Goal: Task Accomplishment & Management: Manage account settings

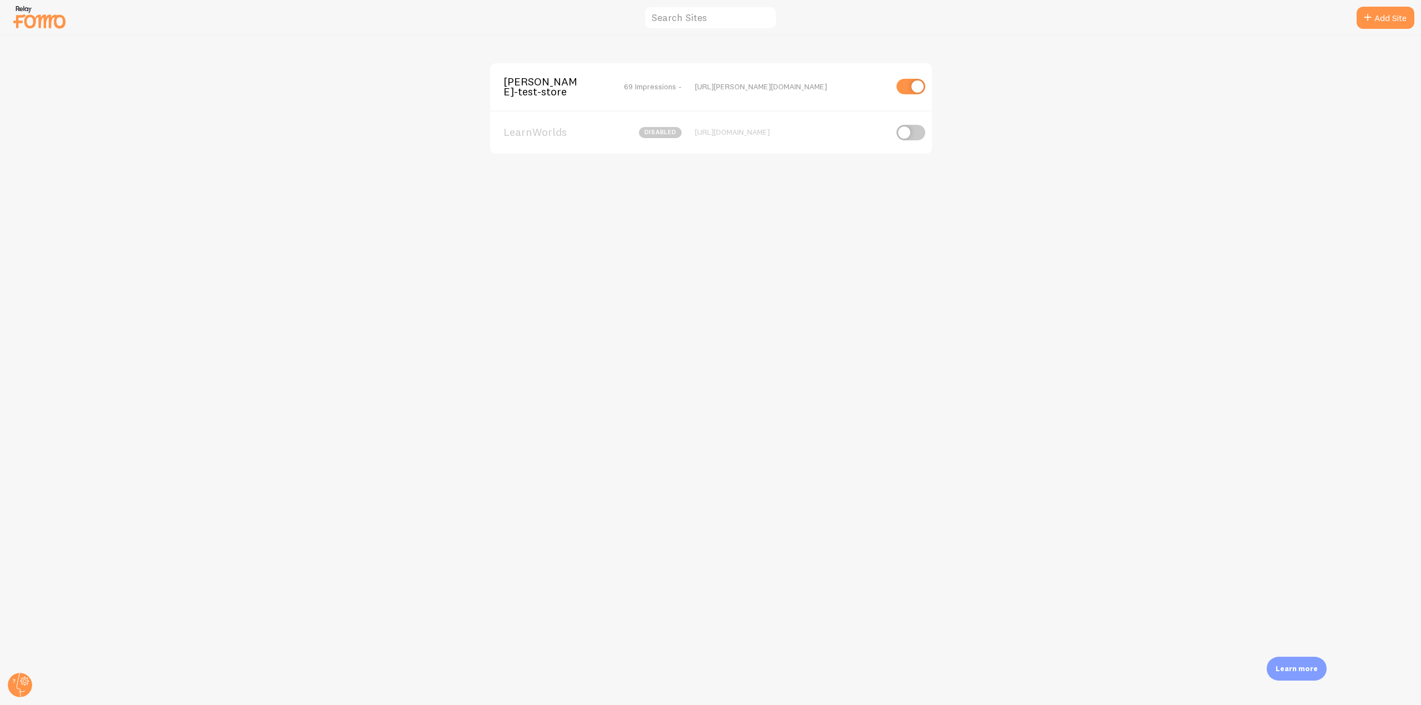
click at [543, 88] on span "[PERSON_NAME]-test-store" at bounding box center [547, 87] width 89 height 21
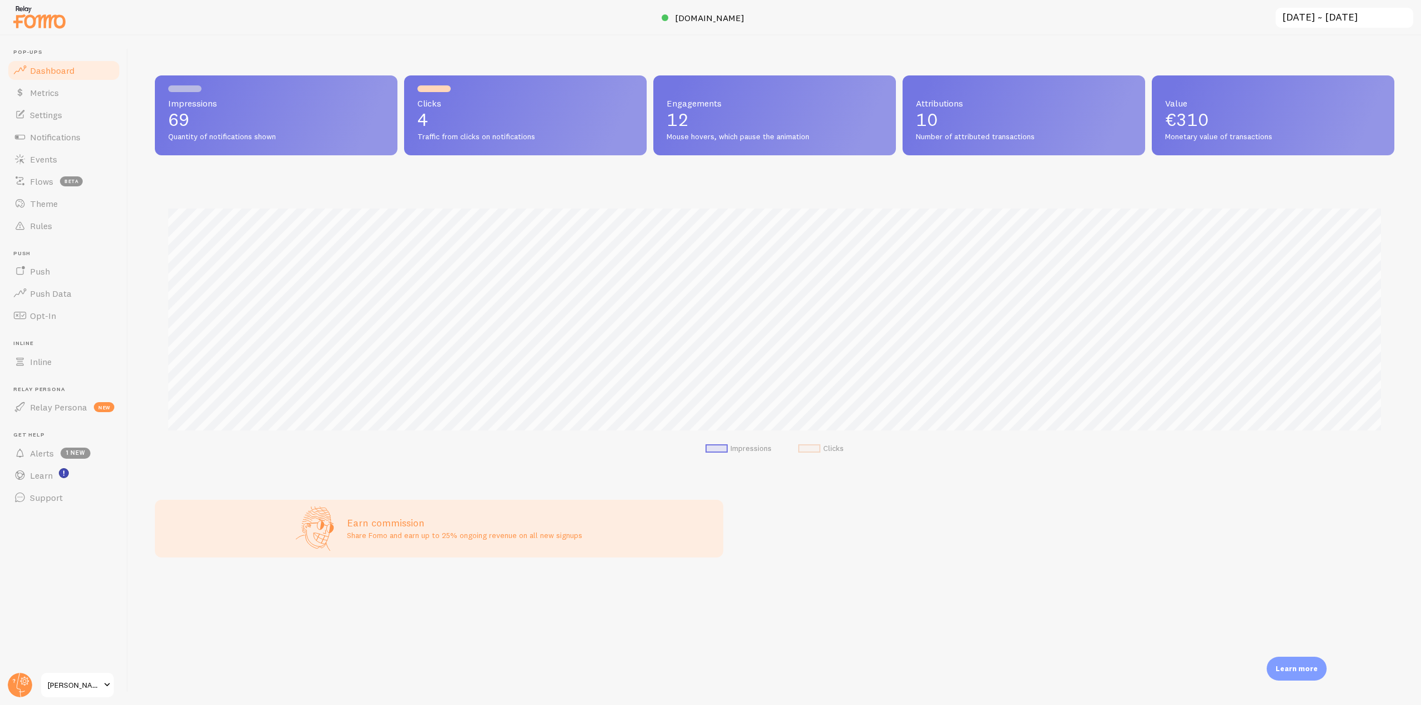
scroll to position [291, 1231]
click at [90, 135] on link "Notifications" at bounding box center [64, 137] width 114 height 22
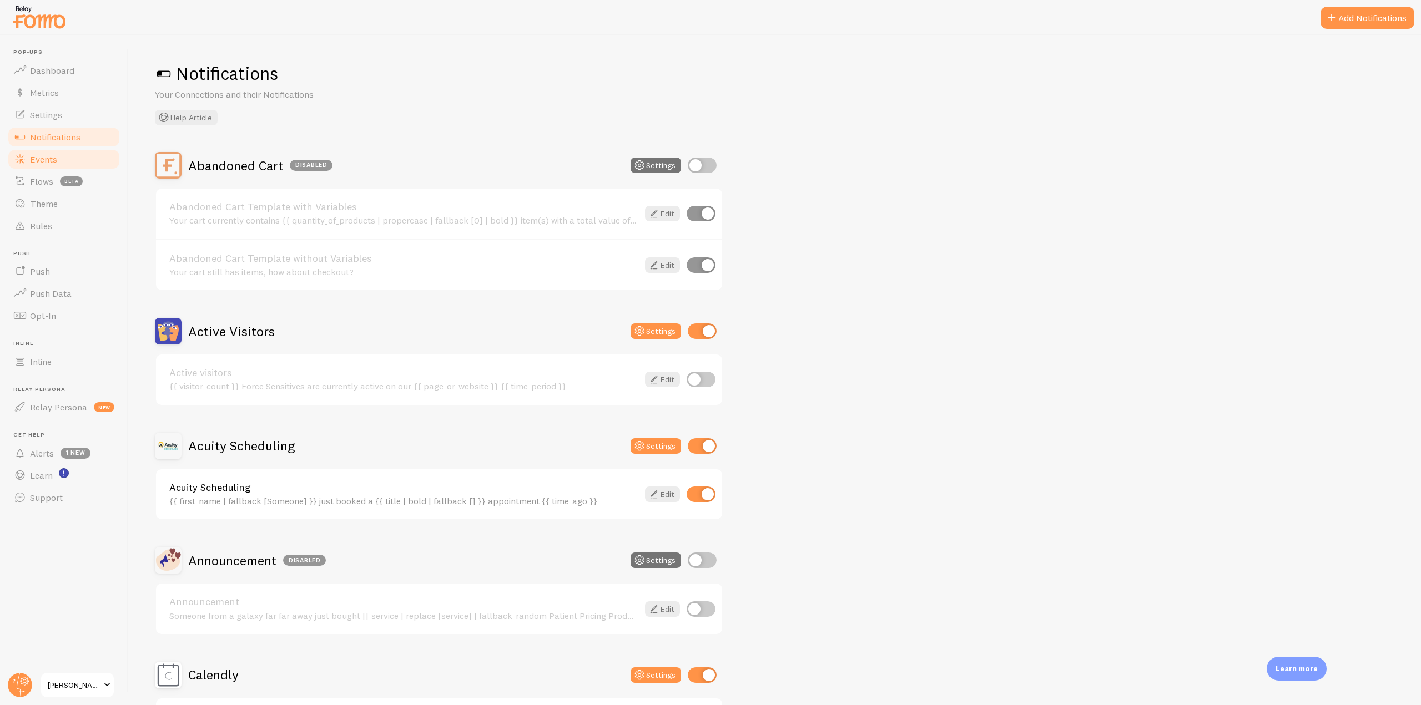
click at [64, 155] on link "Events" at bounding box center [64, 159] width 114 height 22
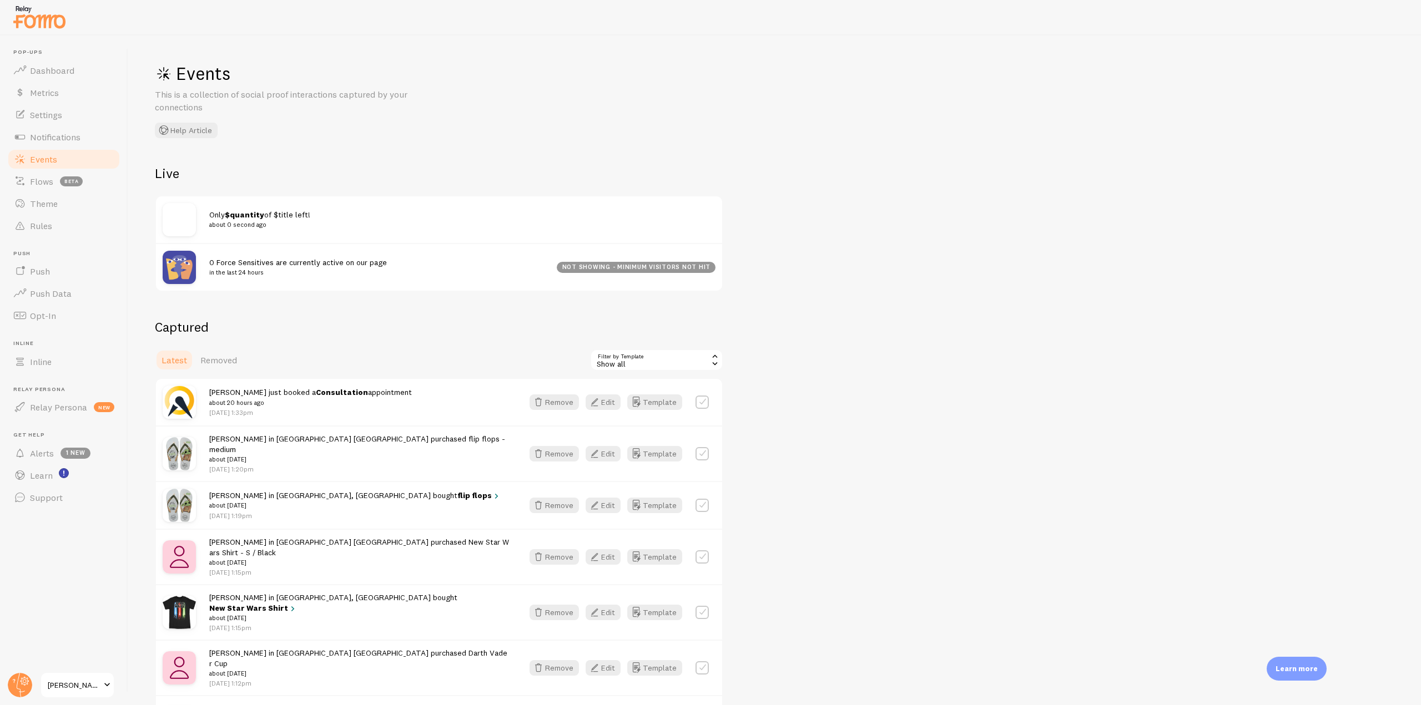
drag, startPoint x: 217, startPoint y: 394, endPoint x: 376, endPoint y: 396, distance: 158.8
click at [376, 396] on div "Jane just booked a Consultation appointment about 20 hours ago Aug 18th @ 1:33pm" at bounding box center [359, 402] width 300 height 31
drag, startPoint x: 209, startPoint y: 451, endPoint x: 321, endPoint y: 431, distance: 114.3
click at [321, 431] on div "Elias in Lisboa Portugal purchased flip flops - medium about 3 weeks ago Jul 28…" at bounding box center [439, 454] width 566 height 56
drag, startPoint x: 213, startPoint y: 260, endPoint x: 391, endPoint y: 259, distance: 178.2
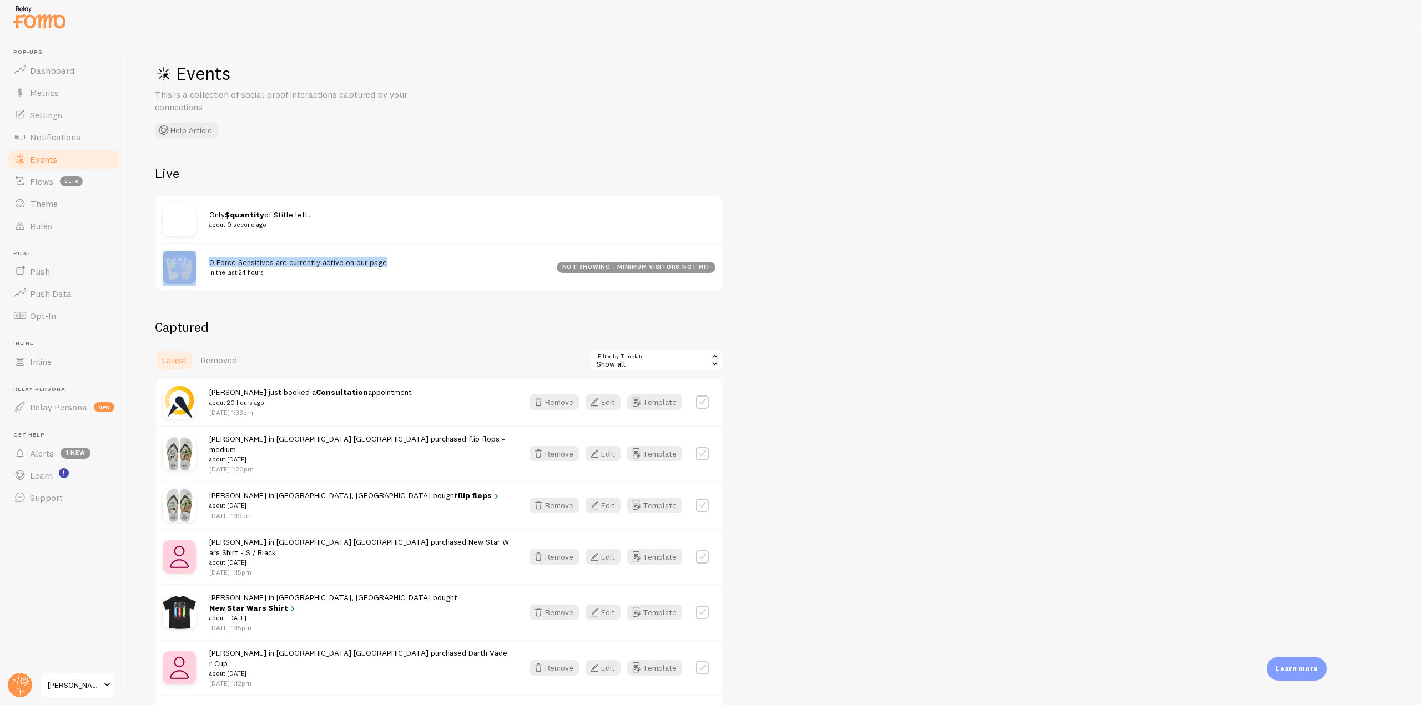
click at [391, 259] on div "0 Force Sensitives are currently active on our page in the last 24 hours not sh…" at bounding box center [439, 267] width 566 height 48
click at [68, 140] on span "Notifications" at bounding box center [55, 137] width 51 height 11
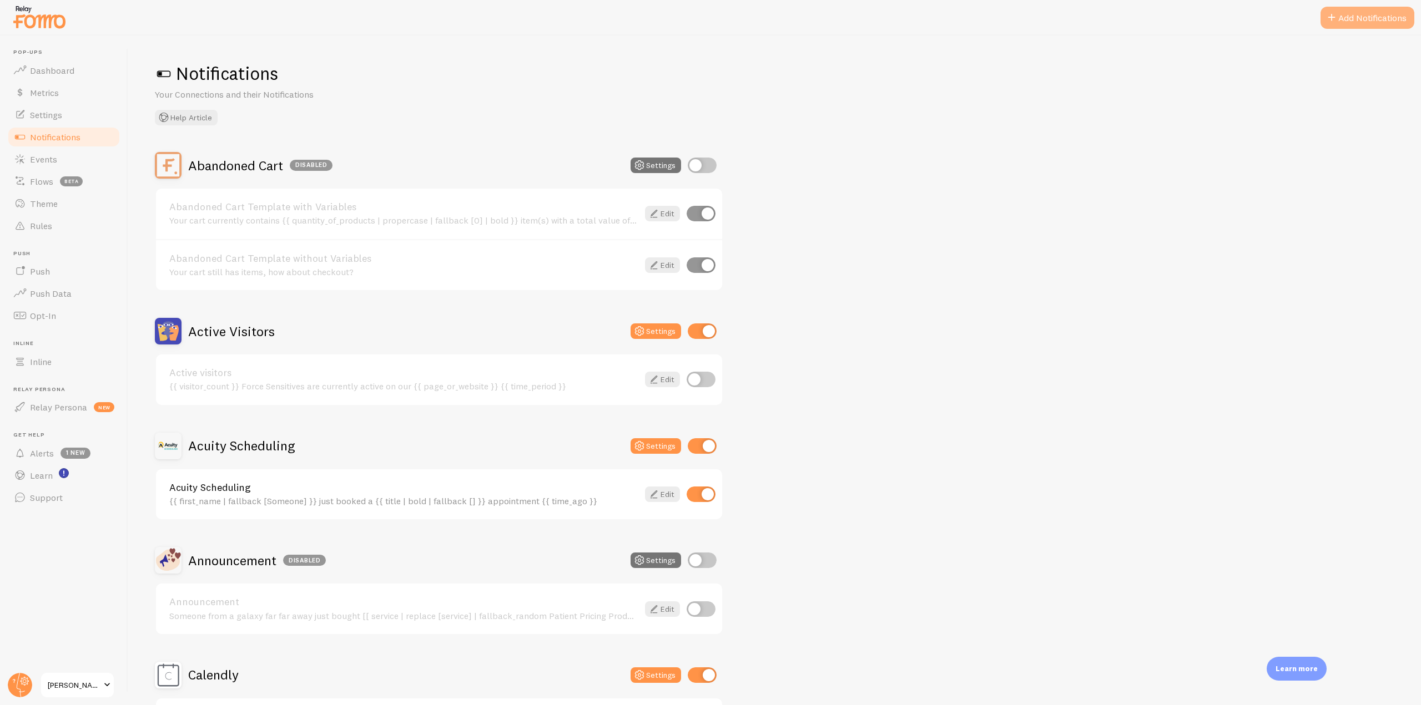
click at [1368, 18] on button "Add Notifications" at bounding box center [1367, 18] width 94 height 22
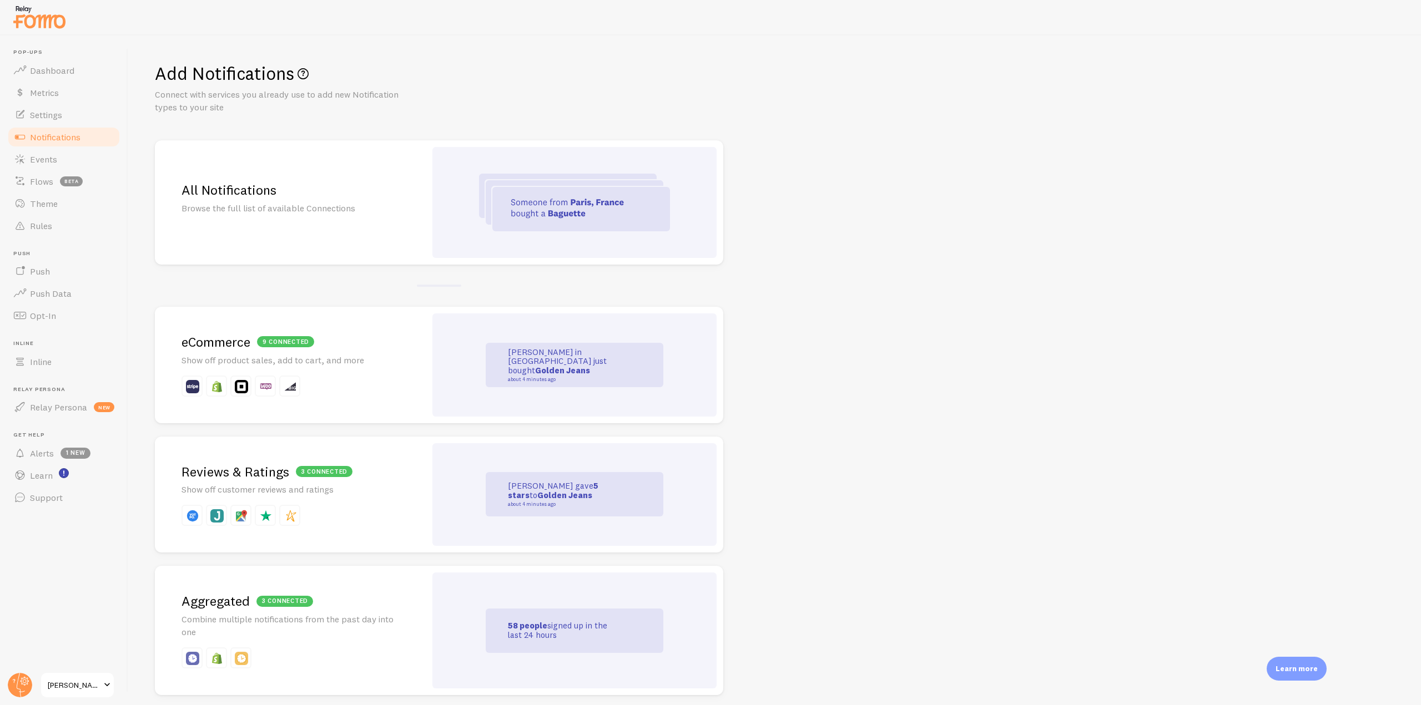
click at [472, 201] on div at bounding box center [574, 202] width 284 height 111
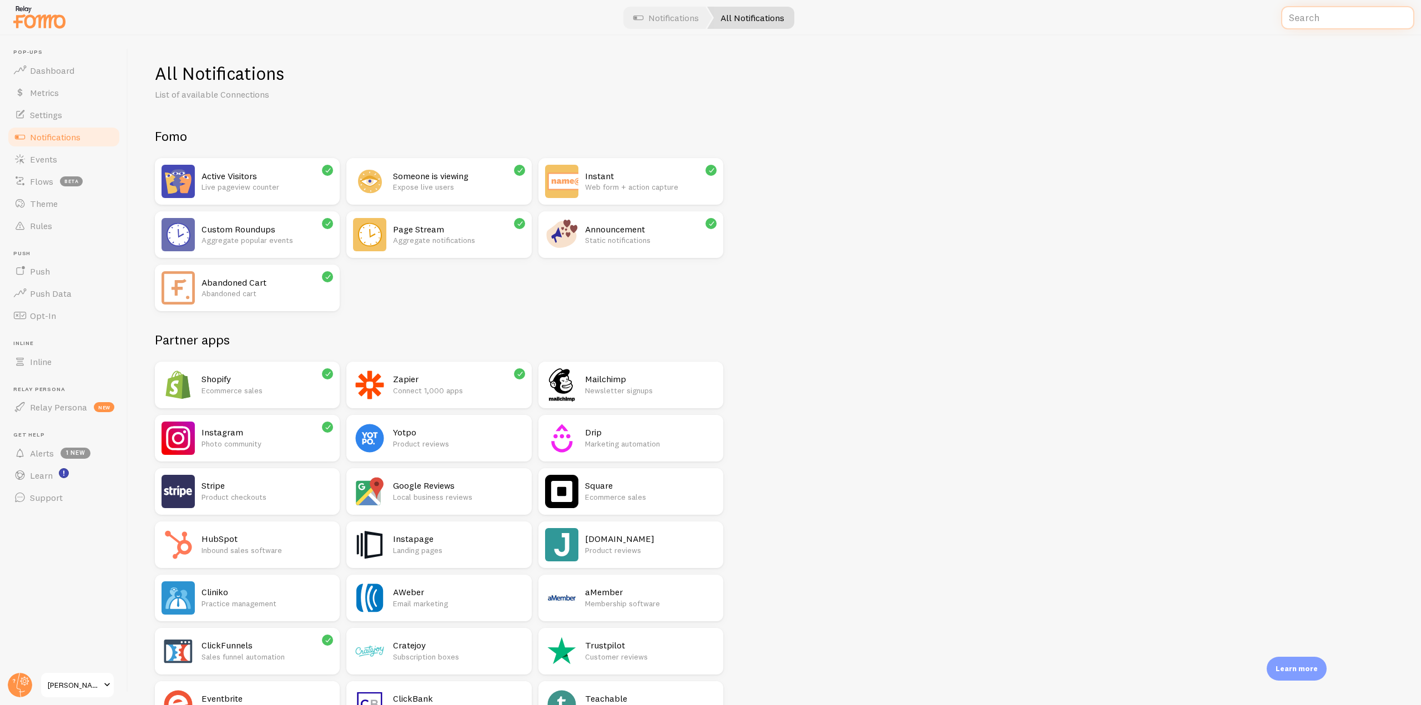
click at [1335, 18] on input "text" at bounding box center [1347, 18] width 133 height 24
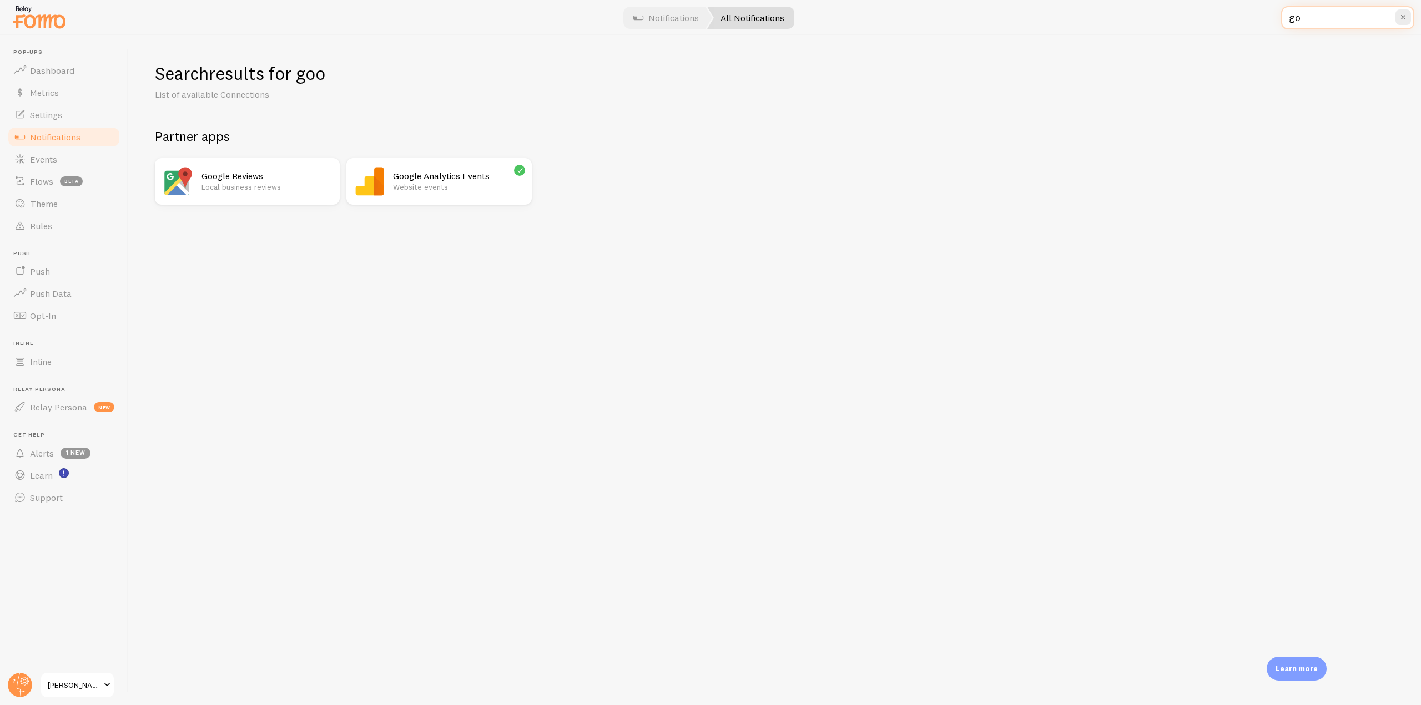
type input "g"
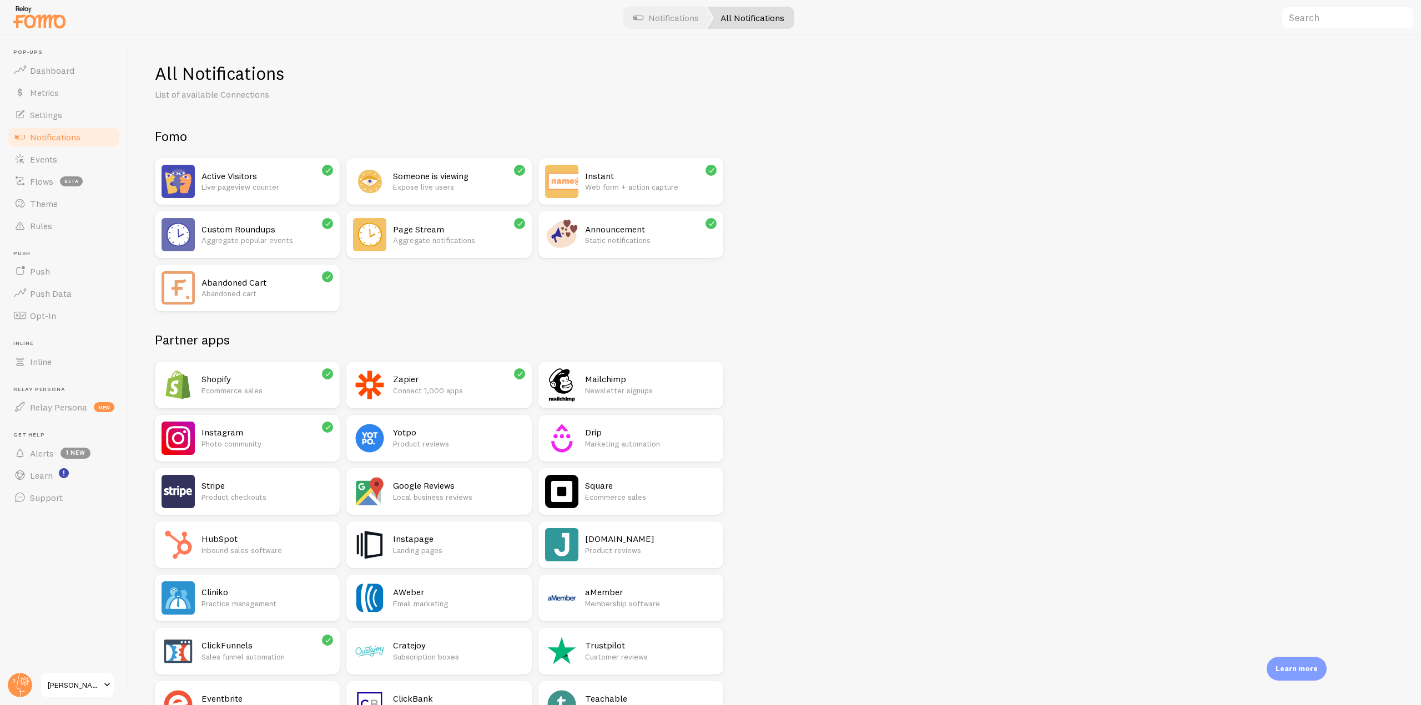
click at [600, 182] on p "Web form + action capture" at bounding box center [651, 187] width 132 height 11
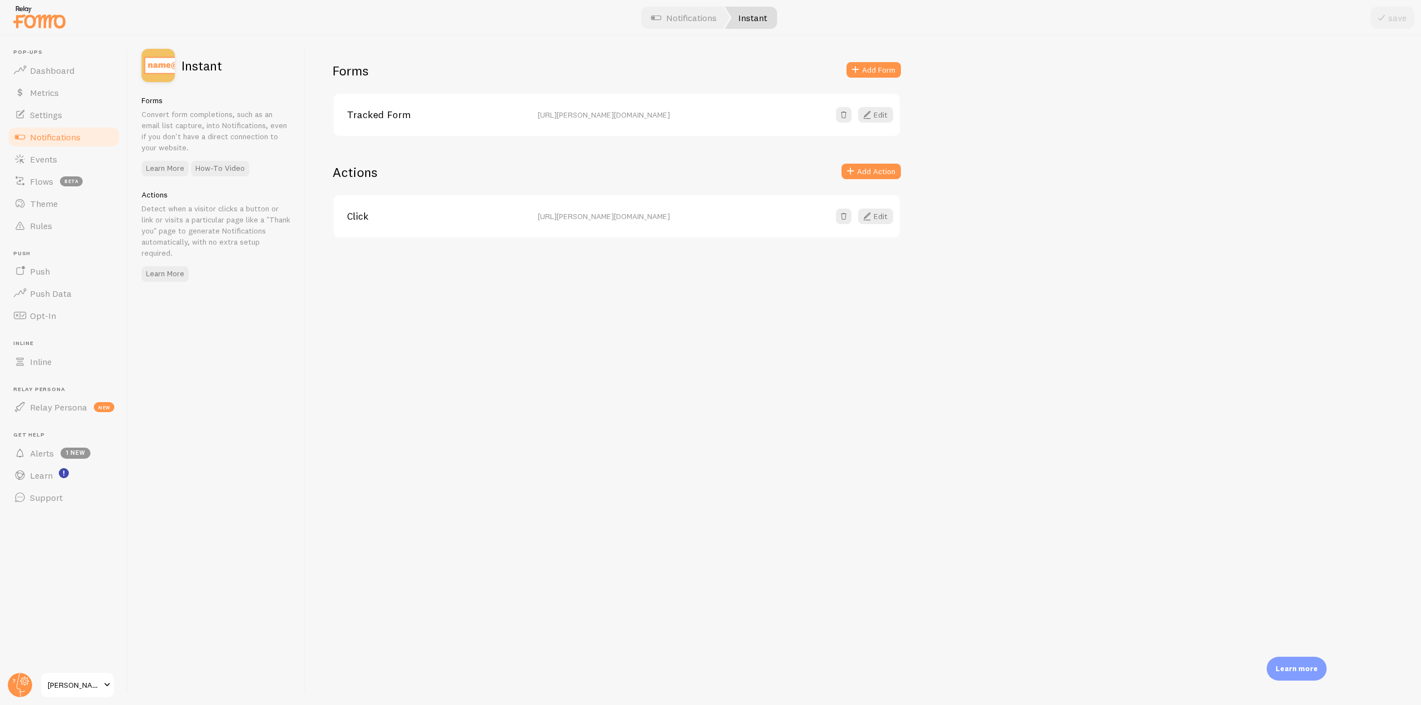
drag, startPoint x: 331, startPoint y: 69, endPoint x: 905, endPoint y: 127, distance: 576.9
click at [905, 127] on div "Forms Add Form Tracked Form https://elias-fomo-test-store.myshopify.com/pages/c…" at bounding box center [863, 371] width 1115 height 670
click at [529, 145] on div "Forms Add Form Tracked Form https://elias-fomo-test-store.myshopify.com/pages/c…" at bounding box center [863, 371] width 1115 height 670
click at [871, 176] on button "Add Action" at bounding box center [870, 172] width 59 height 16
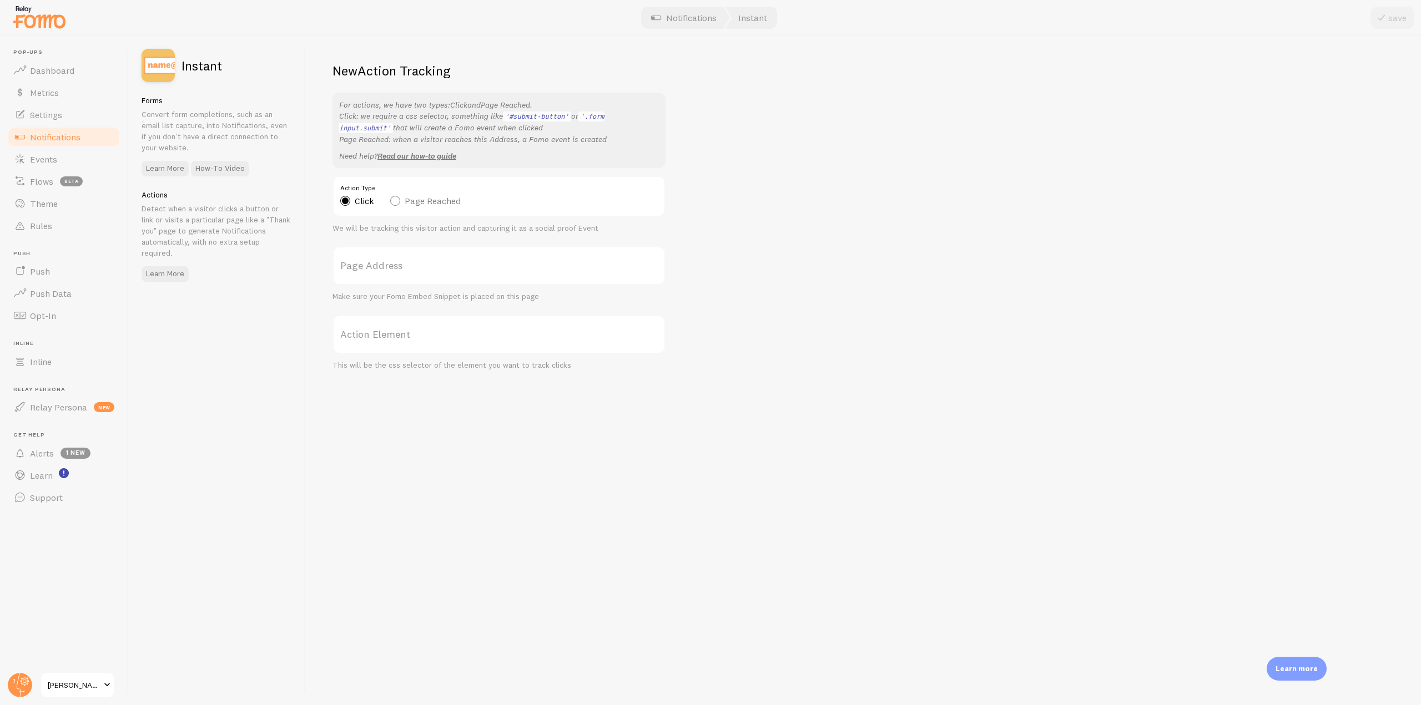
click at [407, 265] on label "Page Address" at bounding box center [498, 265] width 333 height 39
click at [407, 265] on input "Page Address" at bounding box center [498, 265] width 333 height 39
click at [397, 194] on div "Action Type Click Page Reached" at bounding box center [498, 196] width 333 height 41
click at [396, 200] on label "Page Reached" at bounding box center [425, 201] width 70 height 10
click at [396, 178] on input "Page Reached" at bounding box center [394, 172] width 9 height 9
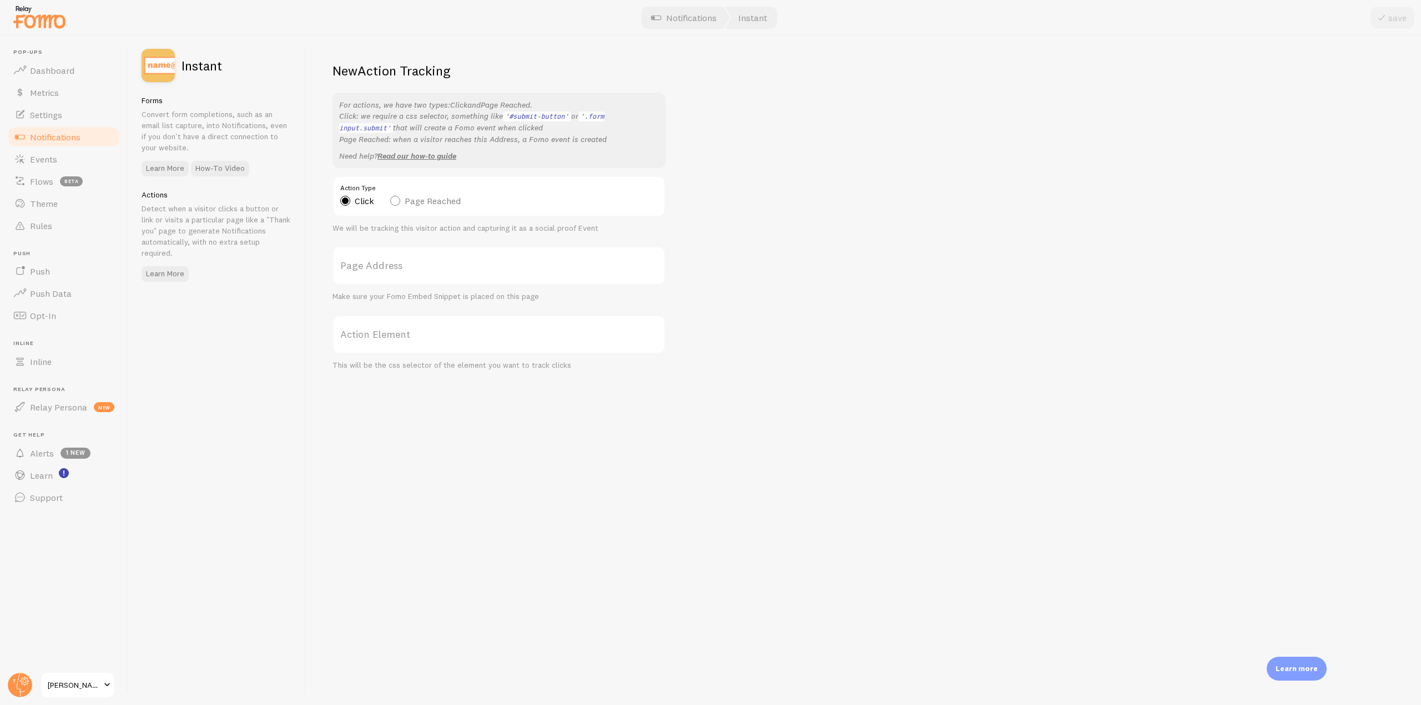
radio input "true"
radio input "false"
click at [385, 265] on label "Page Address" at bounding box center [498, 265] width 333 height 39
click at [385, 265] on input "Page Address" at bounding box center [498, 265] width 333 height 39
click at [84, 135] on link "Notifications" at bounding box center [64, 137] width 114 height 22
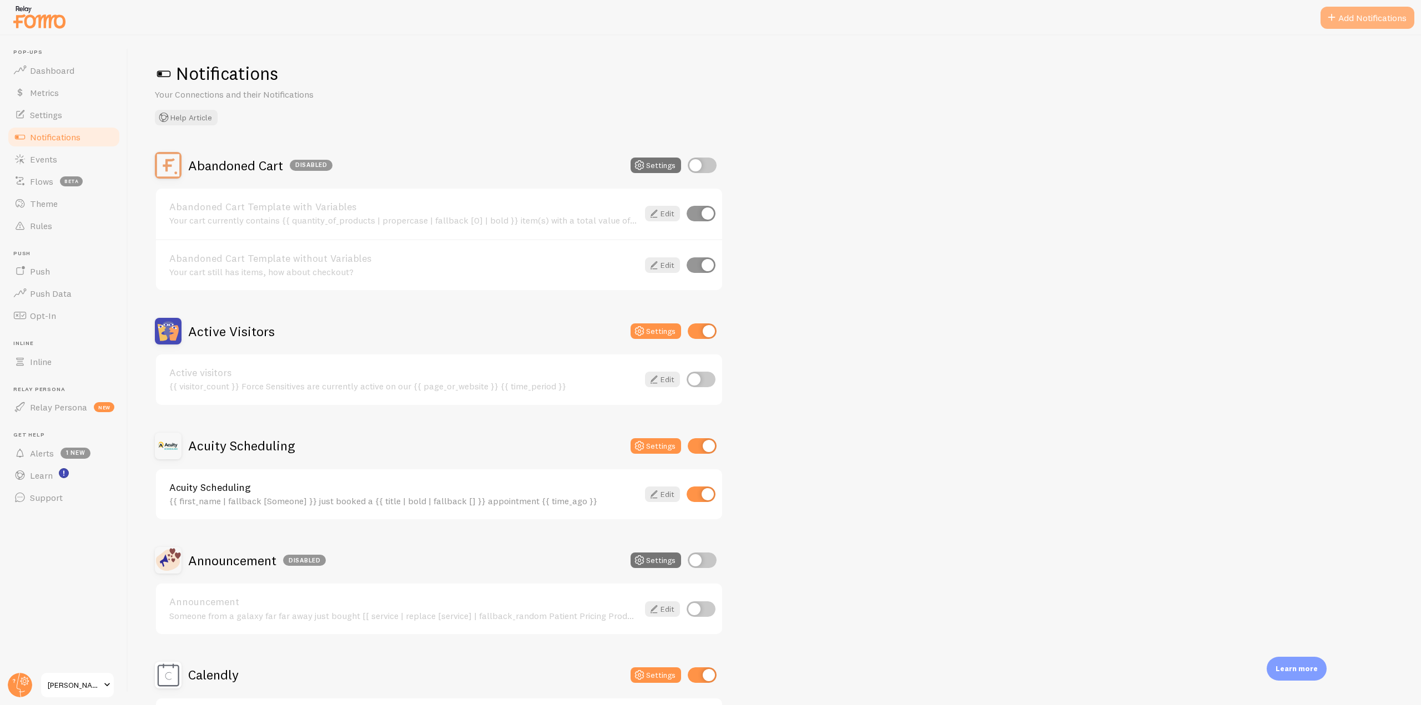
click at [1354, 9] on button "Add Notifications" at bounding box center [1367, 18] width 94 height 22
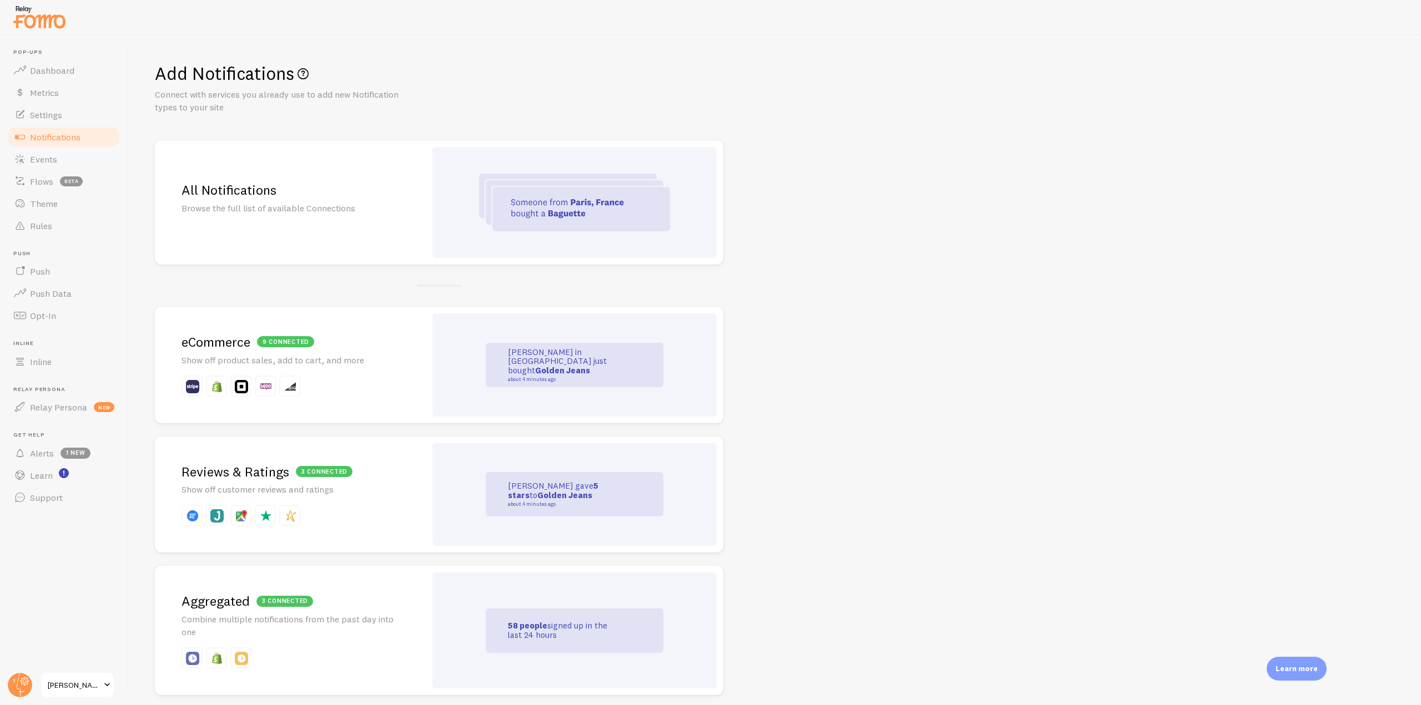
click at [296, 238] on div "All Notifications Browse the full list of available Connections" at bounding box center [290, 202] width 271 height 124
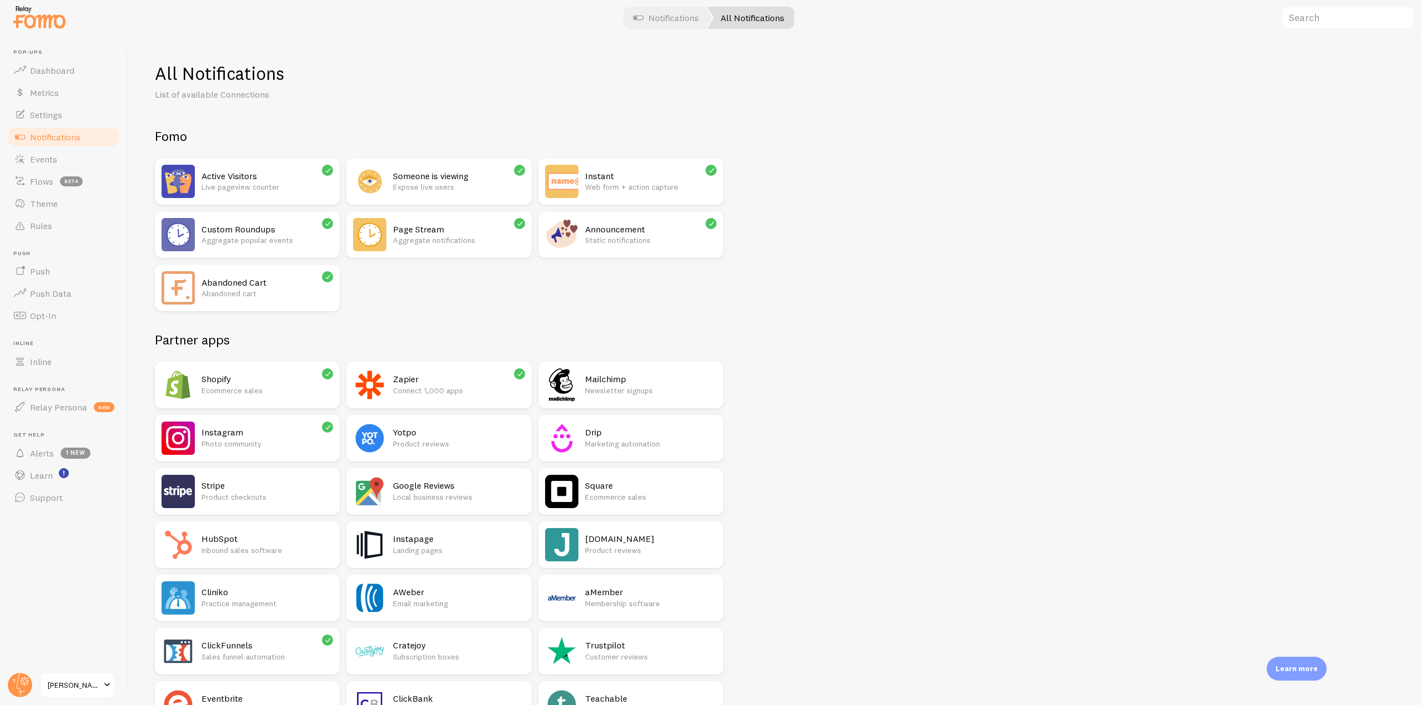
click at [226, 240] on p "Aggregate popular events" at bounding box center [267, 240] width 132 height 11
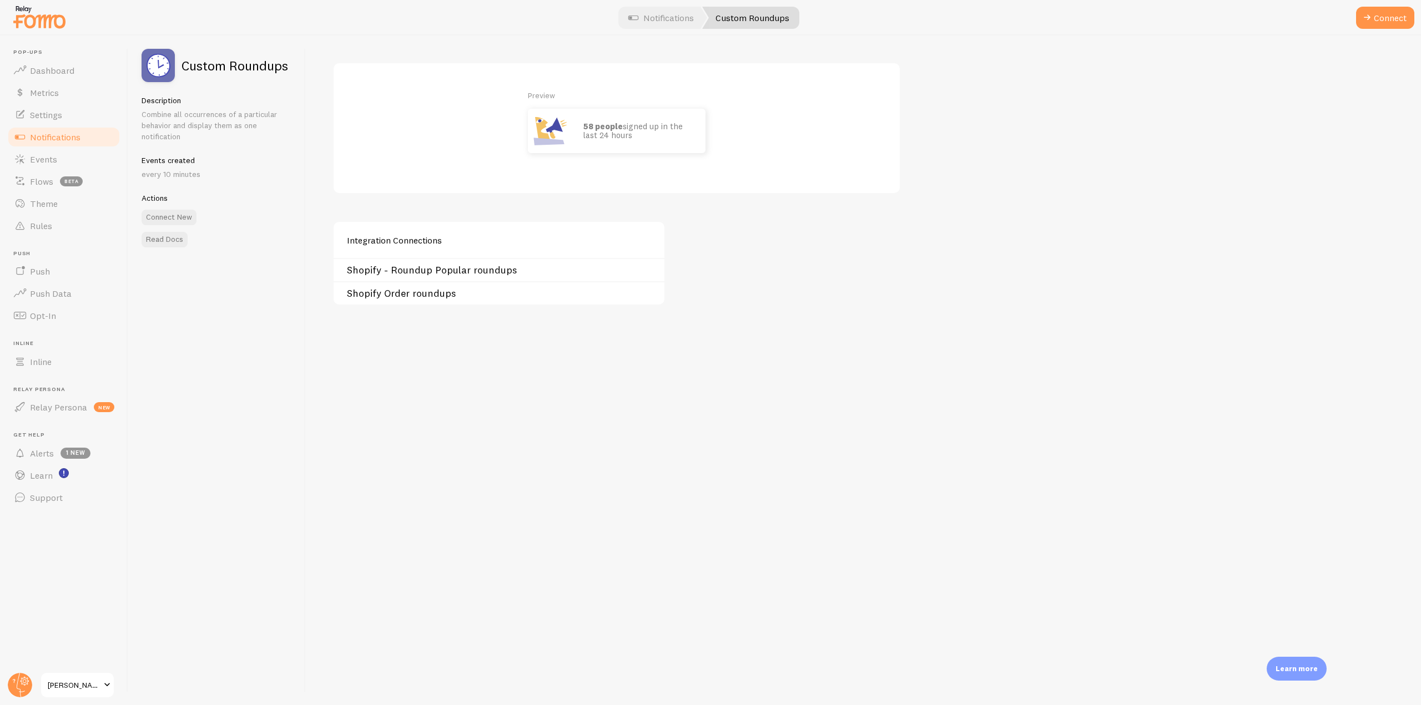
drag, startPoint x: 578, startPoint y: 127, endPoint x: 658, endPoint y: 138, distance: 80.1
click at [658, 138] on div "58 people signed up in the last 24 hours" at bounding box center [638, 131] width 133 height 44
click at [61, 134] on span "Notifications" at bounding box center [55, 137] width 51 height 11
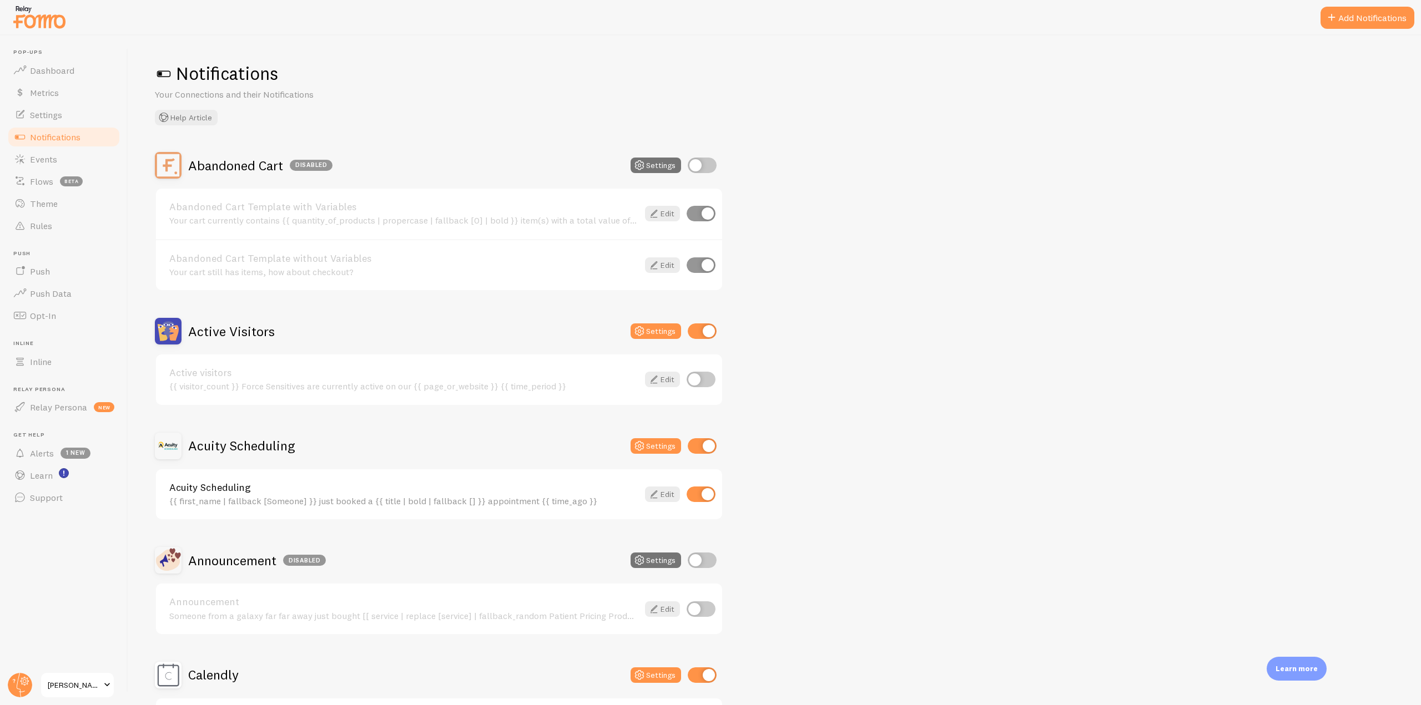
click at [1348, 15] on button "Add Notifications" at bounding box center [1367, 18] width 94 height 22
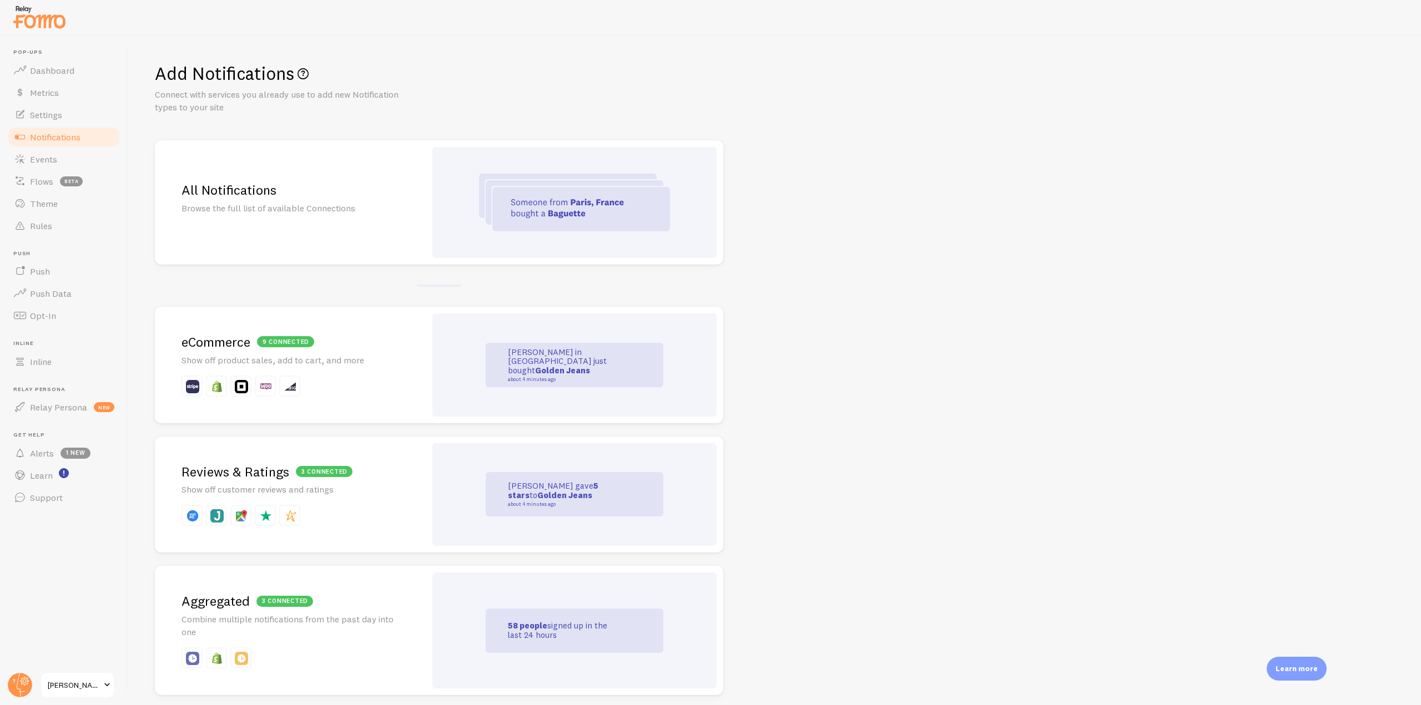
click at [402, 174] on div "All Notifications Browse the full list of available Connections" at bounding box center [290, 202] width 271 height 124
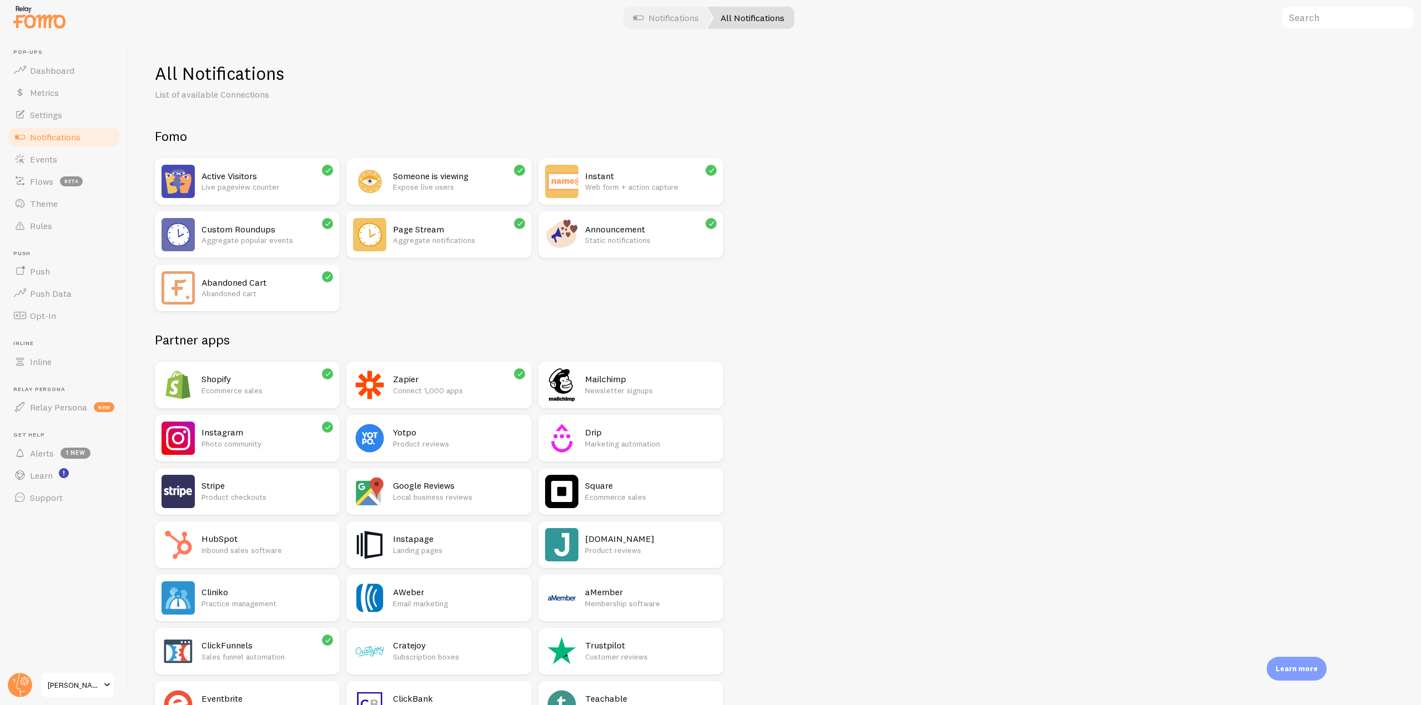
click at [611, 169] on div "Instant Web form + action capture" at bounding box center [651, 181] width 132 height 33
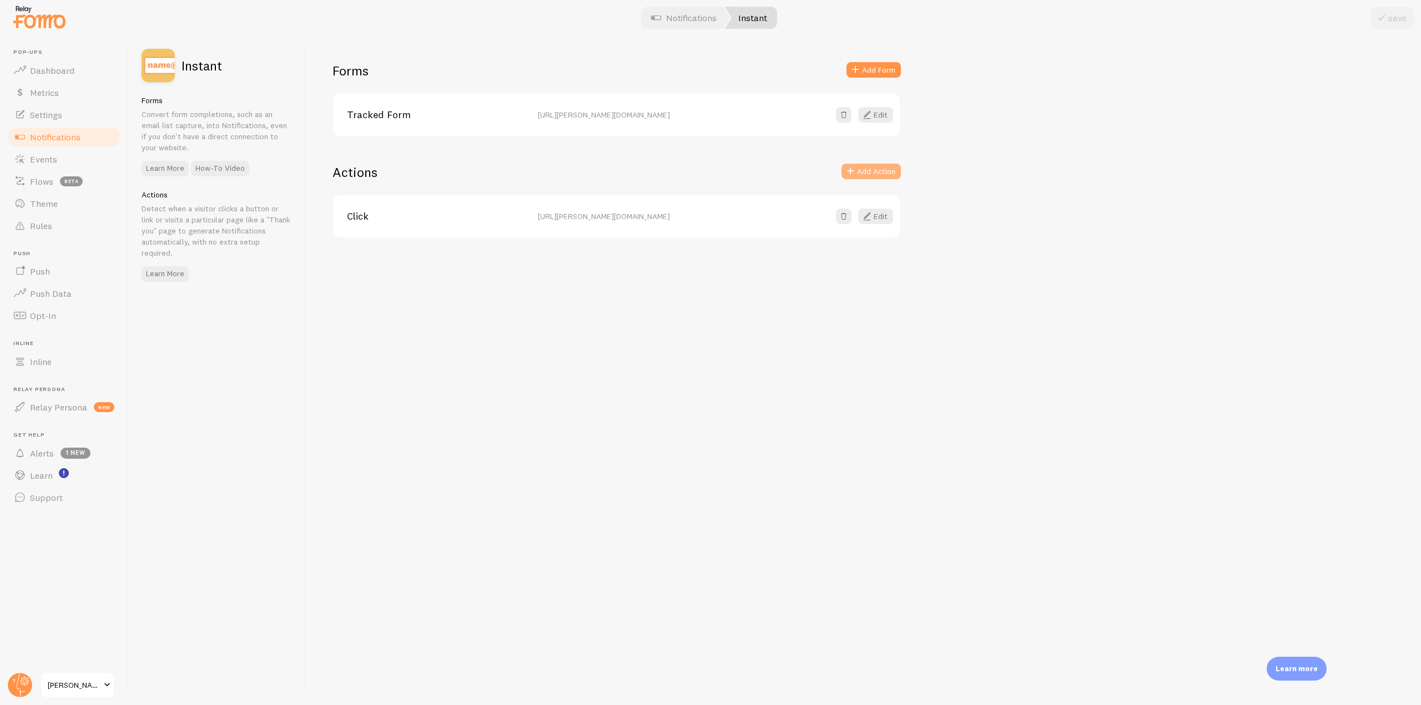
click at [870, 179] on button "Add Action" at bounding box center [870, 172] width 59 height 16
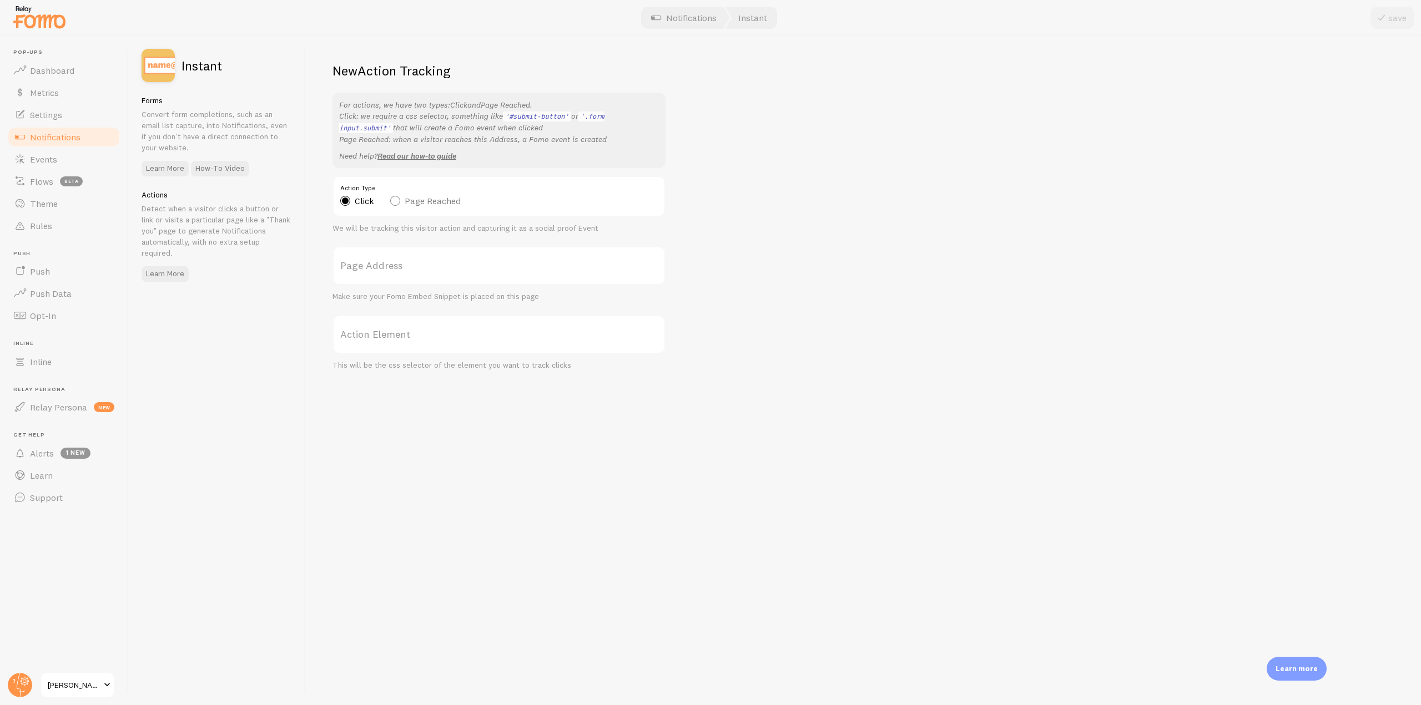
click at [422, 197] on label "Page Reached" at bounding box center [425, 201] width 70 height 10
click at [400, 178] on input "Page Reached" at bounding box center [394, 172] width 9 height 9
radio input "true"
radio input "false"
click at [377, 270] on label "Page Address" at bounding box center [498, 265] width 333 height 39
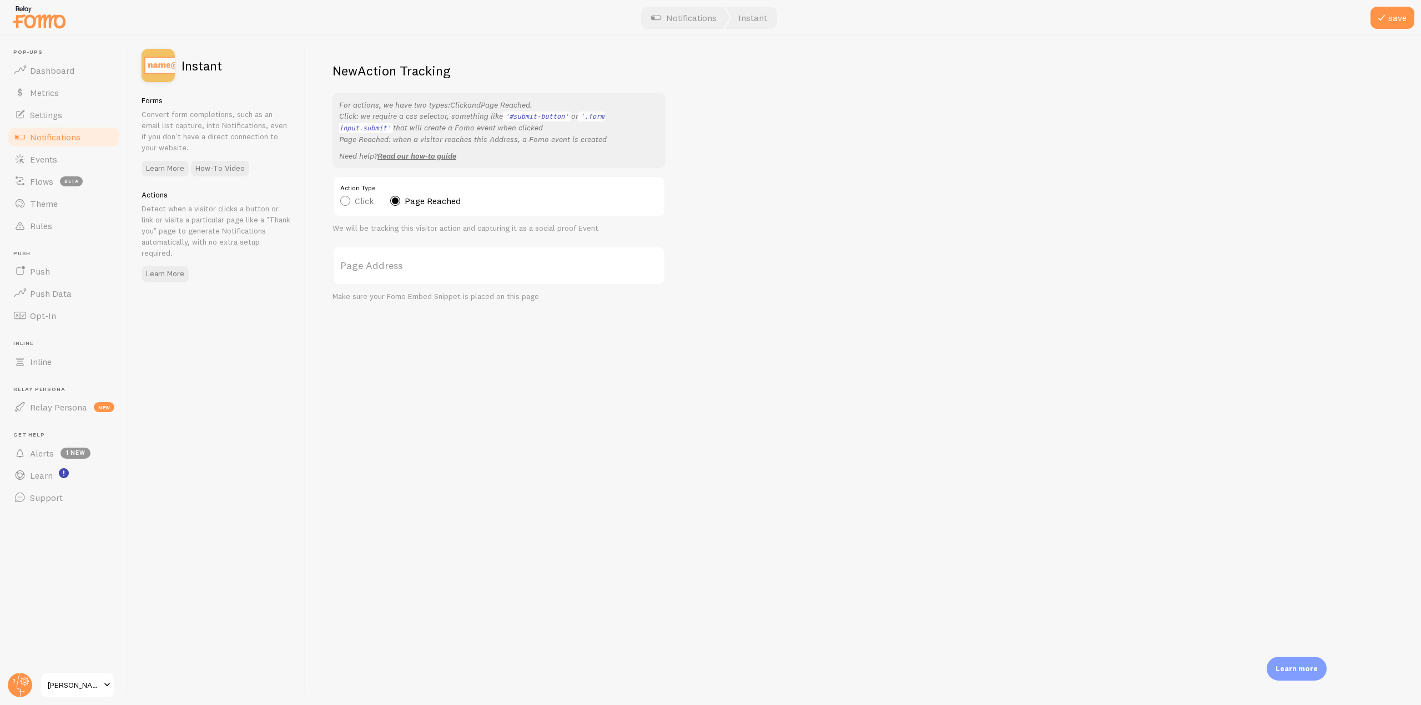
click at [377, 270] on input "Page Address" at bounding box center [498, 265] width 333 height 39
type input "ww"
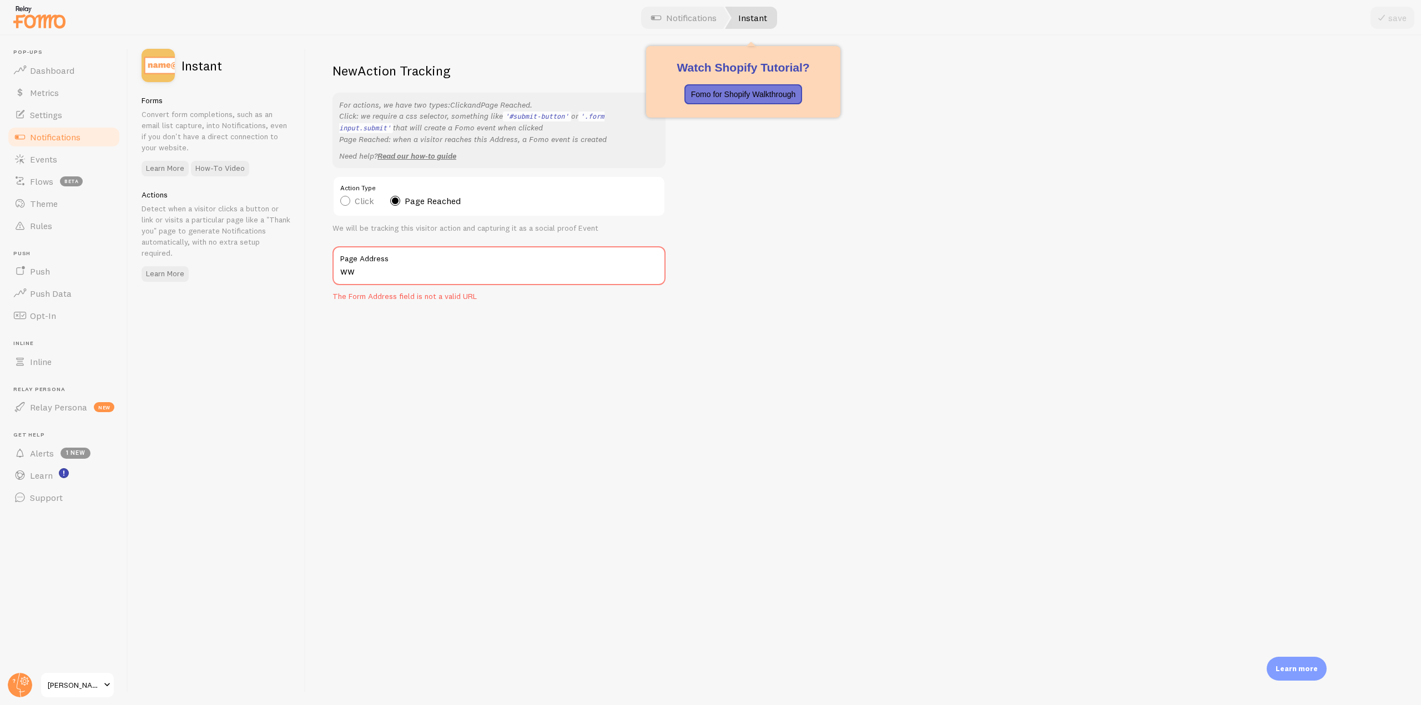
click at [768, 21] on link "Instant" at bounding box center [751, 18] width 52 height 22
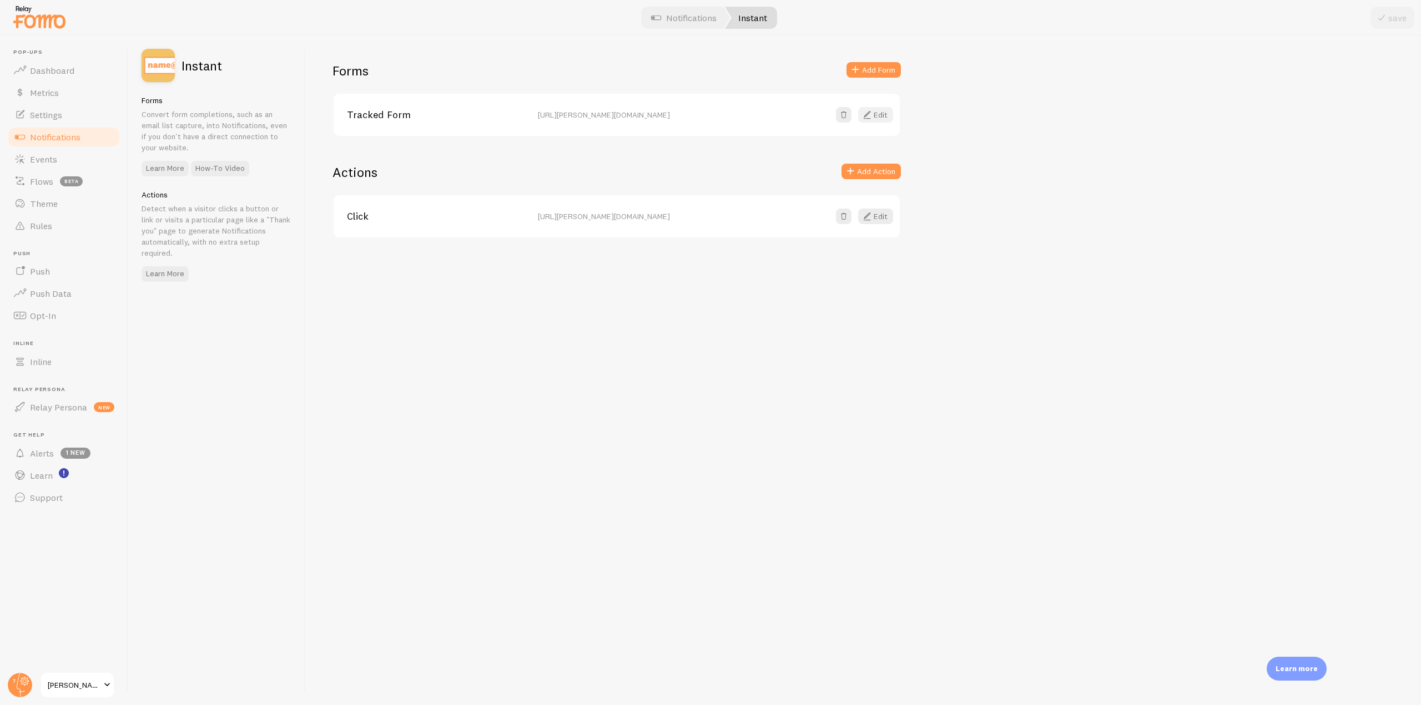
click at [887, 122] on button "Edit" at bounding box center [875, 115] width 35 height 16
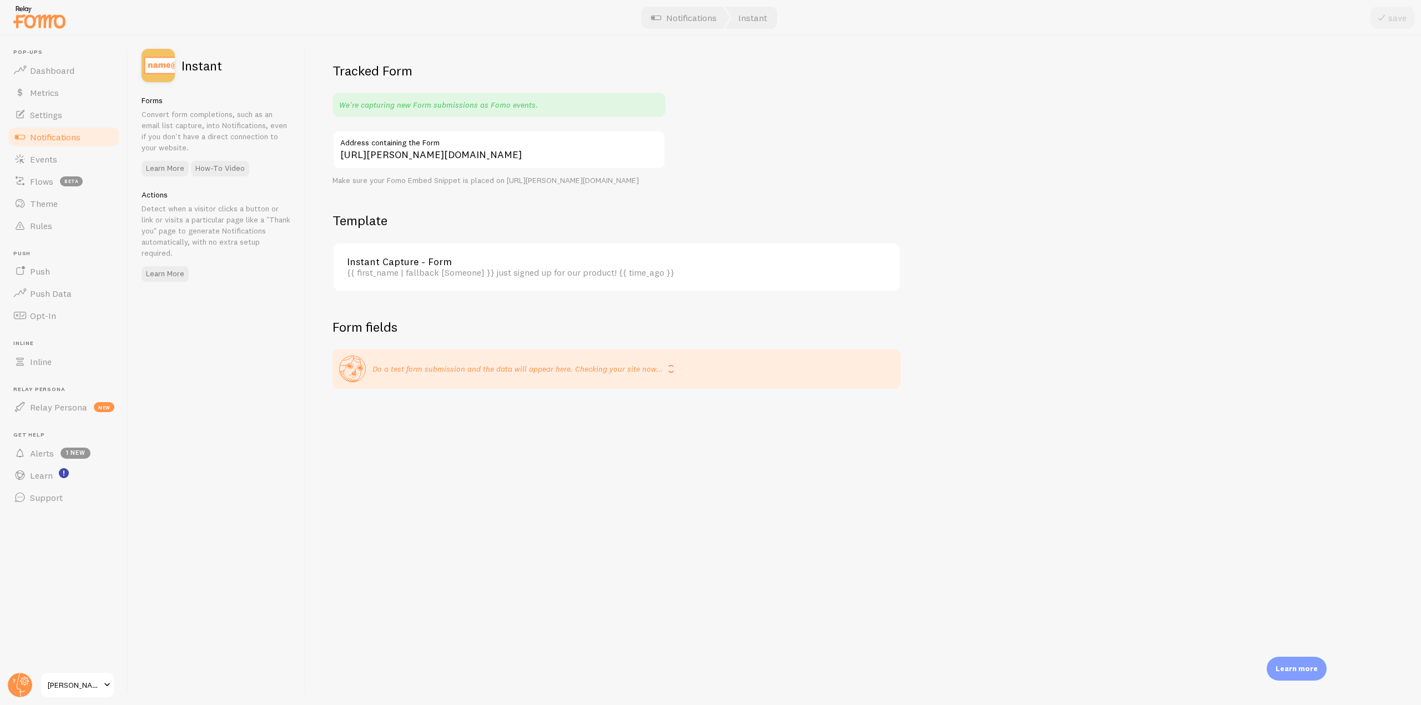
click at [384, 265] on div "Instant Capture - Form {{ first_name | fallback [Someone] }} just signed up for…" at bounding box center [617, 267] width 566 height 47
click at [391, 267] on link "Instant Capture - Form" at bounding box center [613, 262] width 533 height 10
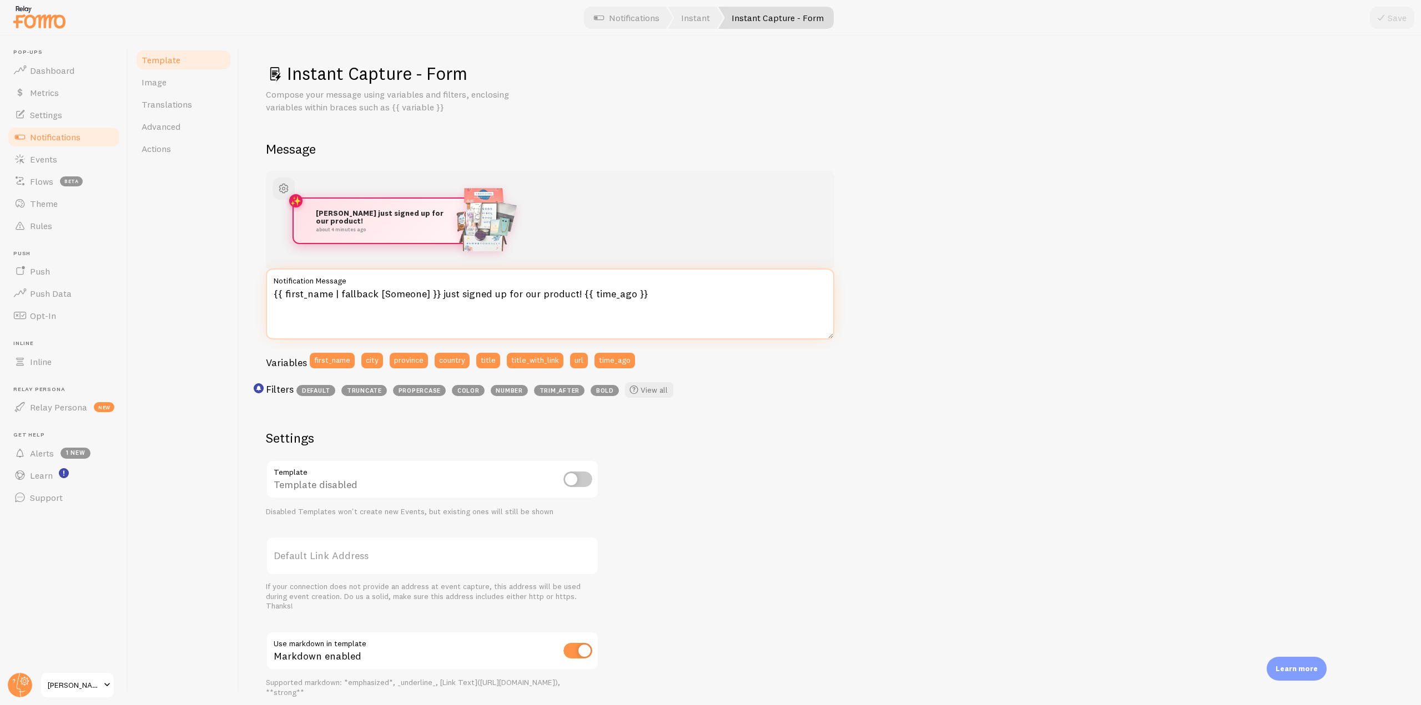
drag, startPoint x: 669, startPoint y: 288, endPoint x: 264, endPoint y: 283, distance: 405.8
click at [264, 283] on div "Instant Capture - Form Compose your message using variables and filters, enclos…" at bounding box center [830, 371] width 1182 height 670
click at [289, 317] on textarea "{{ first_name | fallback [Someone] }} just signed up for our product! {{ time_a…" at bounding box center [550, 304] width 568 height 71
drag, startPoint x: 282, startPoint y: 295, endPoint x: 366, endPoint y: 296, distance: 84.4
click at [366, 296] on textarea "{{ first_name | fallback [Someone] }} just signed up for our product! {{ time_a…" at bounding box center [550, 304] width 568 height 71
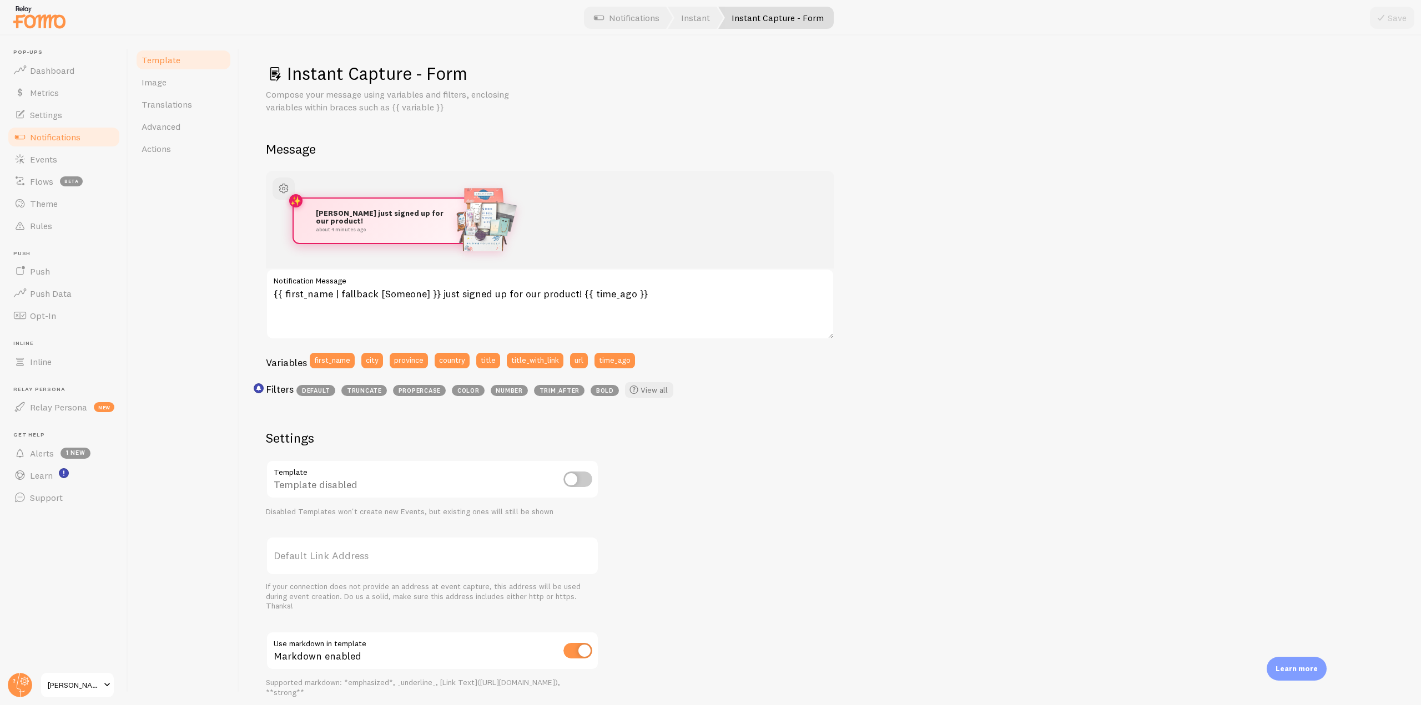
drag, startPoint x: 432, startPoint y: 286, endPoint x: 432, endPoint y: 295, distance: 8.9
click at [432, 294] on div "{{ first_name | fallback [Someone] }} just signed up for our product! {{ time_a…" at bounding box center [550, 304] width 568 height 71
drag, startPoint x: 432, startPoint y: 295, endPoint x: 274, endPoint y: 290, distance: 158.3
click at [274, 290] on textarea "{{ first_name | fallback [Someone] }} just signed up for our product! {{ time_a…" at bounding box center [550, 304] width 568 height 71
click at [274, 298] on textarea "{{ first_name | fallback [Someone] }} just signed up for our product! {{ time_a…" at bounding box center [550, 304] width 568 height 71
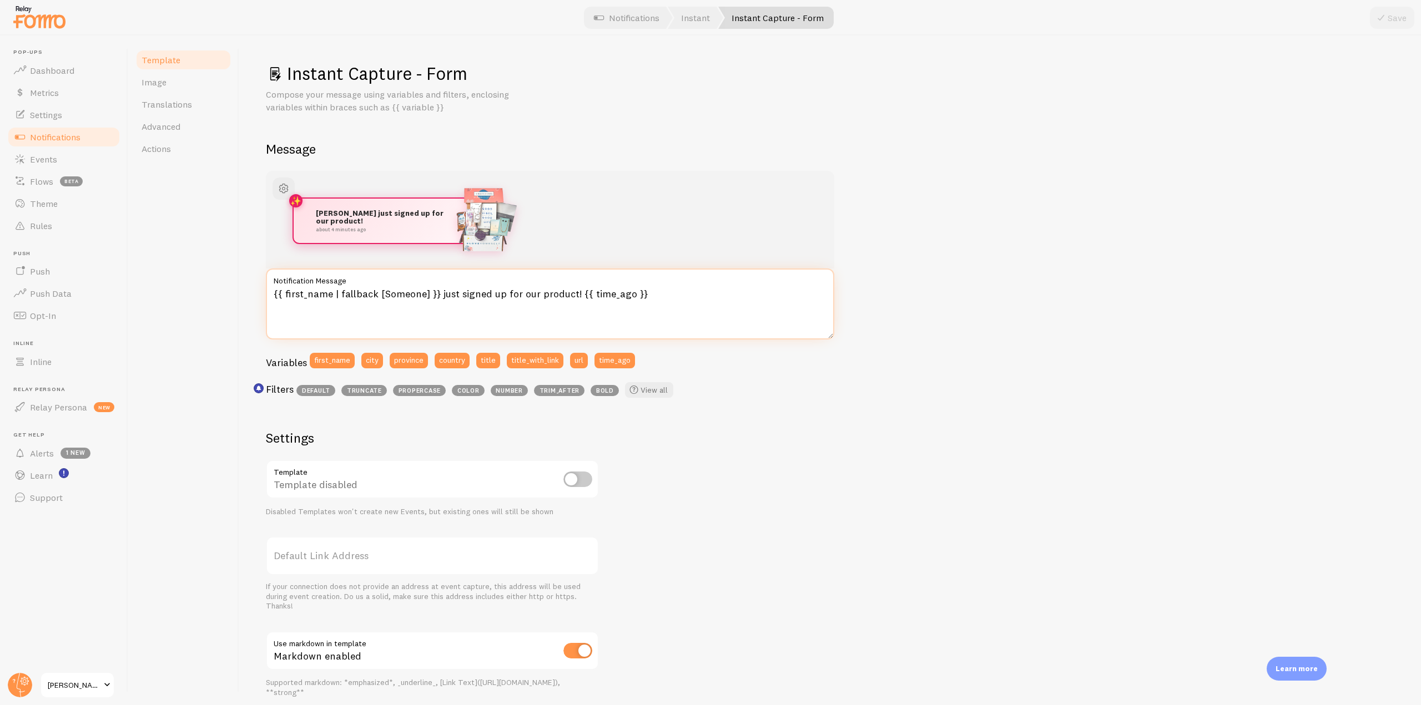
click at [271, 290] on textarea "{{ first_name | fallback [Someone] }} just signed up for our product! {{ time_a…" at bounding box center [550, 304] width 568 height 71
click at [306, 294] on textarea "{{ first_name | fallback [Someone] }} just signed up for our product! {{ time_a…" at bounding box center [550, 304] width 568 height 71
drag, startPoint x: 436, startPoint y: 298, endPoint x: 574, endPoint y: 294, distance: 138.8
click at [574, 294] on textarea "{{ first_name | fallback [Someone] }} just signed up for our product! {{ time_a…" at bounding box center [550, 304] width 568 height 71
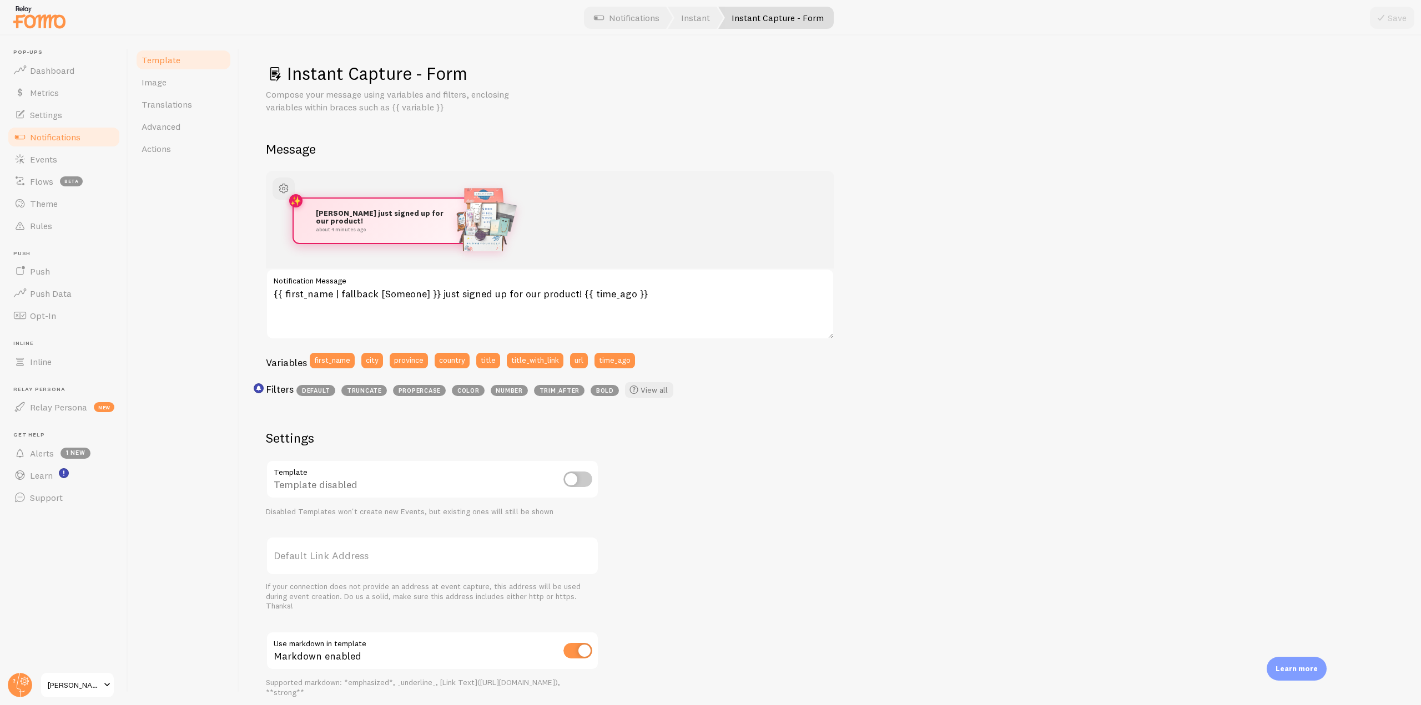
click at [80, 144] on link "Notifications" at bounding box center [64, 137] width 114 height 22
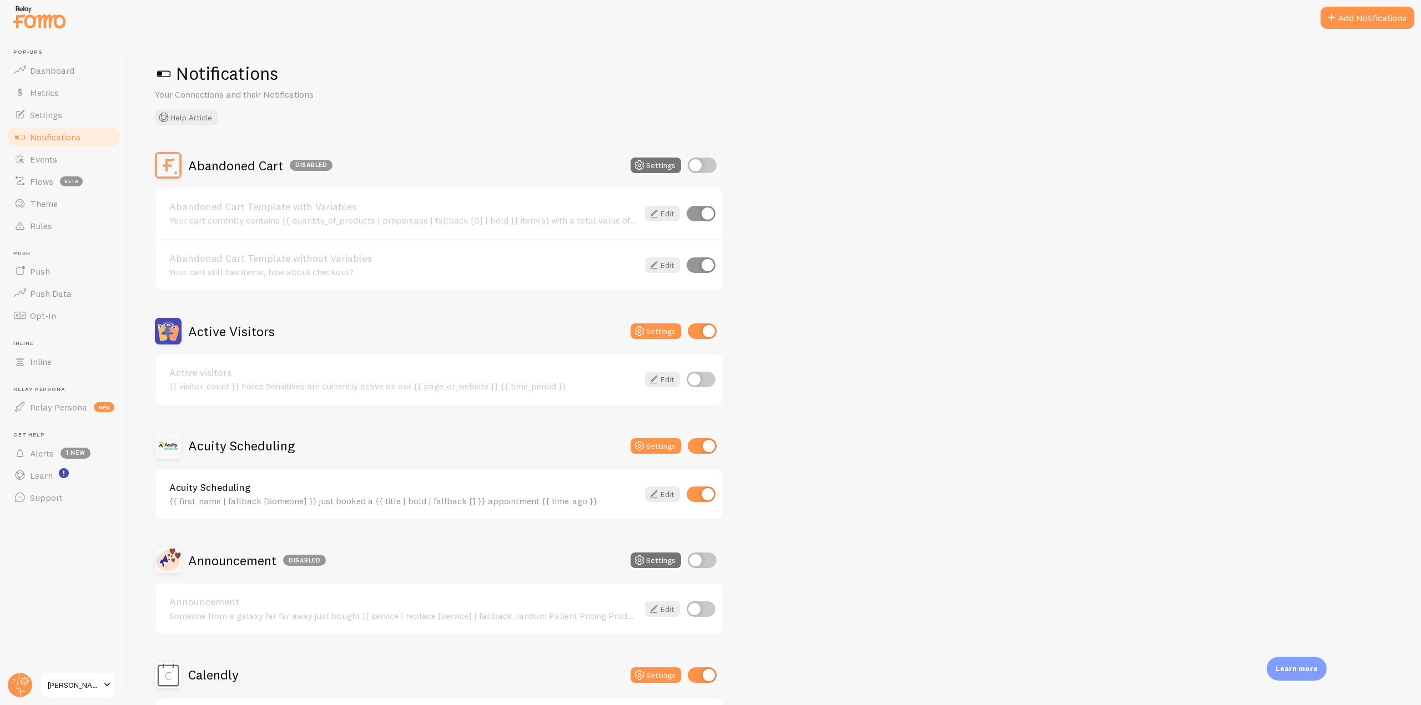
click at [1342, 2] on div at bounding box center [710, 18] width 1421 height 36
click at [1336, 14] on span at bounding box center [1331, 17] width 13 height 13
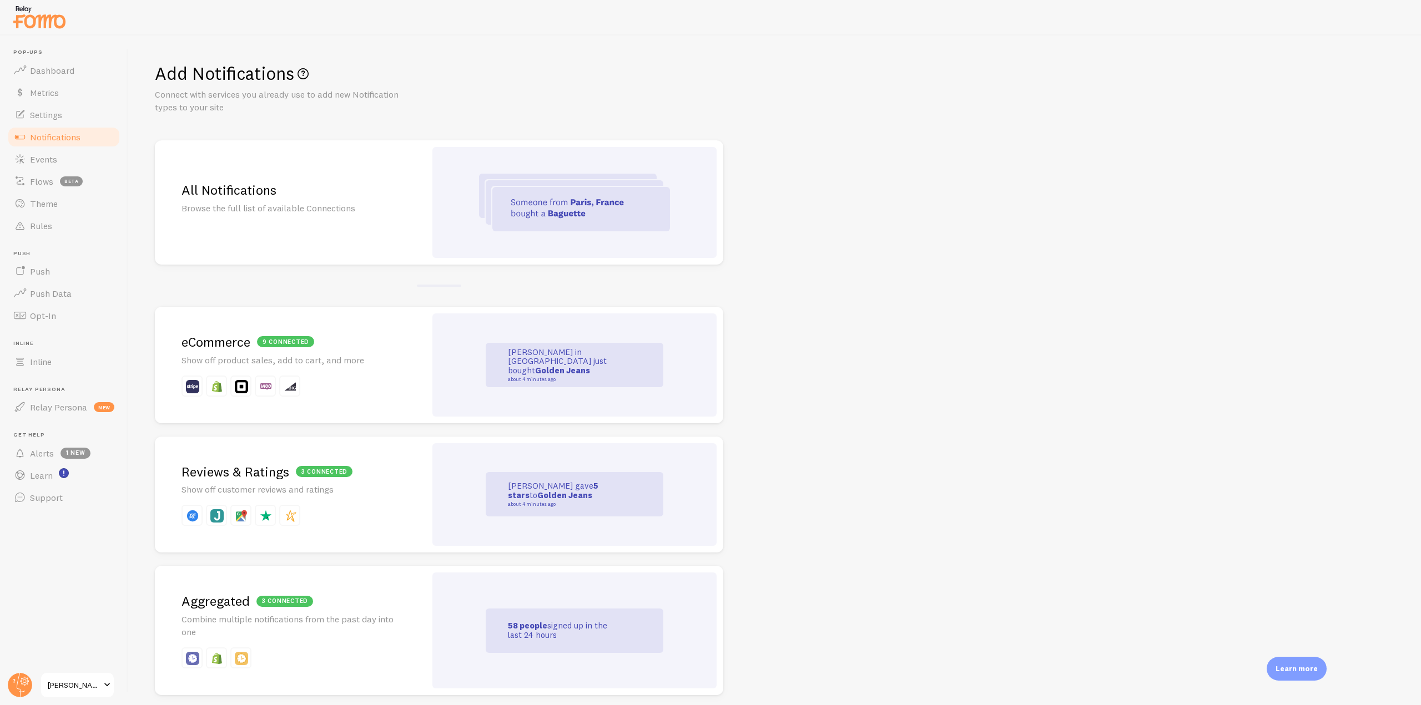
click at [497, 197] on img at bounding box center [574, 203] width 191 height 58
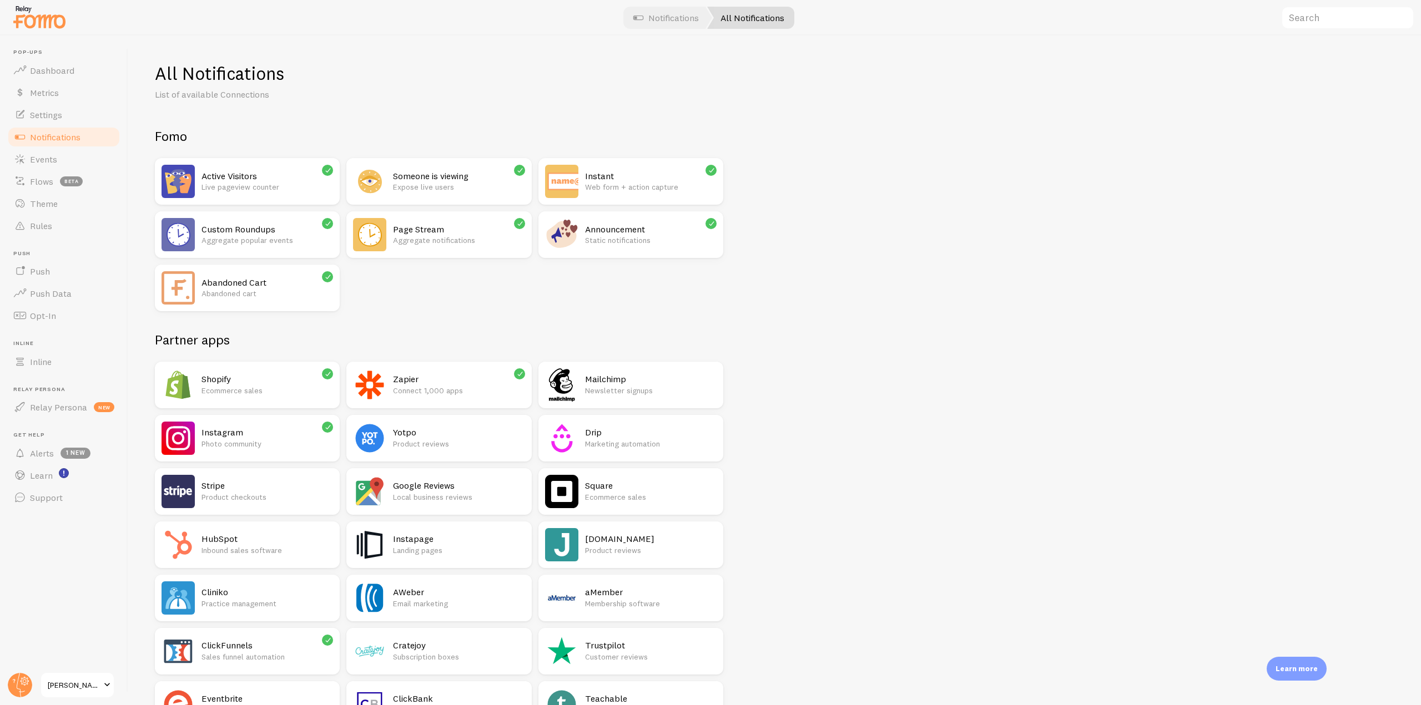
click at [299, 235] on p "Aggregate popular events" at bounding box center [267, 240] width 132 height 11
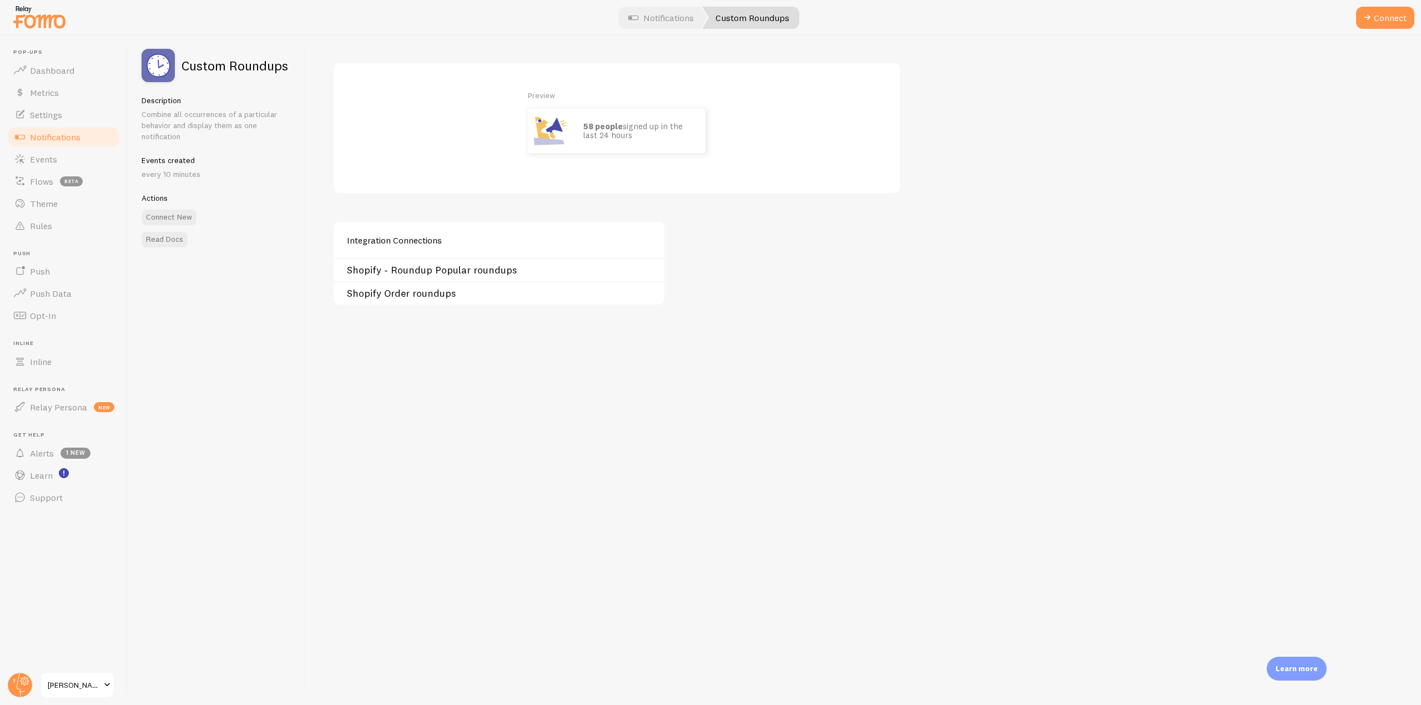
click at [412, 283] on div "Shopify Order roundups" at bounding box center [499, 292] width 331 height 23
click at [407, 296] on link "Shopify Order roundups" at bounding box center [502, 293] width 311 height 9
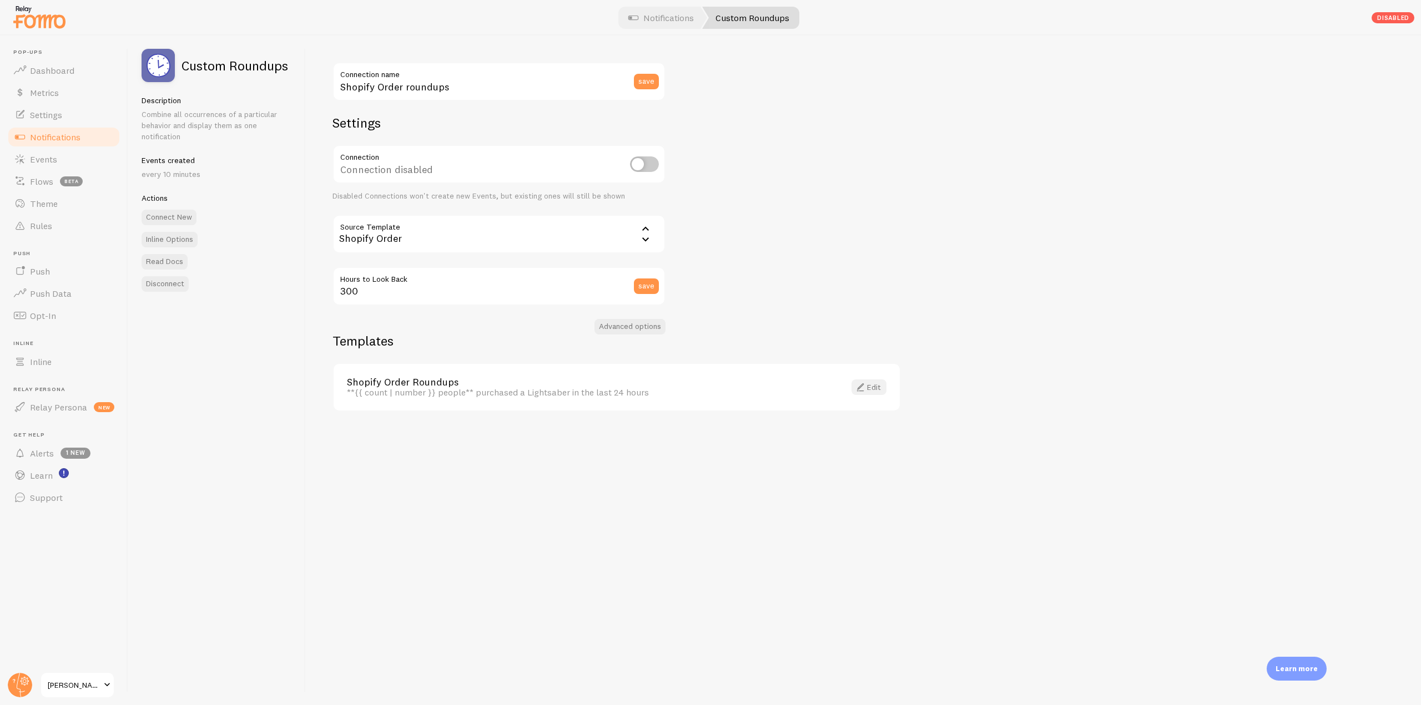
click at [860, 390] on span at bounding box center [860, 387] width 13 height 13
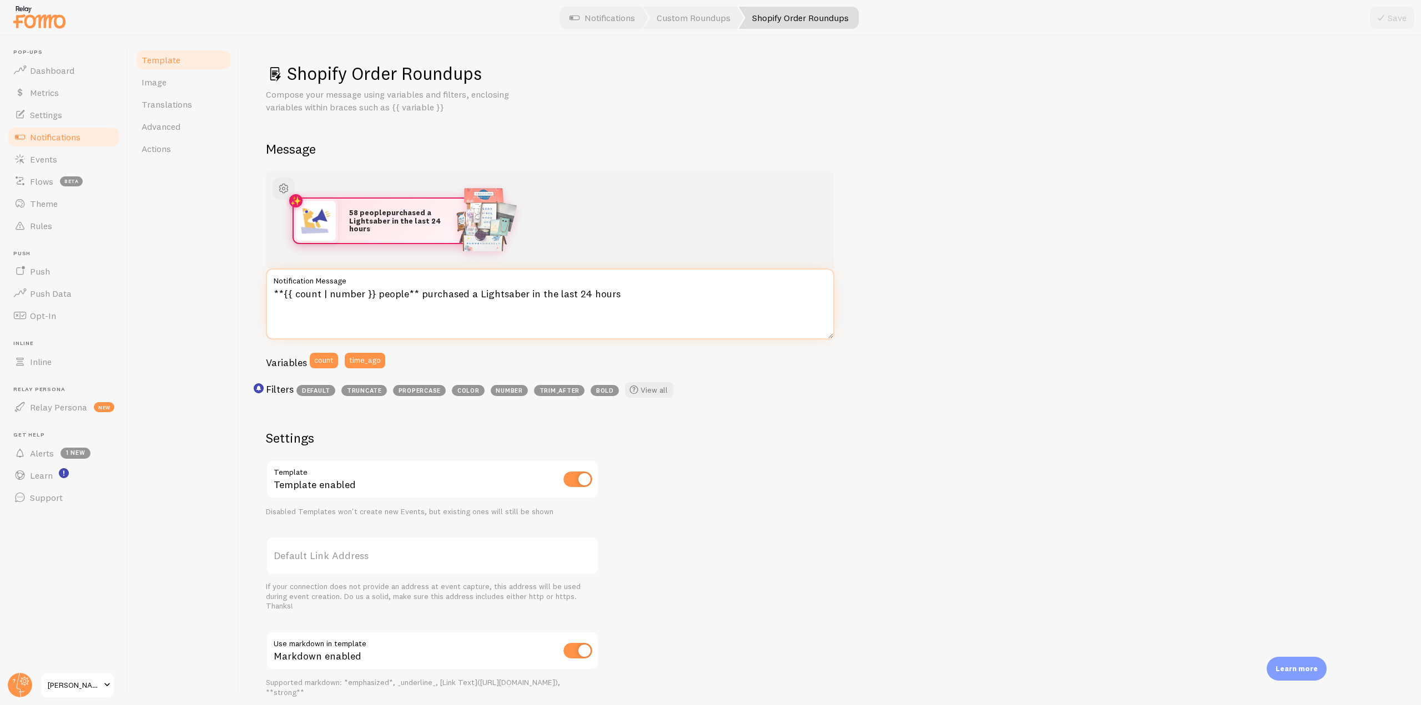
drag, startPoint x: 645, startPoint y: 298, endPoint x: 371, endPoint y: 286, distance: 274.5
click at [371, 286] on div "**{{ count | number }} people** purchased a Lightsaber in the last 24 hours Not…" at bounding box center [550, 304] width 568 height 71
click at [73, 67] on span "Dashboard" at bounding box center [52, 70] width 44 height 11
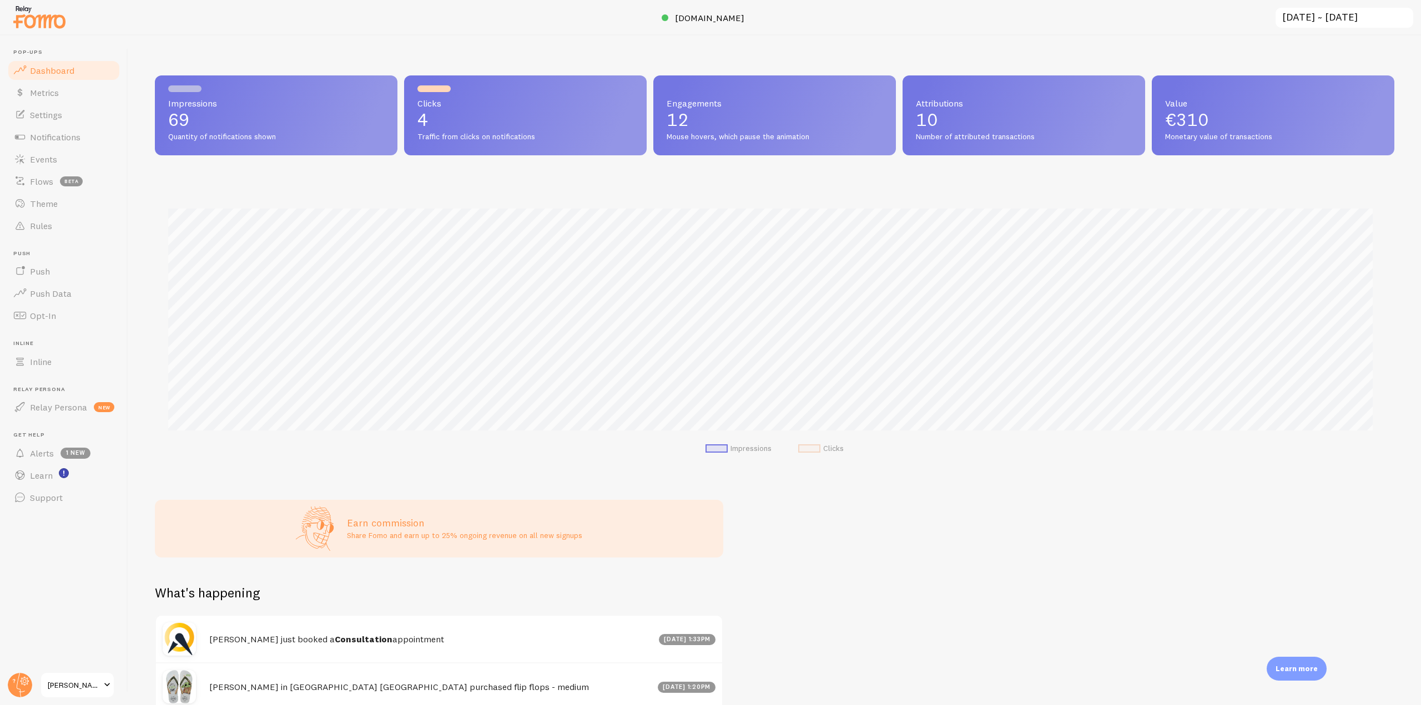
scroll to position [291, 1231]
click at [1325, 14] on input "2025-07-20 ~ 2025-08-19" at bounding box center [1344, 18] width 140 height 23
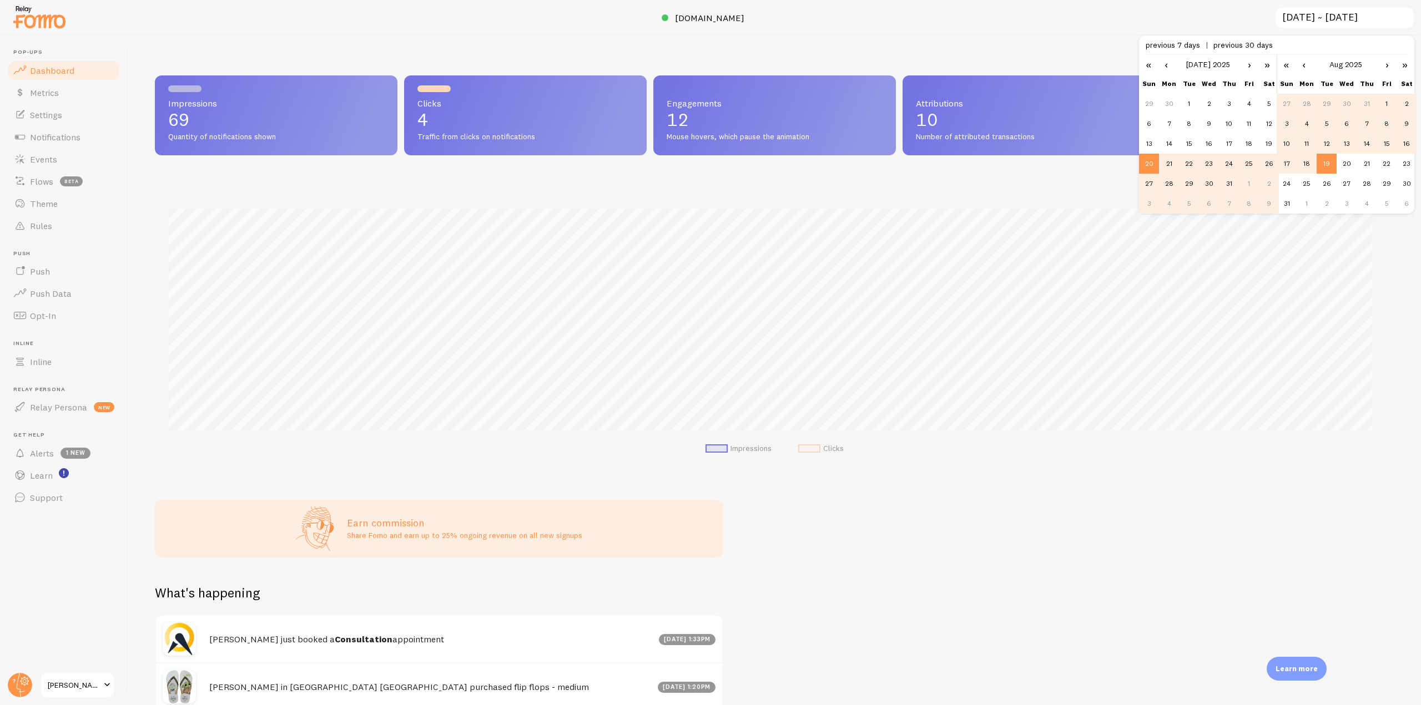
click at [485, 37] on div "Impressions 69 Quantity of notifications shown Clicks 4 Traffic from clicks on …" at bounding box center [774, 371] width 1293 height 670
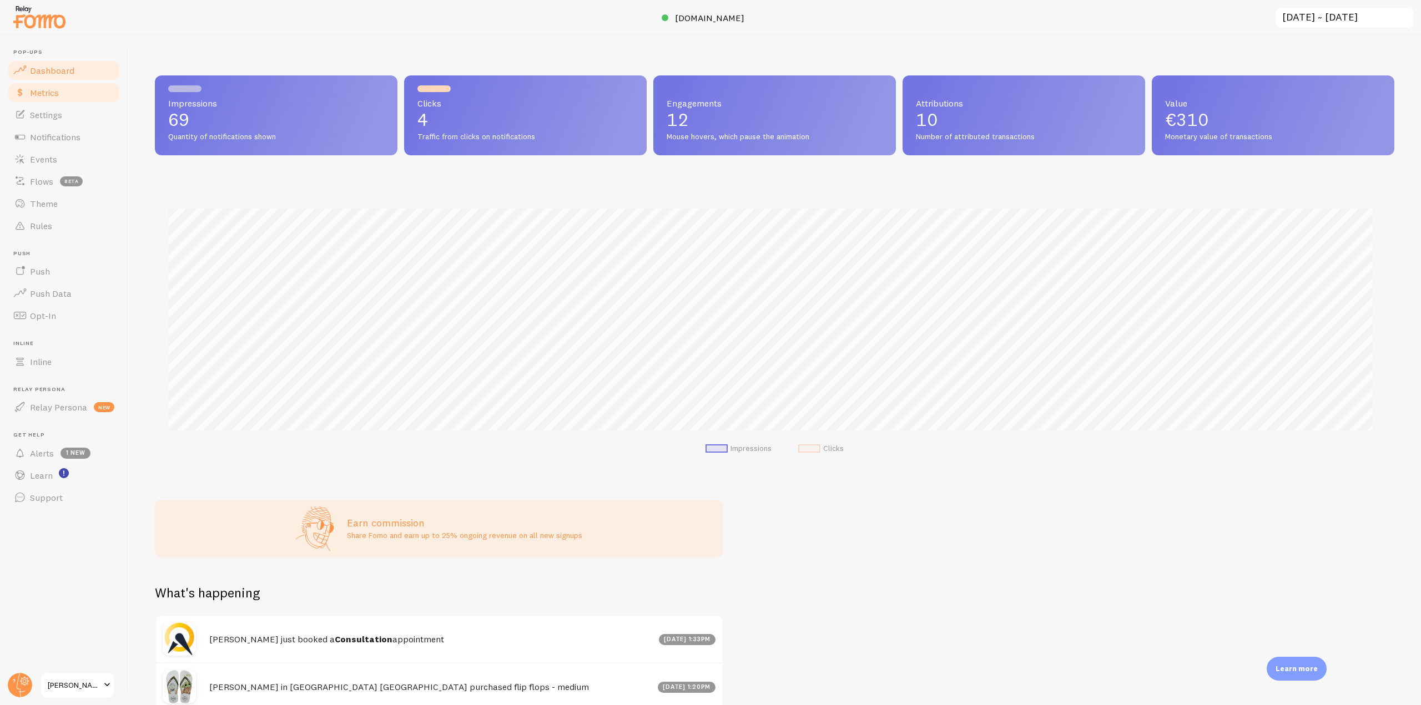
click at [87, 92] on link "Metrics" at bounding box center [64, 93] width 114 height 22
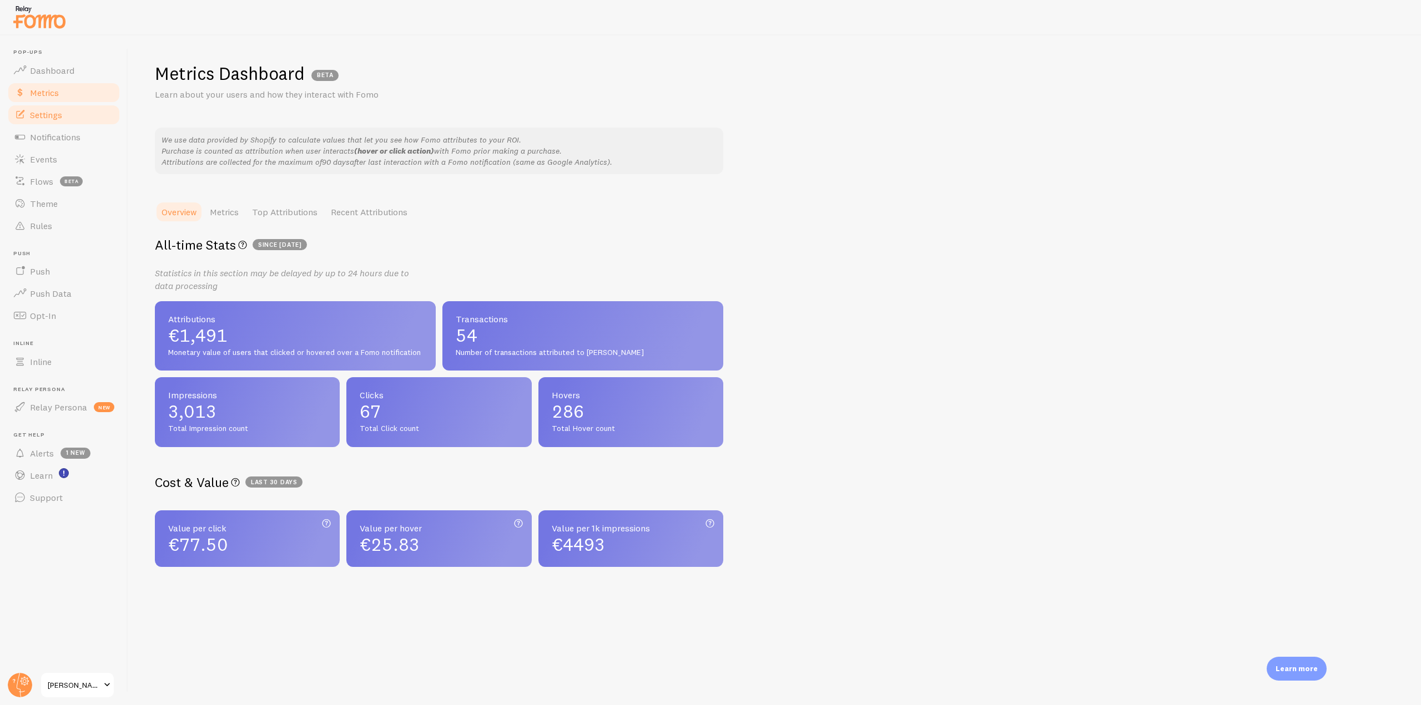
click at [50, 120] on link "Settings" at bounding box center [64, 115] width 114 height 22
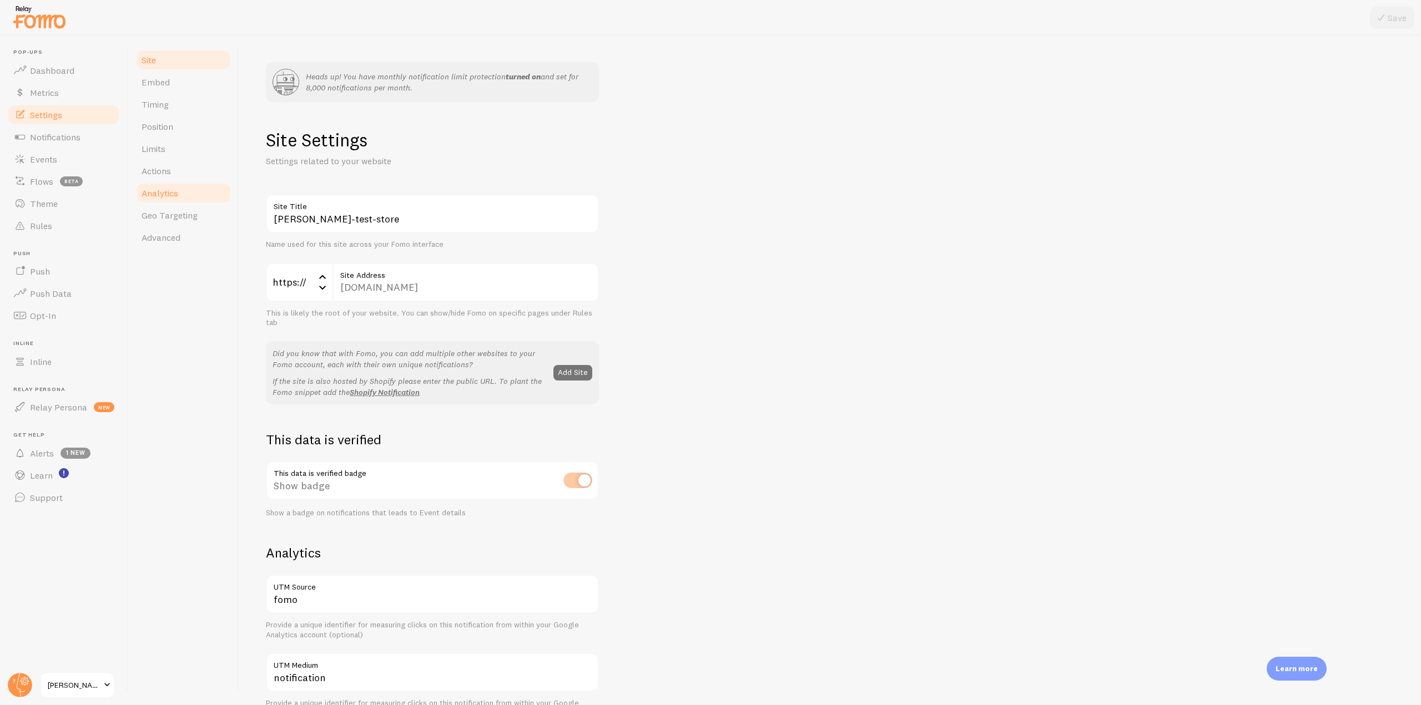
click at [163, 196] on span "Analytics" at bounding box center [160, 193] width 37 height 11
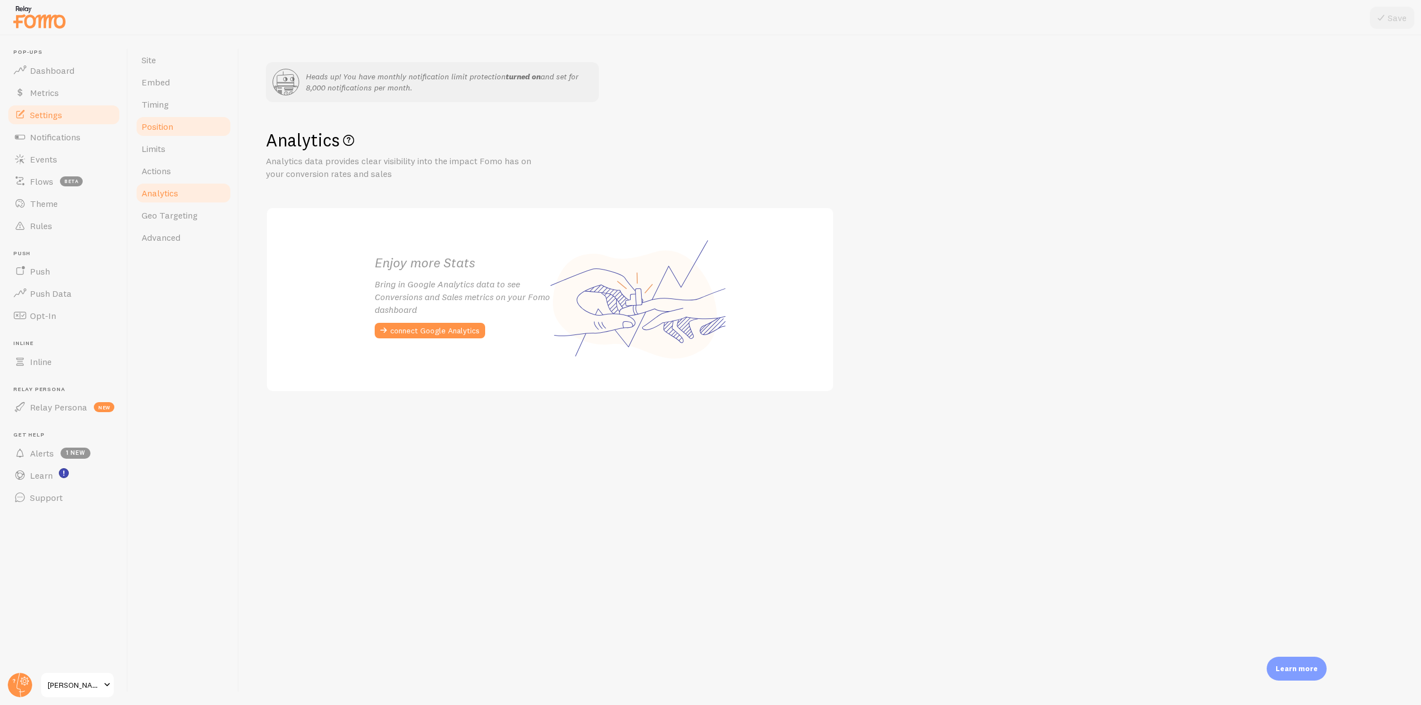
click at [164, 130] on span "Position" at bounding box center [158, 126] width 32 height 11
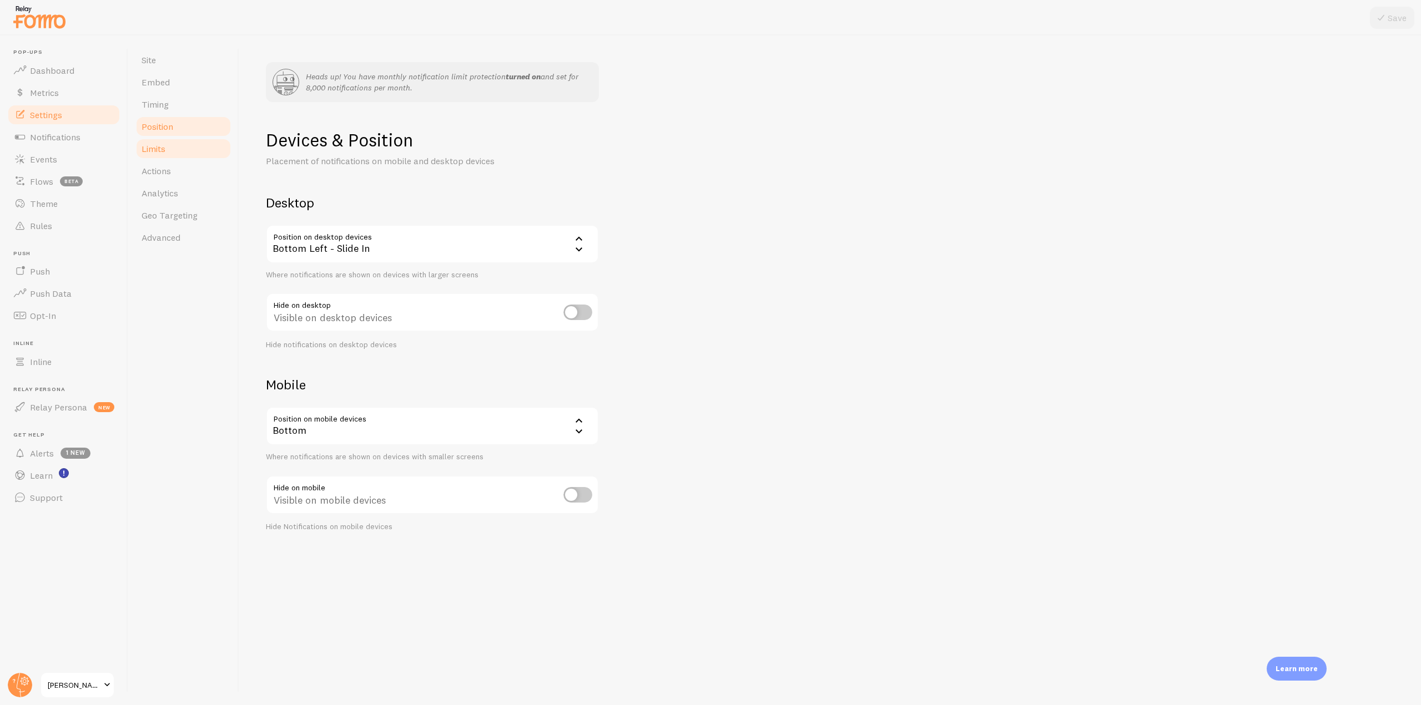
click at [182, 153] on link "Limits" at bounding box center [183, 149] width 97 height 22
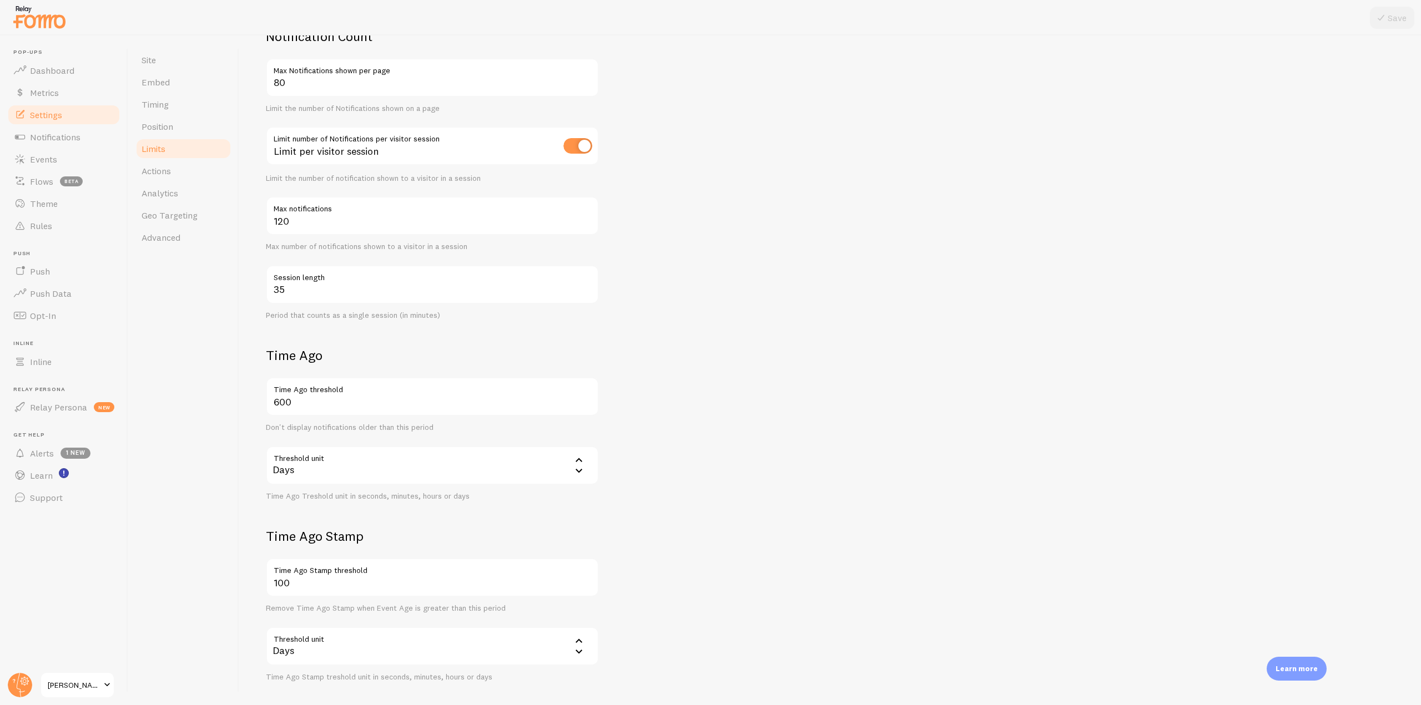
scroll to position [218, 0]
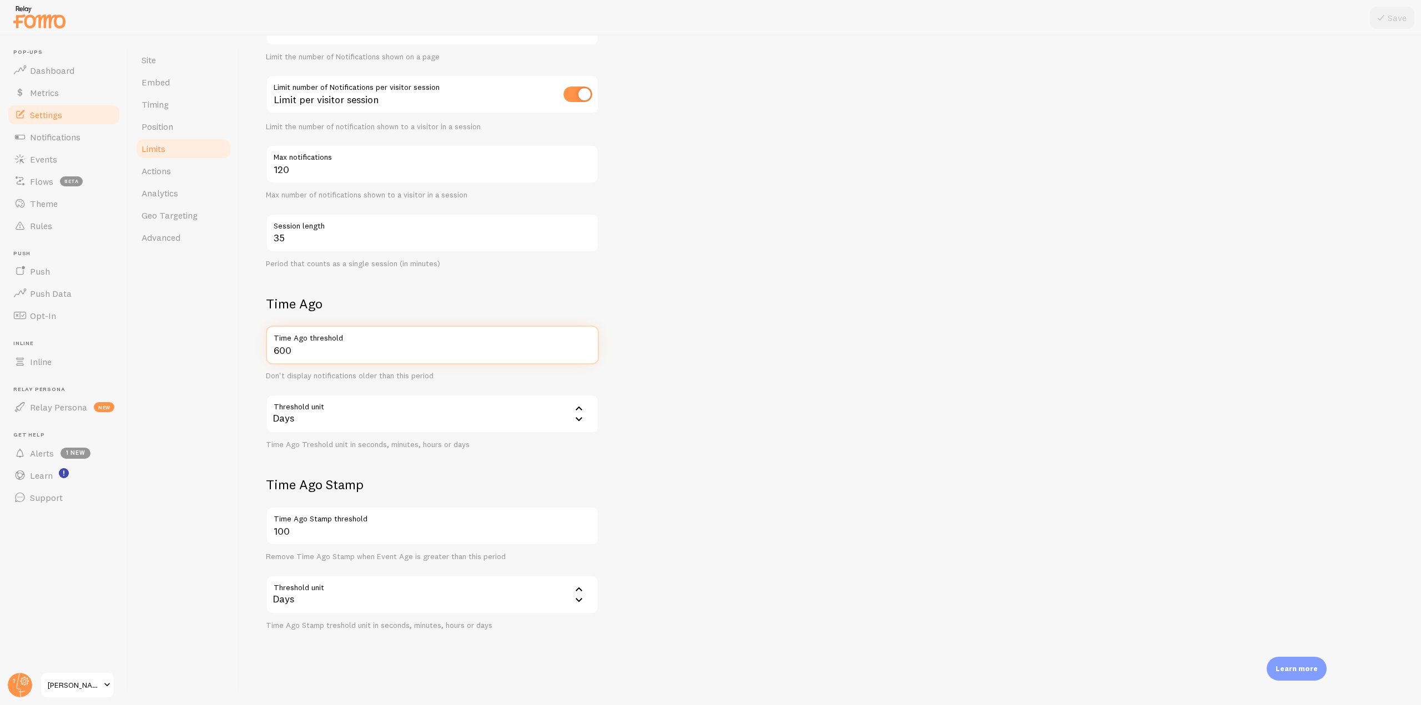
drag, startPoint x: 303, startPoint y: 347, endPoint x: 264, endPoint y: 335, distance: 40.7
click at [264, 345] on div "Heads up! You have monthly notification limit protection turned on and set for …" at bounding box center [830, 371] width 1182 height 670
drag, startPoint x: 264, startPoint y: 310, endPoint x: 354, endPoint y: 301, distance: 90.4
click at [354, 301] on div "Heads up! You have monthly notification limit protection turned on and set for …" at bounding box center [830, 371] width 1182 height 670
click at [158, 178] on link "Actions" at bounding box center [183, 171] width 97 height 22
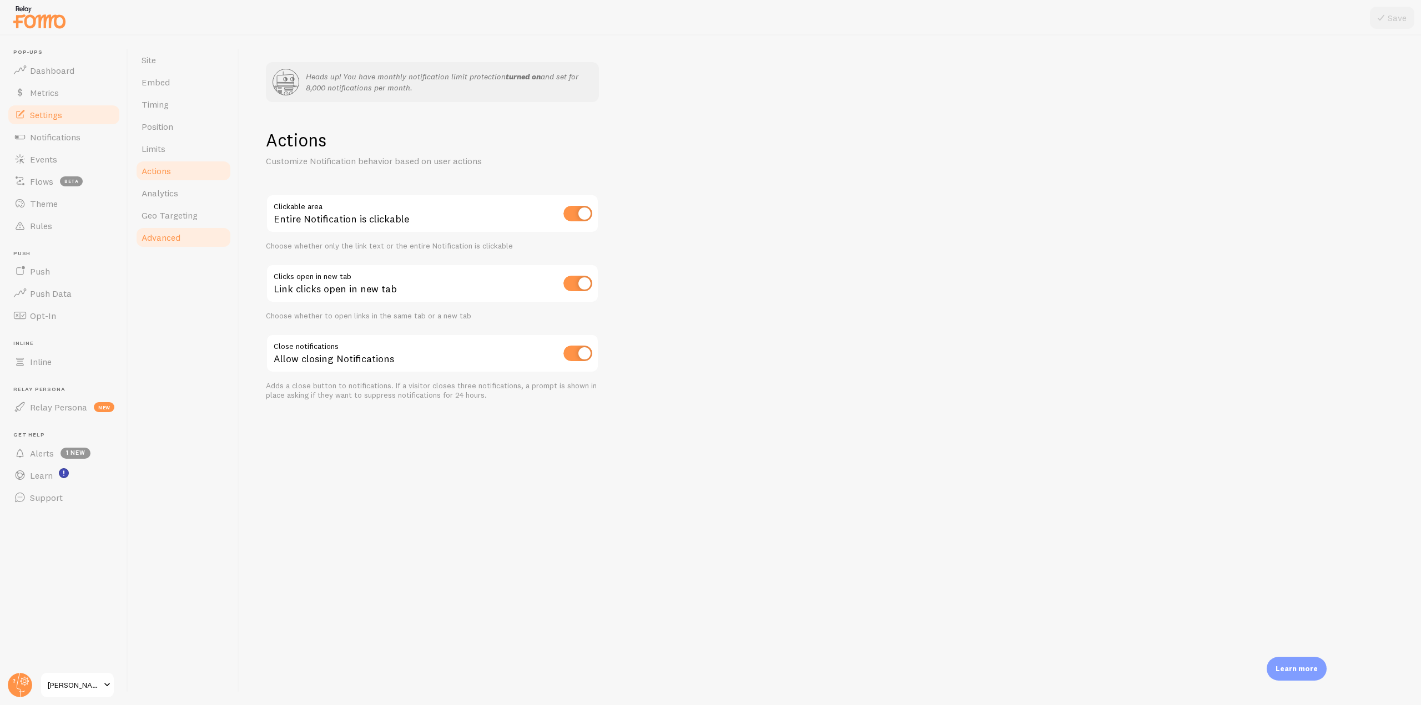
click at [182, 241] on link "Advanced" at bounding box center [183, 237] width 97 height 22
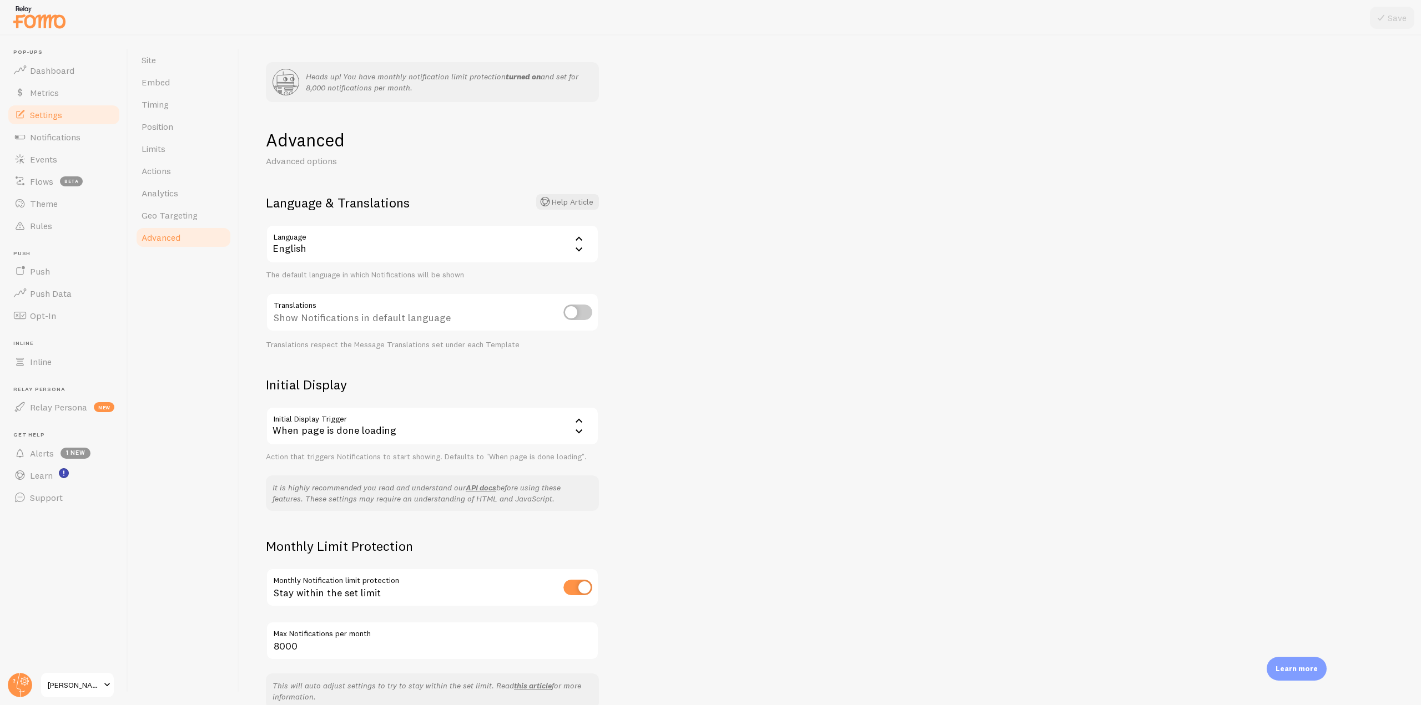
click at [517, 426] on div "When page is done loading" at bounding box center [432, 426] width 333 height 39
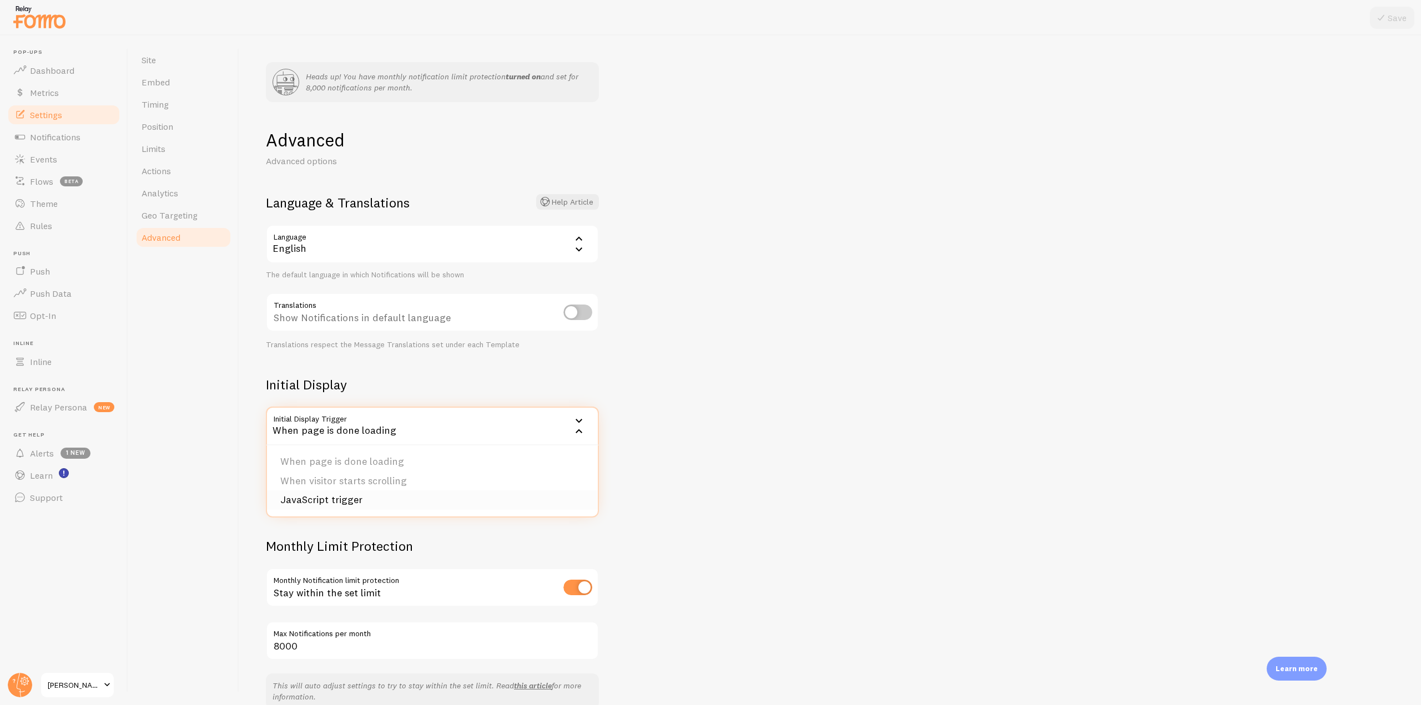
click at [362, 503] on li "JavaScript trigger" at bounding box center [432, 500] width 331 height 19
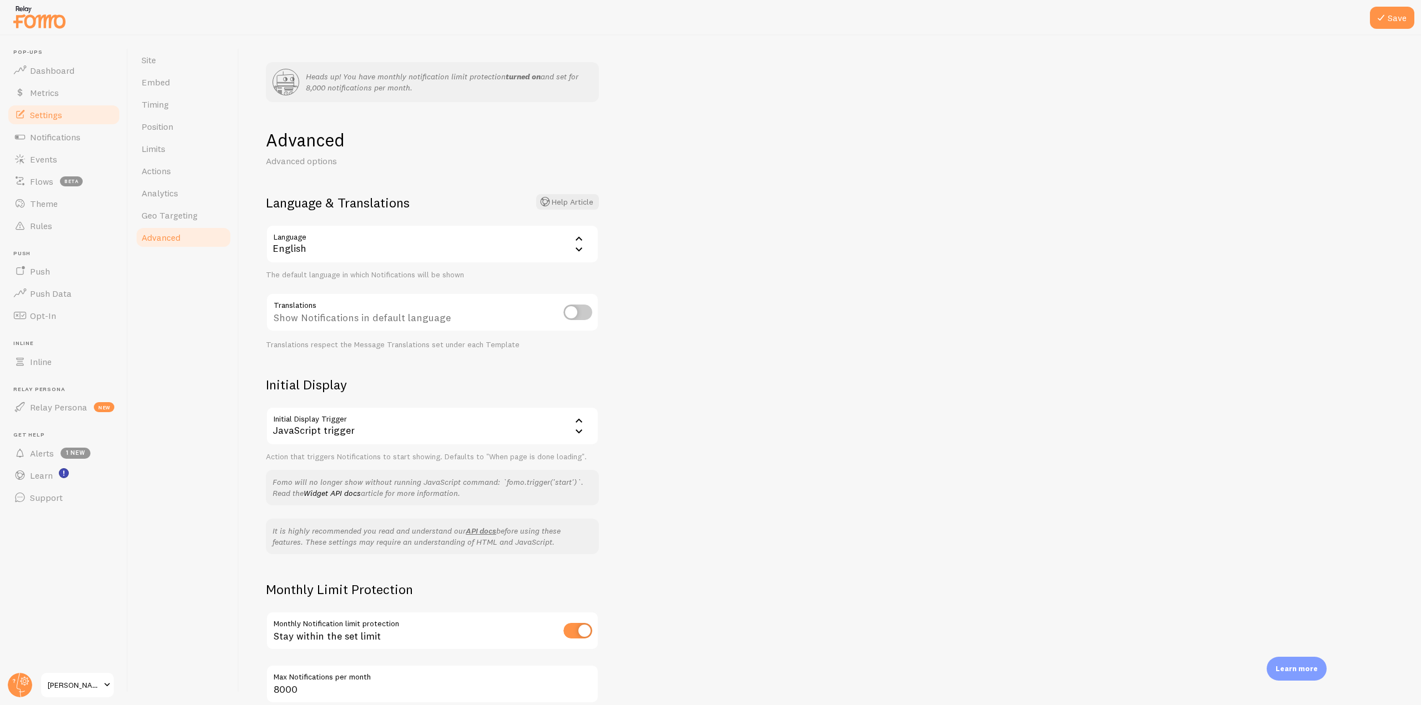
drag, startPoint x: 73, startPoint y: 67, endPoint x: 750, endPoint y: 31, distance: 678.1
click at [73, 67] on span "Dashboard" at bounding box center [52, 70] width 44 height 11
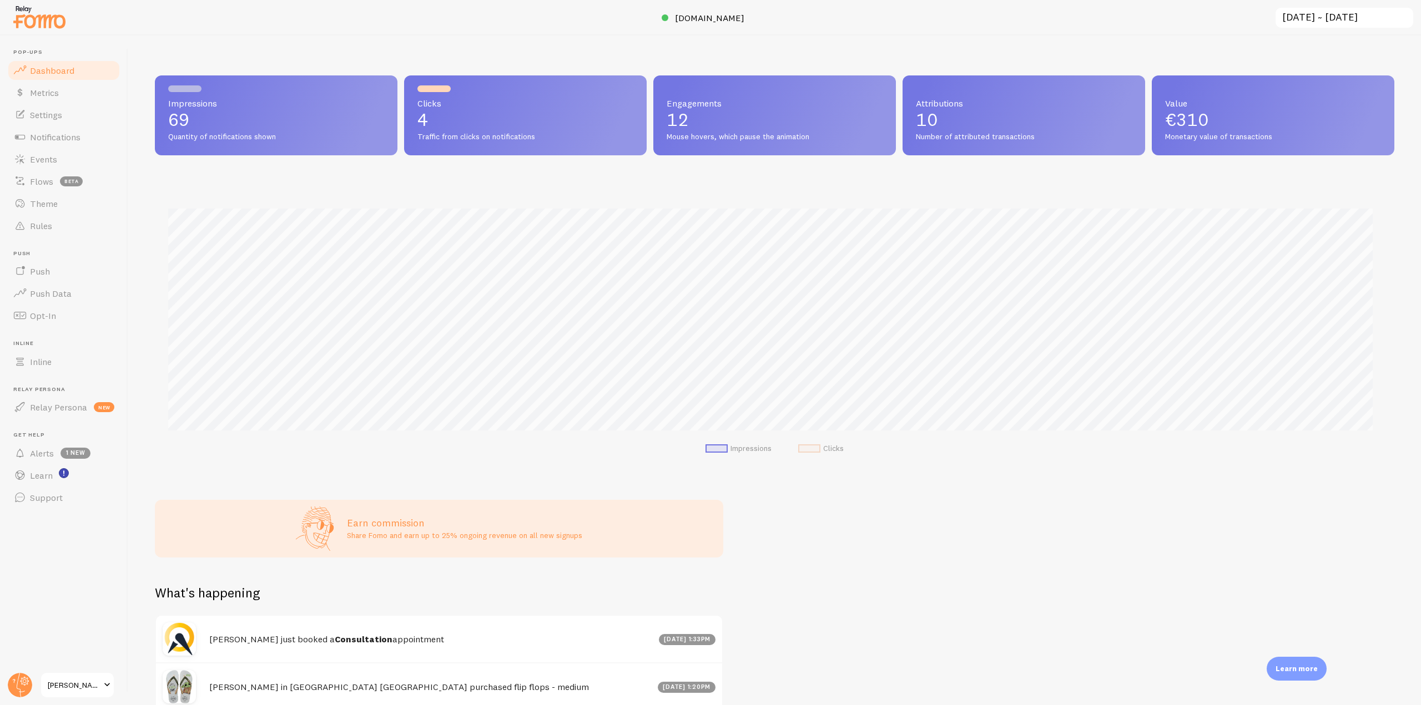
scroll to position [291, 1231]
drag, startPoint x: 1157, startPoint y: 96, endPoint x: 1279, endPoint y: 136, distance: 128.5
click at [1279, 136] on div "Value €310 Monetary value of transactions" at bounding box center [1273, 115] width 243 height 80
click at [44, 202] on span "Theme" at bounding box center [44, 203] width 28 height 11
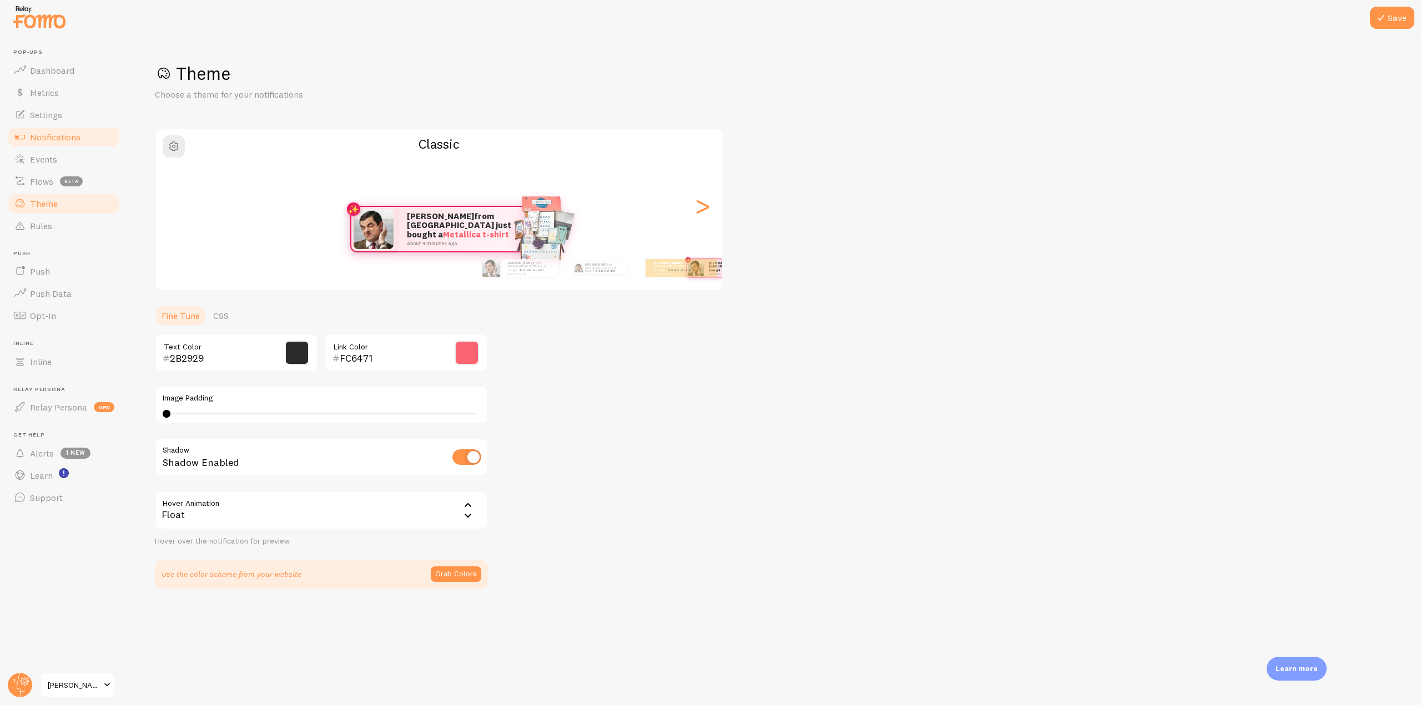
click at [87, 137] on link "Notifications" at bounding box center [64, 137] width 114 height 22
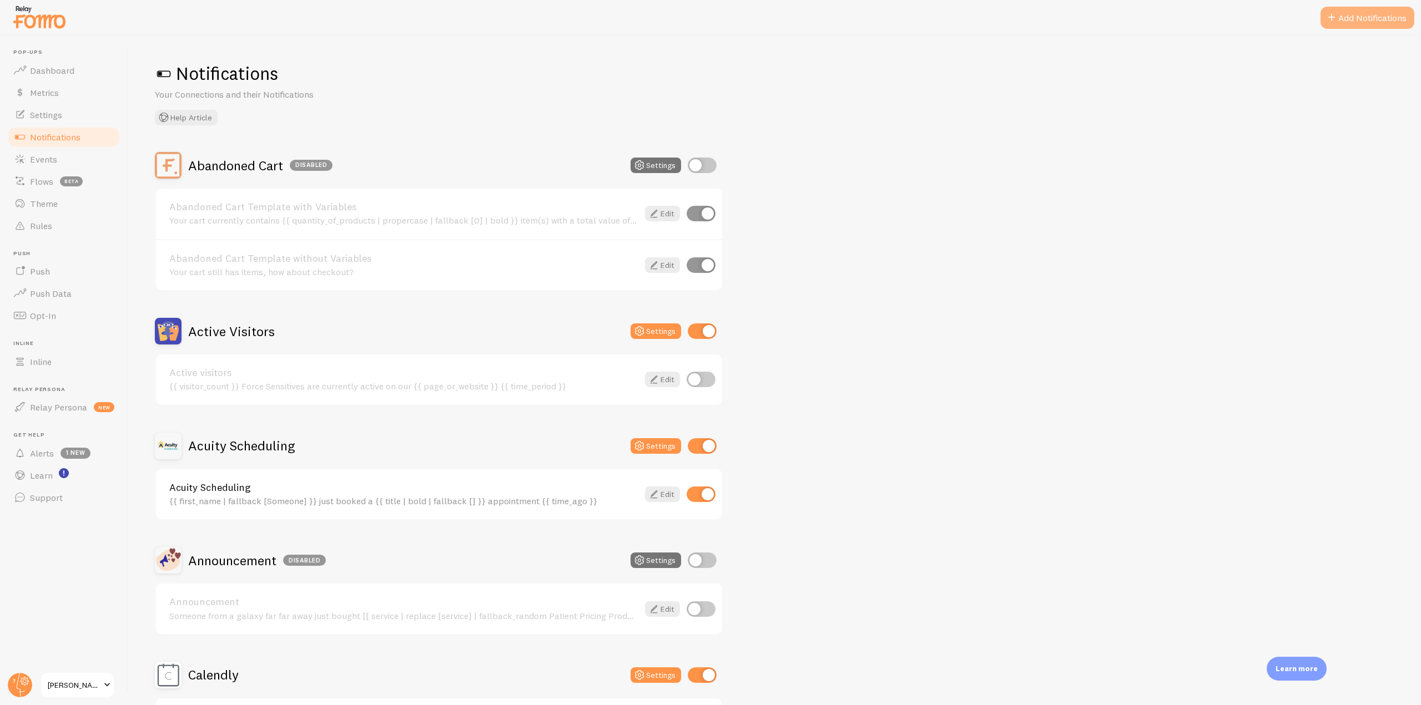
click at [1373, 18] on button "Add Notifications" at bounding box center [1367, 18] width 94 height 22
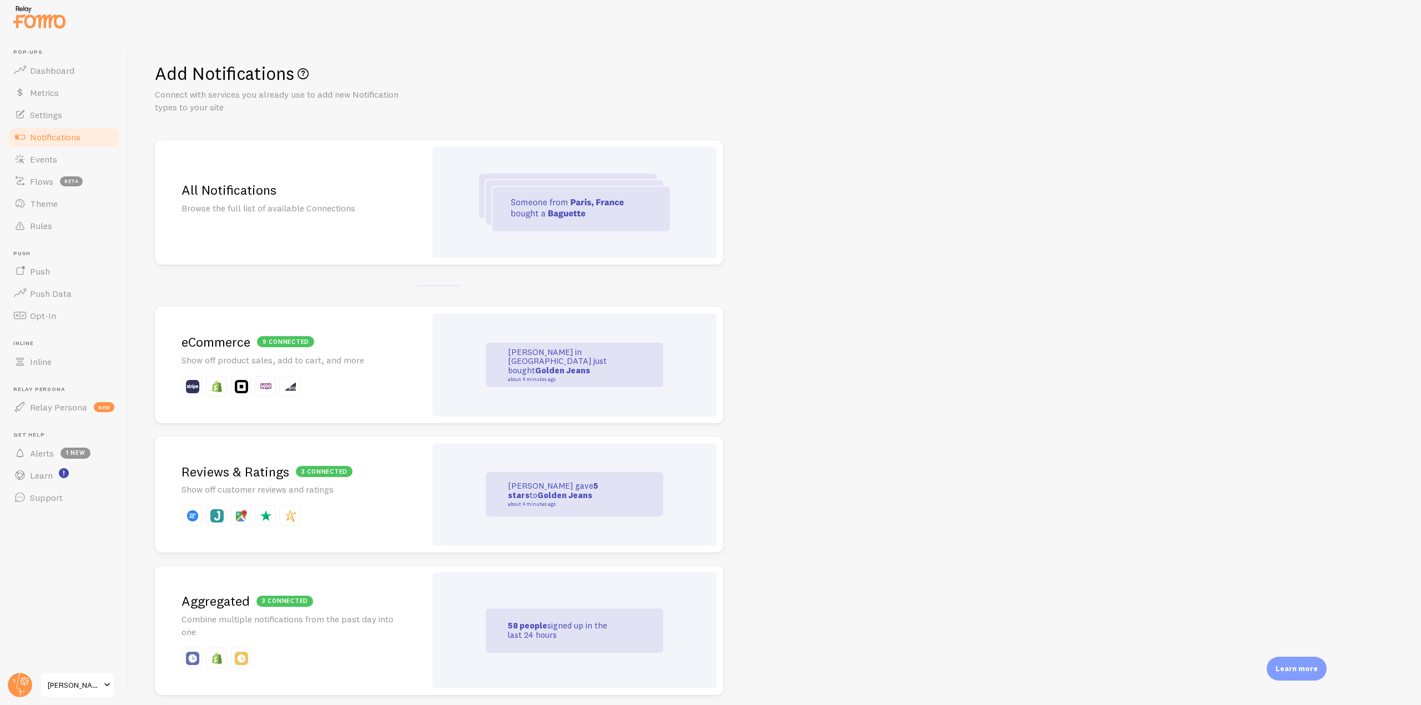
click at [604, 203] on img at bounding box center [574, 203] width 191 height 58
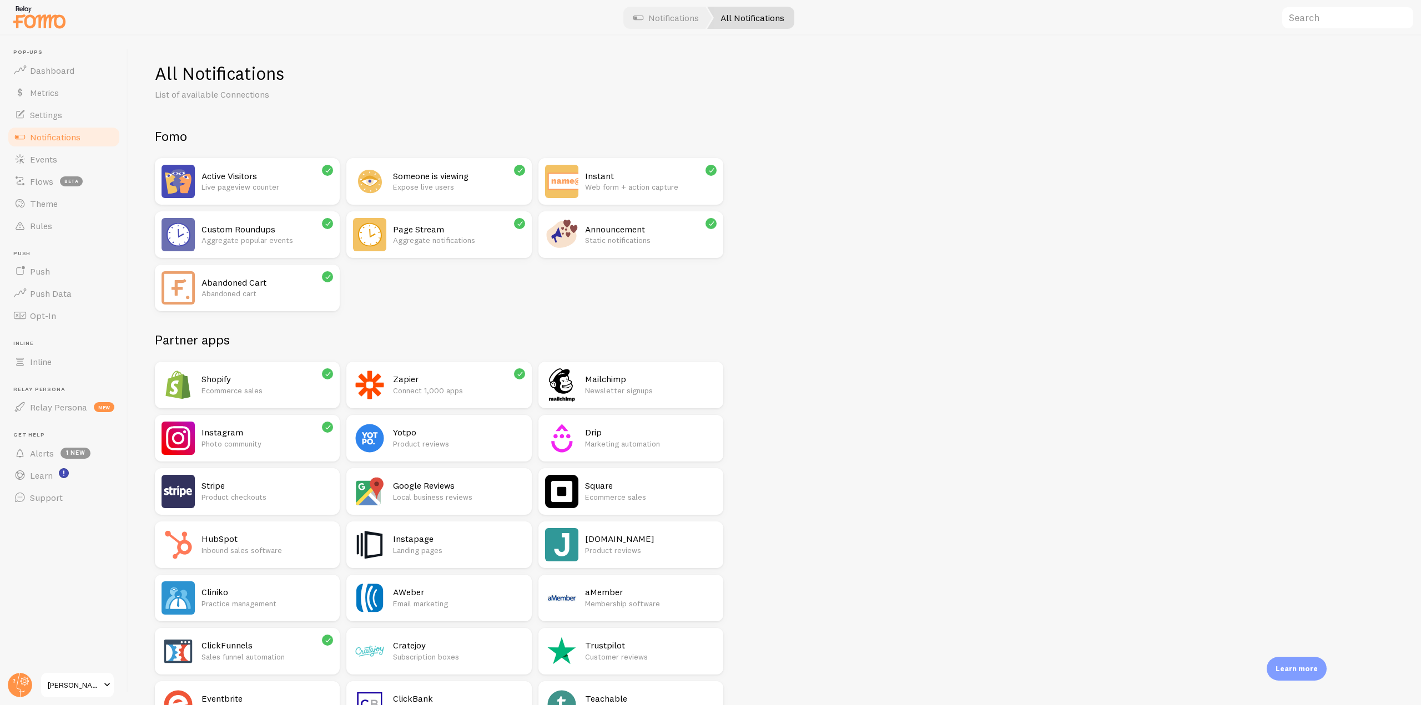
click at [583, 226] on div "Announcement Static notifications" at bounding box center [630, 234] width 185 height 47
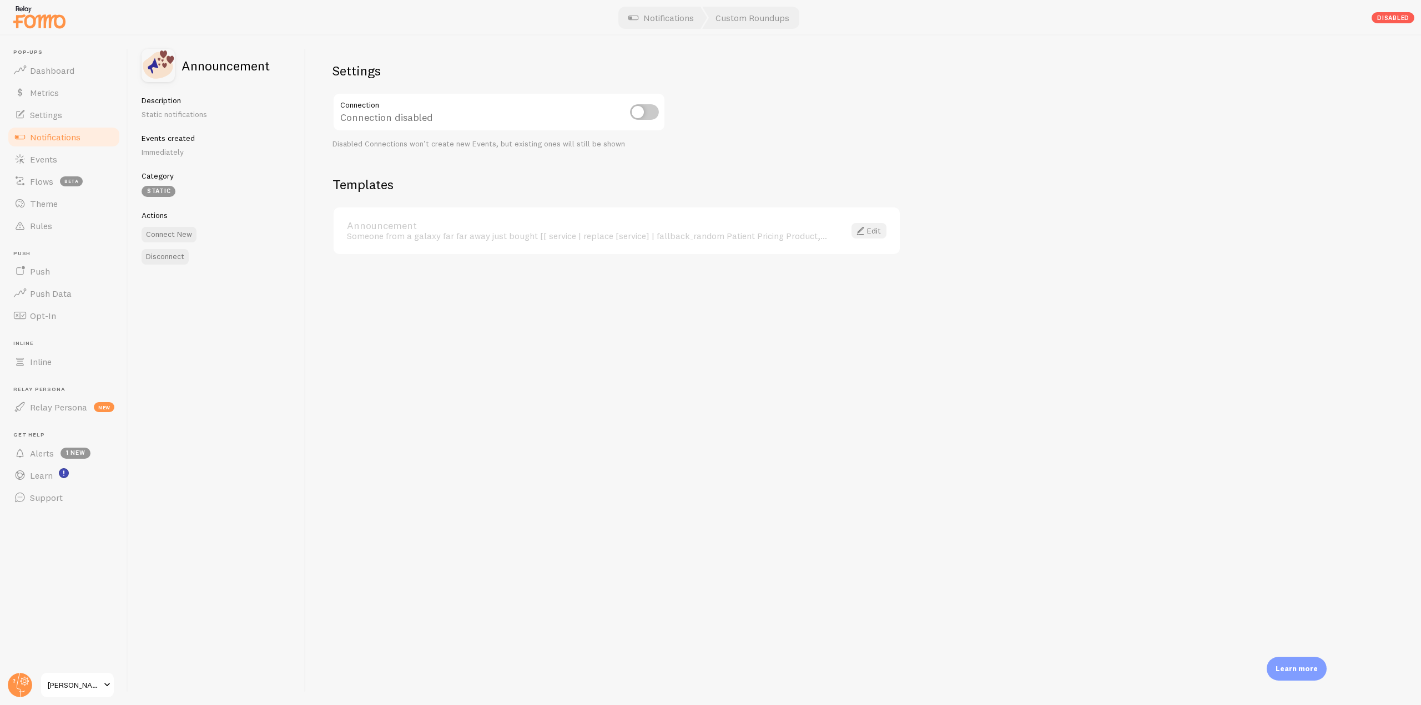
click at [879, 231] on link "Edit" at bounding box center [868, 231] width 35 height 16
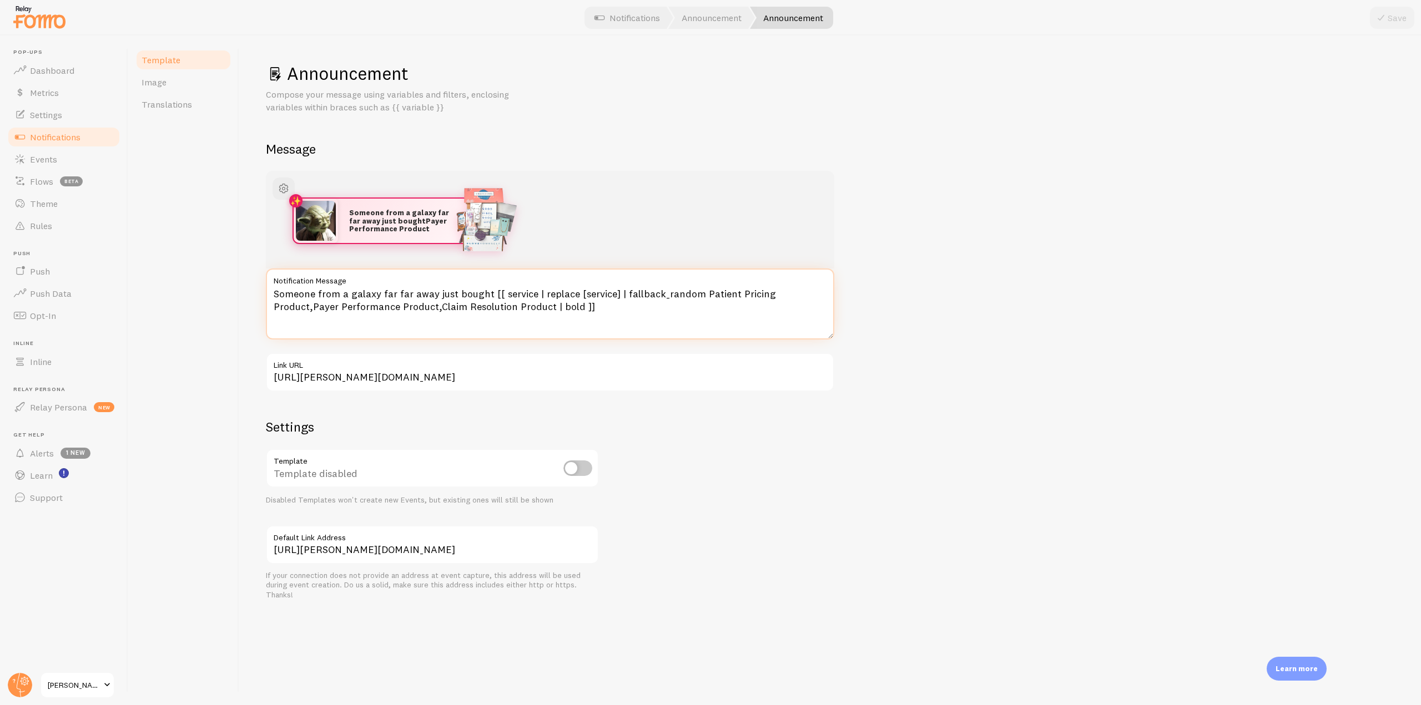
drag, startPoint x: 566, startPoint y: 314, endPoint x: 259, endPoint y: 293, distance: 307.6
click at [259, 293] on div "Announcement Compose your message using variables and filters, enclosing variab…" at bounding box center [830, 371] width 1182 height 670
click at [553, 314] on textarea "Someone from a galaxy far far away just bought [[ service | replace [service] |…" at bounding box center [550, 304] width 568 height 71
drag, startPoint x: 542, startPoint y: 306, endPoint x: 264, endPoint y: 283, distance: 279.1
click at [264, 283] on div "Announcement Compose your message using variables and filters, enclosing variab…" at bounding box center [830, 371] width 1182 height 670
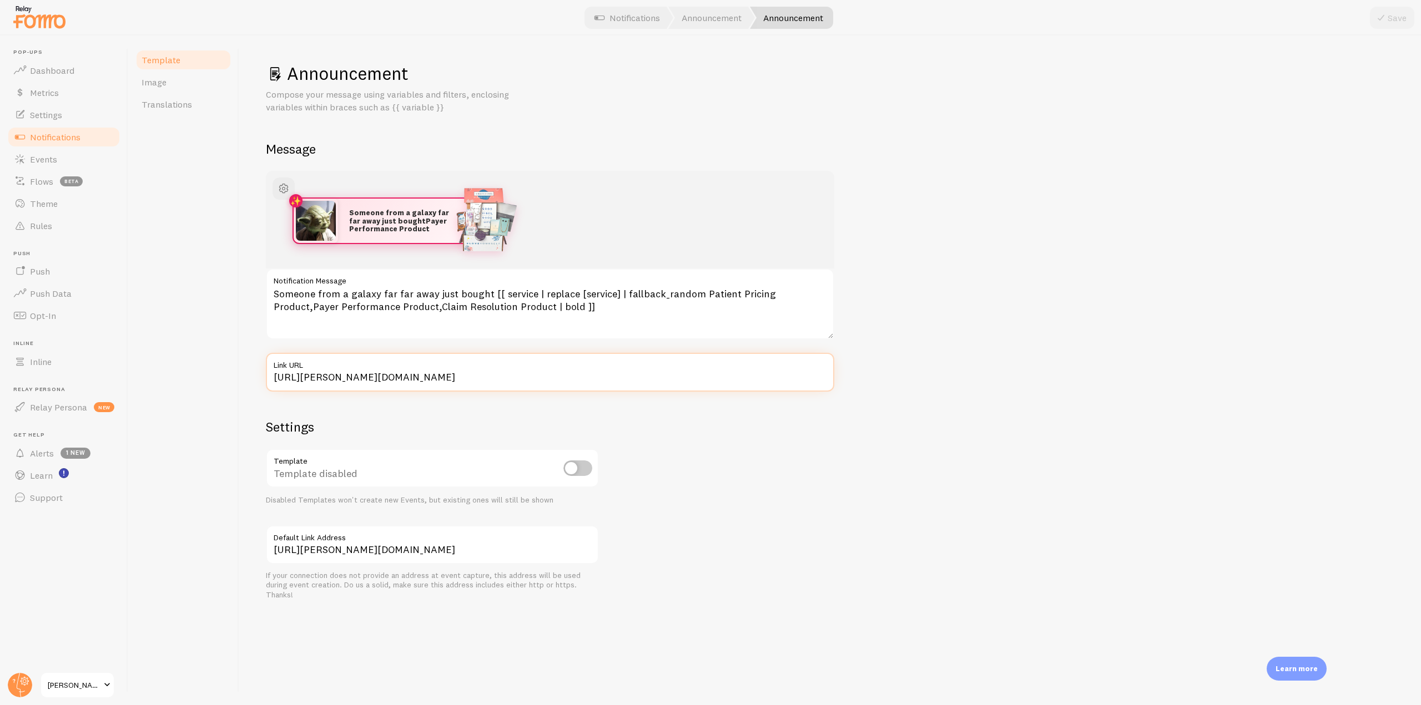
drag, startPoint x: 572, startPoint y: 372, endPoint x: 250, endPoint y: 373, distance: 321.4
click at [250, 373] on div "Announcement Compose your message using variables and filters, enclosing variab…" at bounding box center [830, 371] width 1182 height 670
click at [78, 117] on link "Settings" at bounding box center [64, 115] width 114 height 22
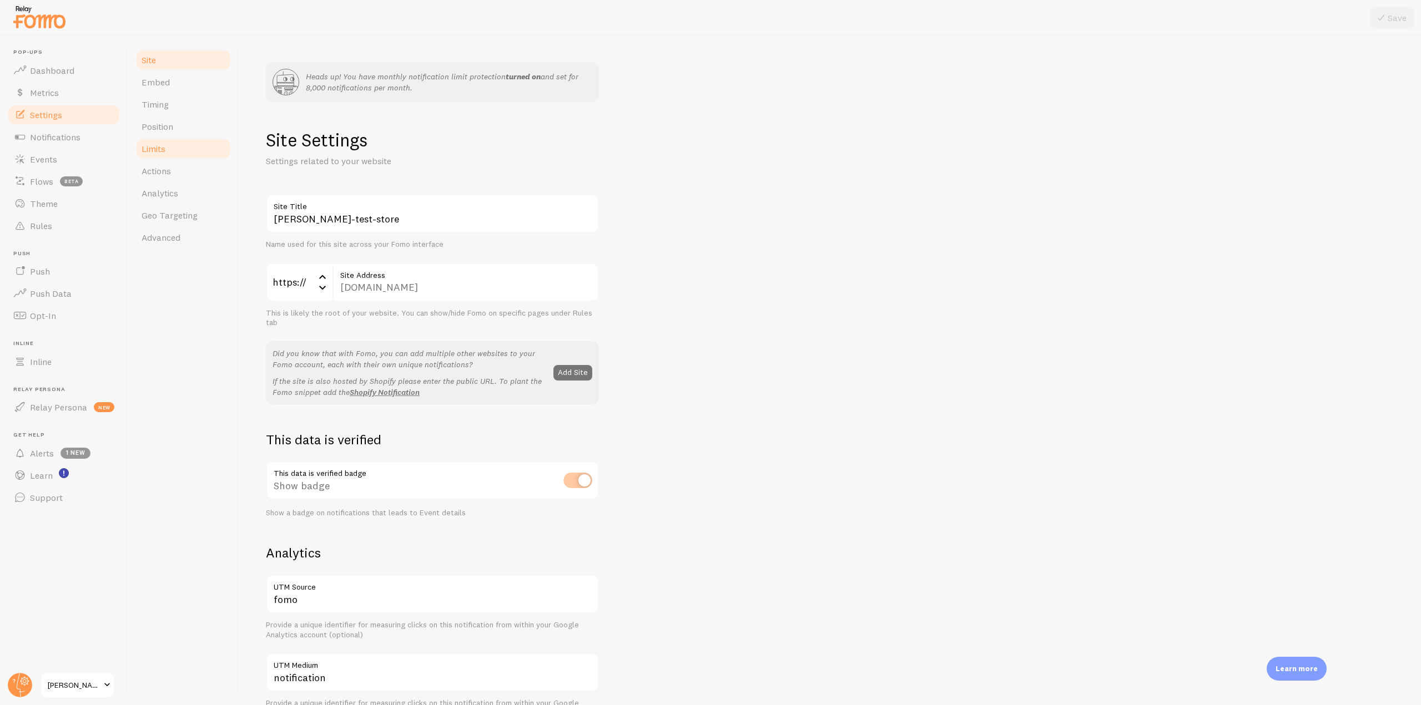
click at [183, 150] on link "Limits" at bounding box center [183, 149] width 97 height 22
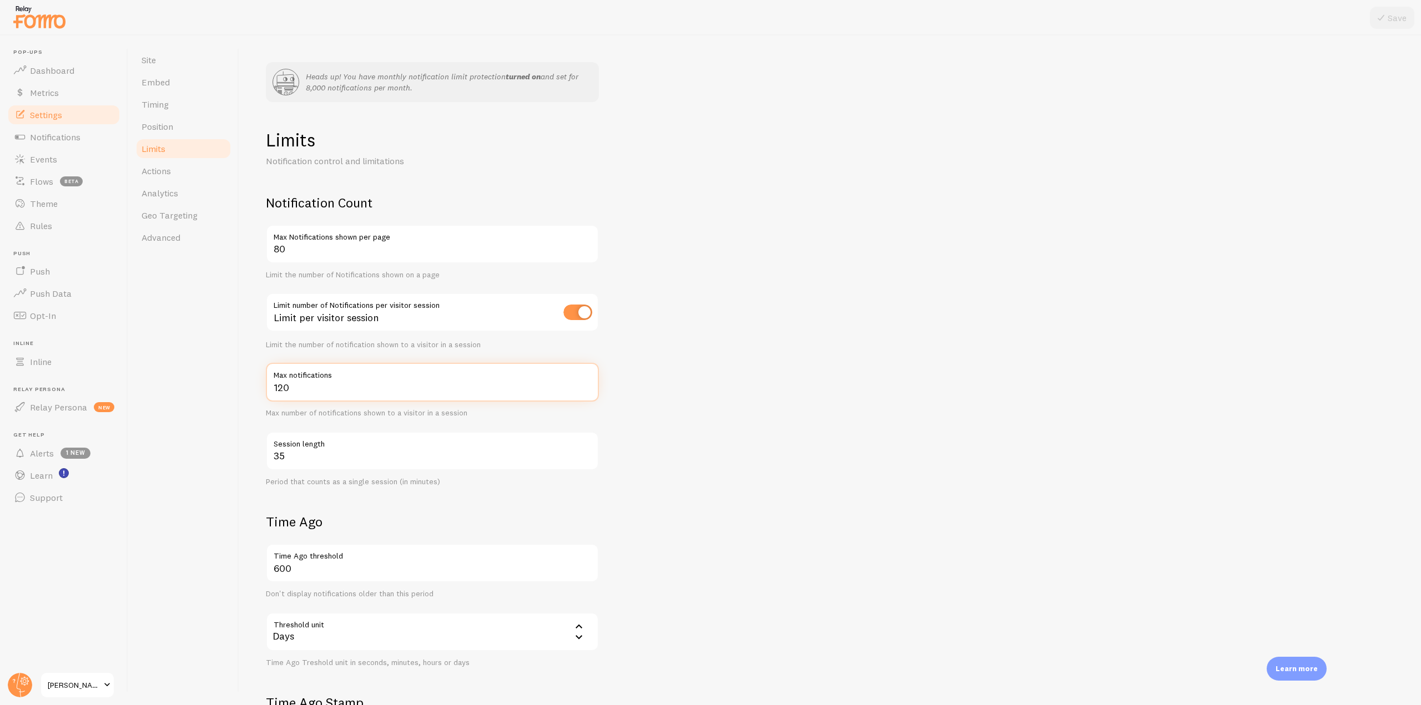
drag, startPoint x: 313, startPoint y: 391, endPoint x: 238, endPoint y: 392, distance: 75.5
click at [238, 392] on div "Site Embed Timing Position Limits Actions Analytics Geo Targeting Advanced Head…" at bounding box center [774, 371] width 1293 height 670
drag, startPoint x: 358, startPoint y: 454, endPoint x: 361, endPoint y: 446, distance: 8.5
click at [358, 453] on input "35" at bounding box center [432, 451] width 333 height 39
click at [567, 311] on input "checkbox" at bounding box center [577, 313] width 29 height 16
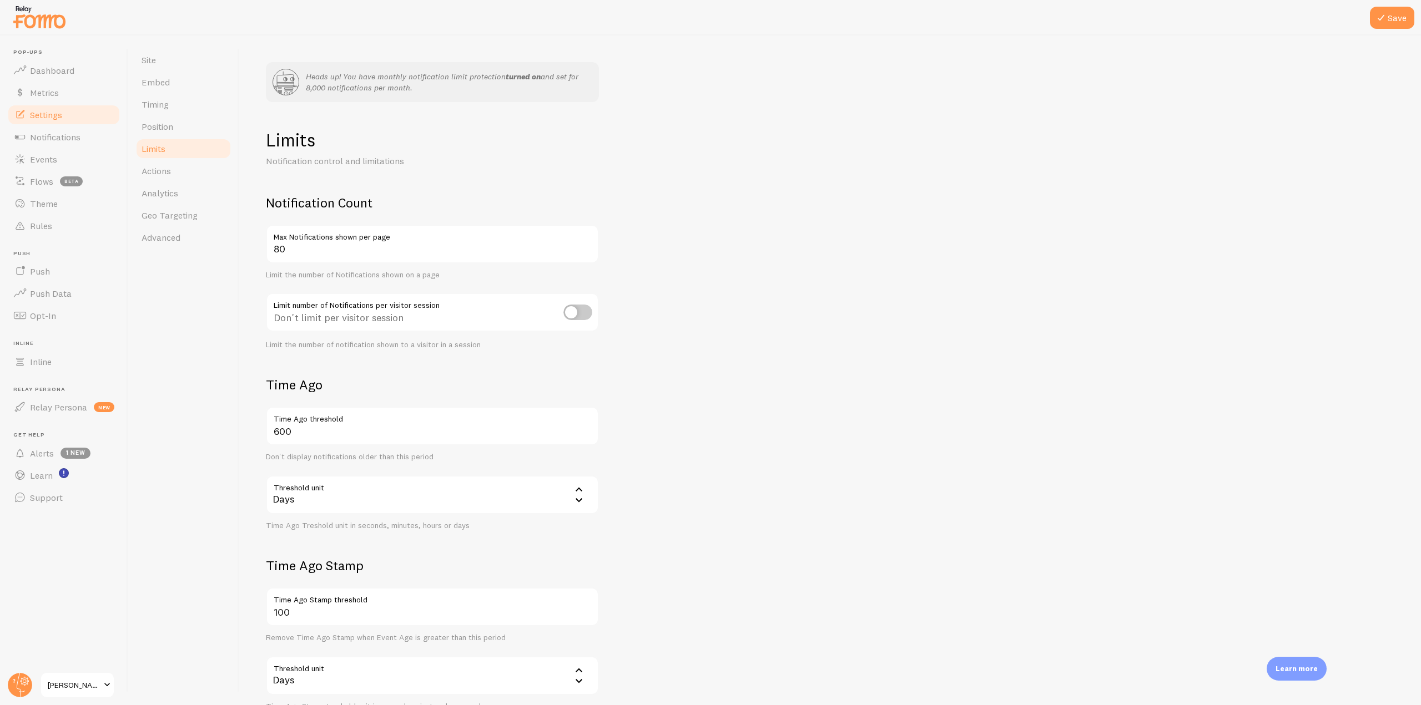
click at [583, 314] on input "checkbox" at bounding box center [577, 313] width 29 height 16
checkbox input "true"
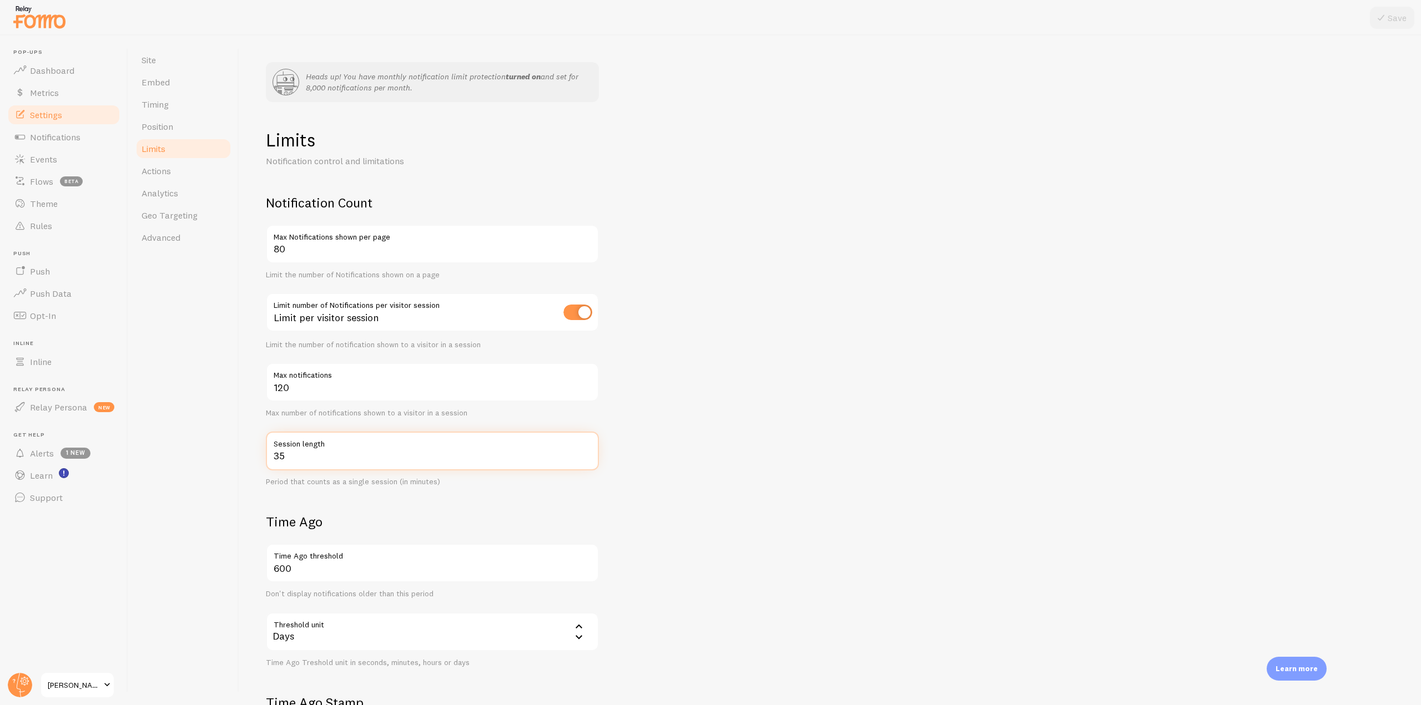
drag, startPoint x: 304, startPoint y: 461, endPoint x: 268, endPoint y: 458, distance: 36.8
click at [268, 458] on input "35" at bounding box center [432, 451] width 333 height 39
click at [305, 458] on input "35" at bounding box center [432, 451] width 333 height 39
drag, startPoint x: 287, startPoint y: 458, endPoint x: 260, endPoint y: 458, distance: 27.2
click at [260, 458] on div "Heads up! You have monthly notification limit protection turned on and set for …" at bounding box center [830, 371] width 1182 height 670
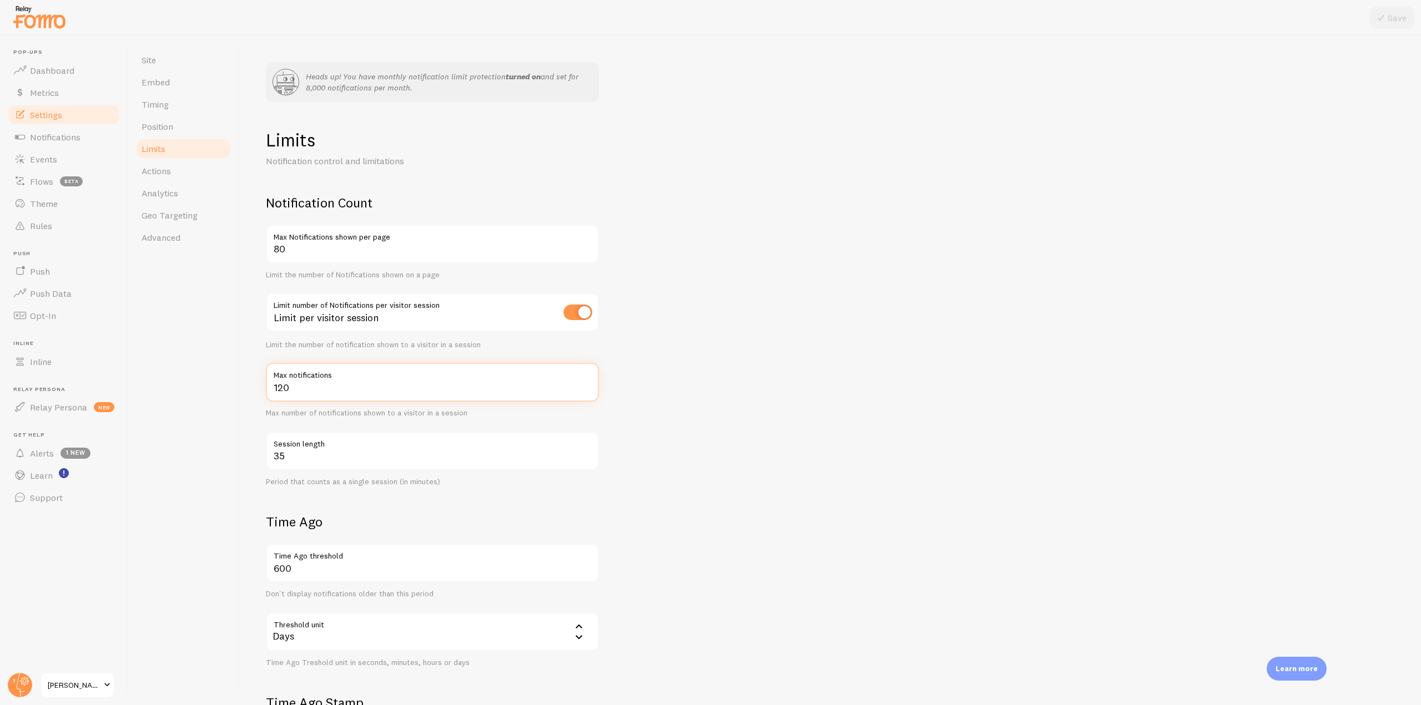
drag, startPoint x: 297, startPoint y: 385, endPoint x: 248, endPoint y: 381, distance: 49.0
click at [248, 381] on div "Heads up! You have monthly notification limit protection turned on and set for …" at bounding box center [830, 371] width 1182 height 670
click at [79, 142] on span "Notifications" at bounding box center [55, 137] width 51 height 11
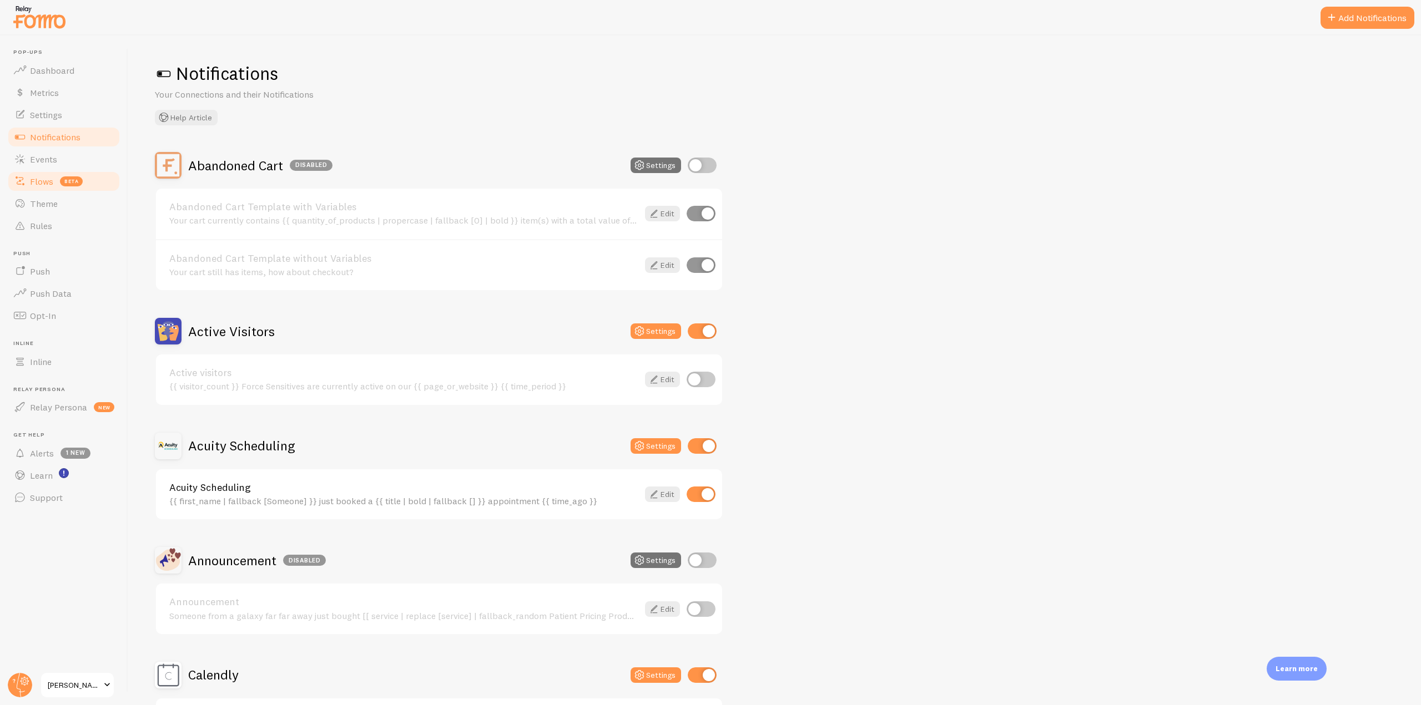
click at [46, 182] on span "Flows" at bounding box center [41, 181] width 23 height 11
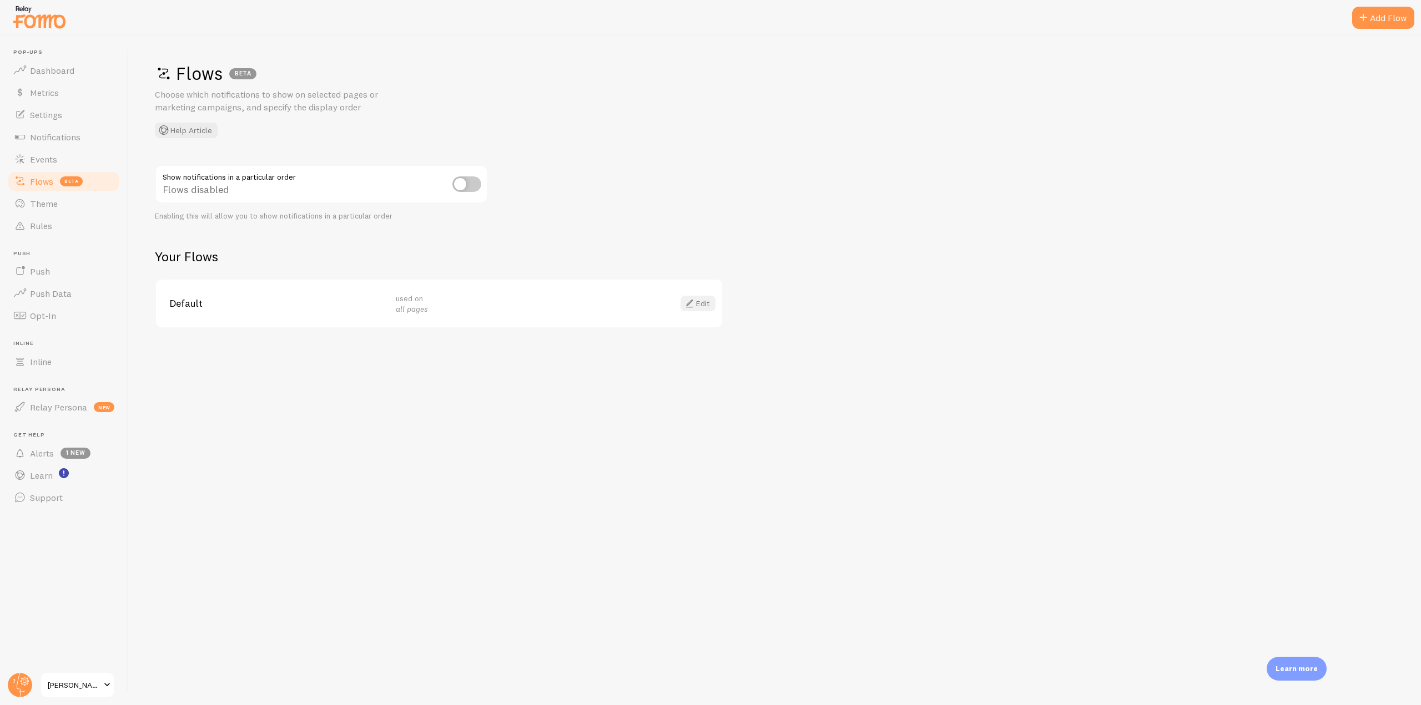
click at [703, 308] on link "Edit" at bounding box center [698, 304] width 35 height 16
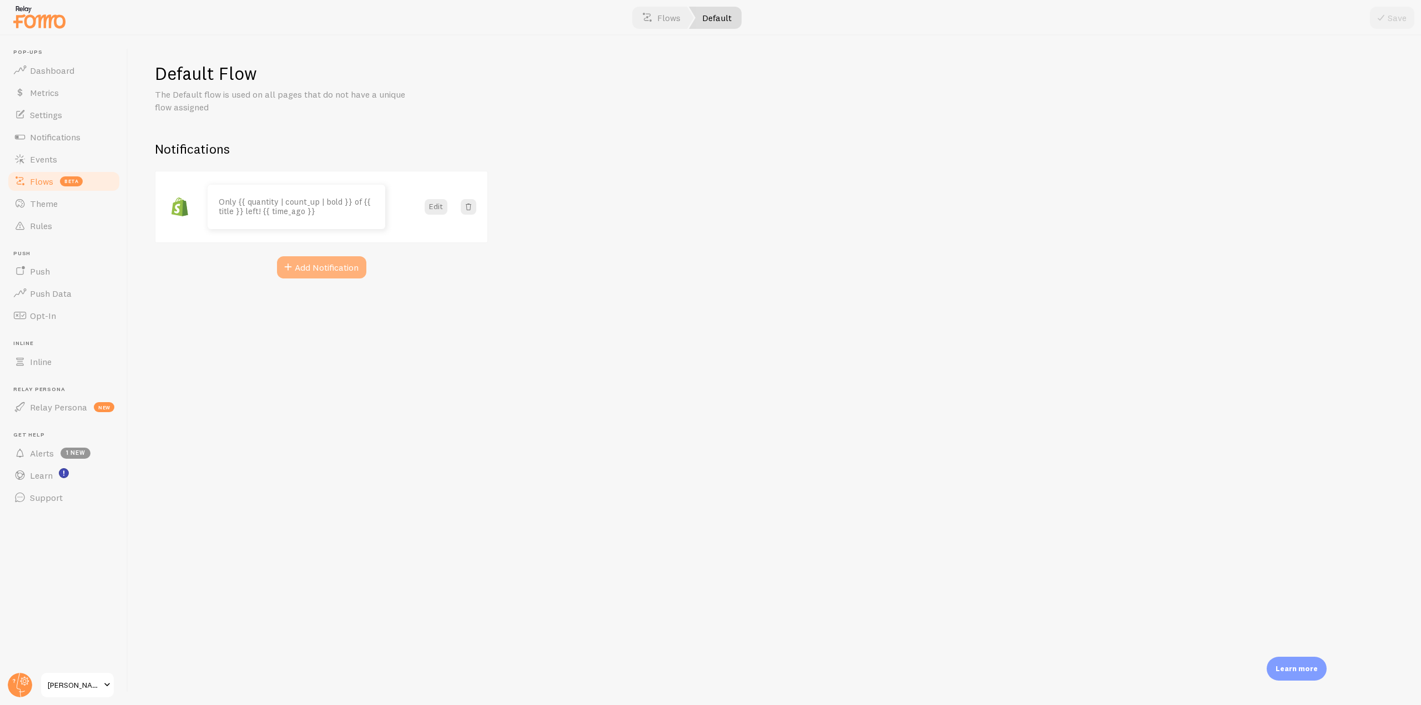
click at [326, 270] on button "Add Notification" at bounding box center [321, 267] width 89 height 22
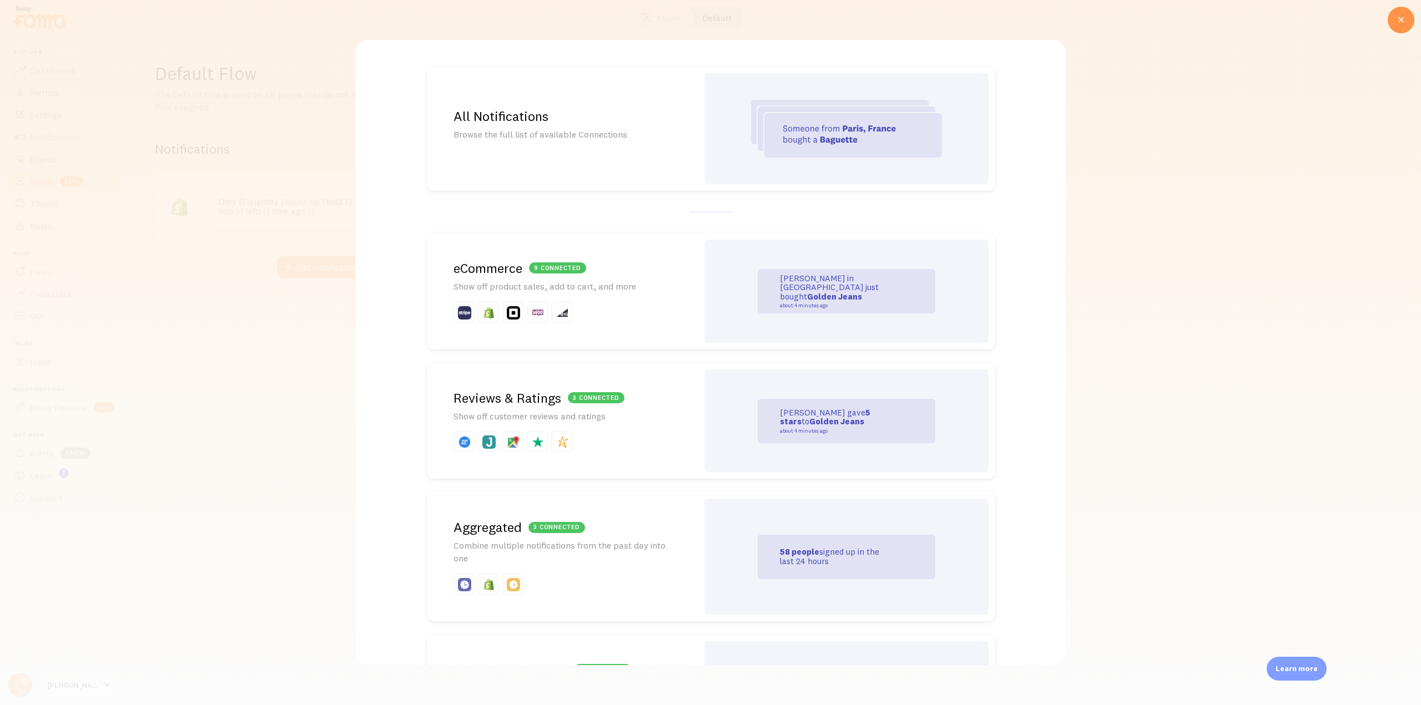
click at [759, 107] on img at bounding box center [846, 129] width 191 height 58
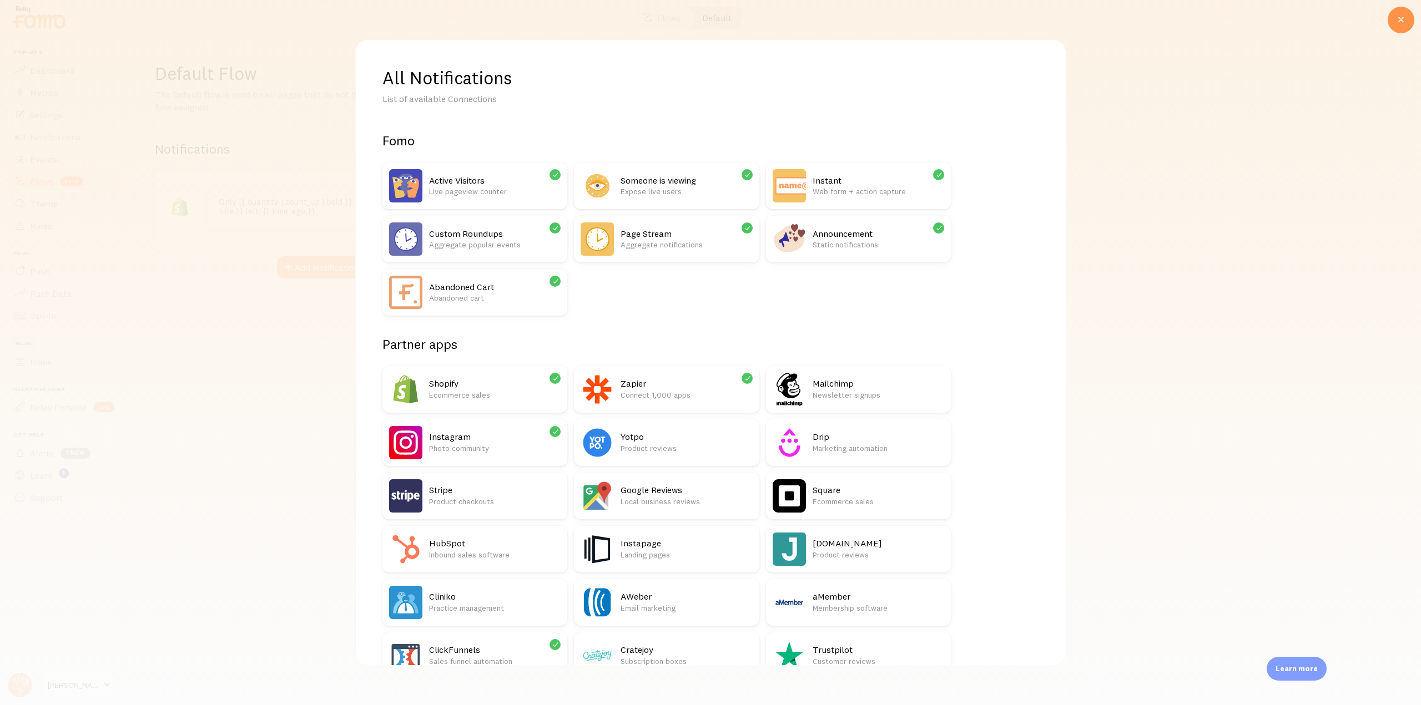
click at [453, 166] on div "Active Visitors Live pageview counter" at bounding box center [474, 186] width 185 height 47
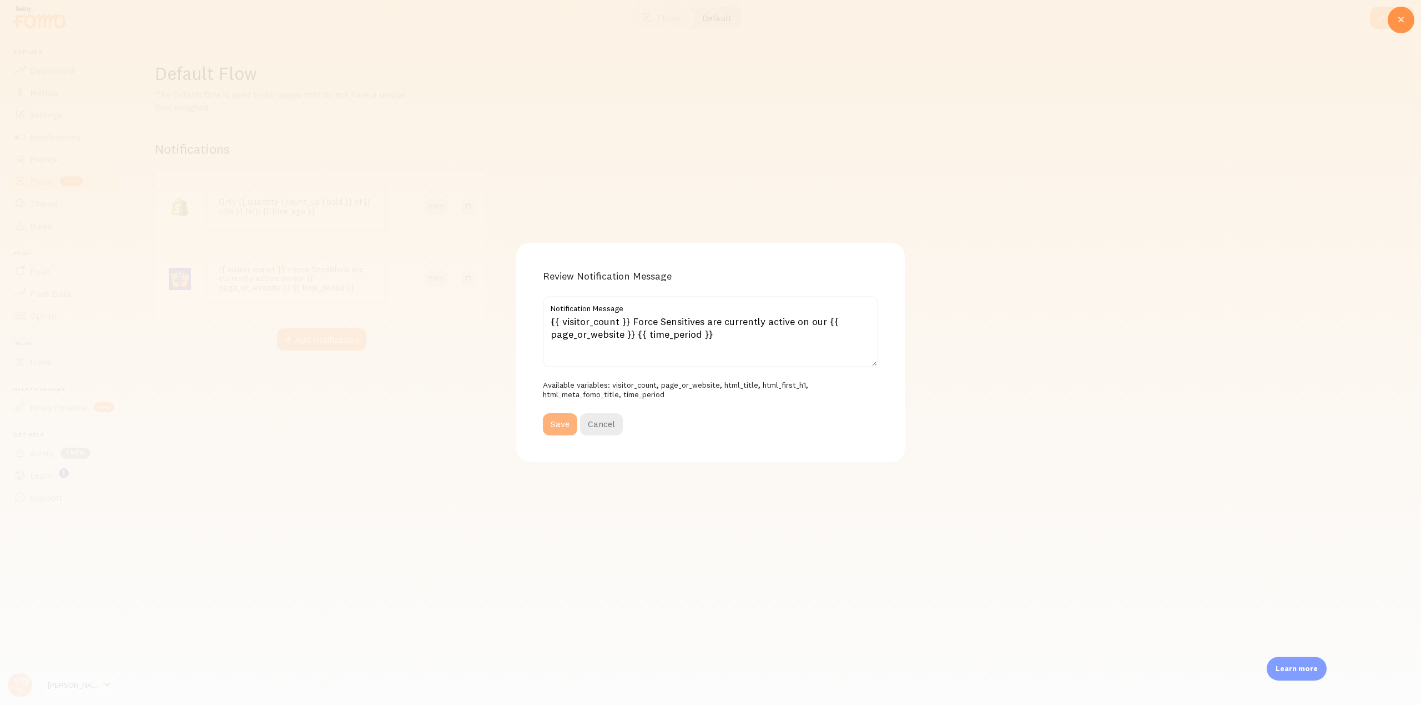
click at [561, 435] on button "Save" at bounding box center [560, 425] width 34 height 22
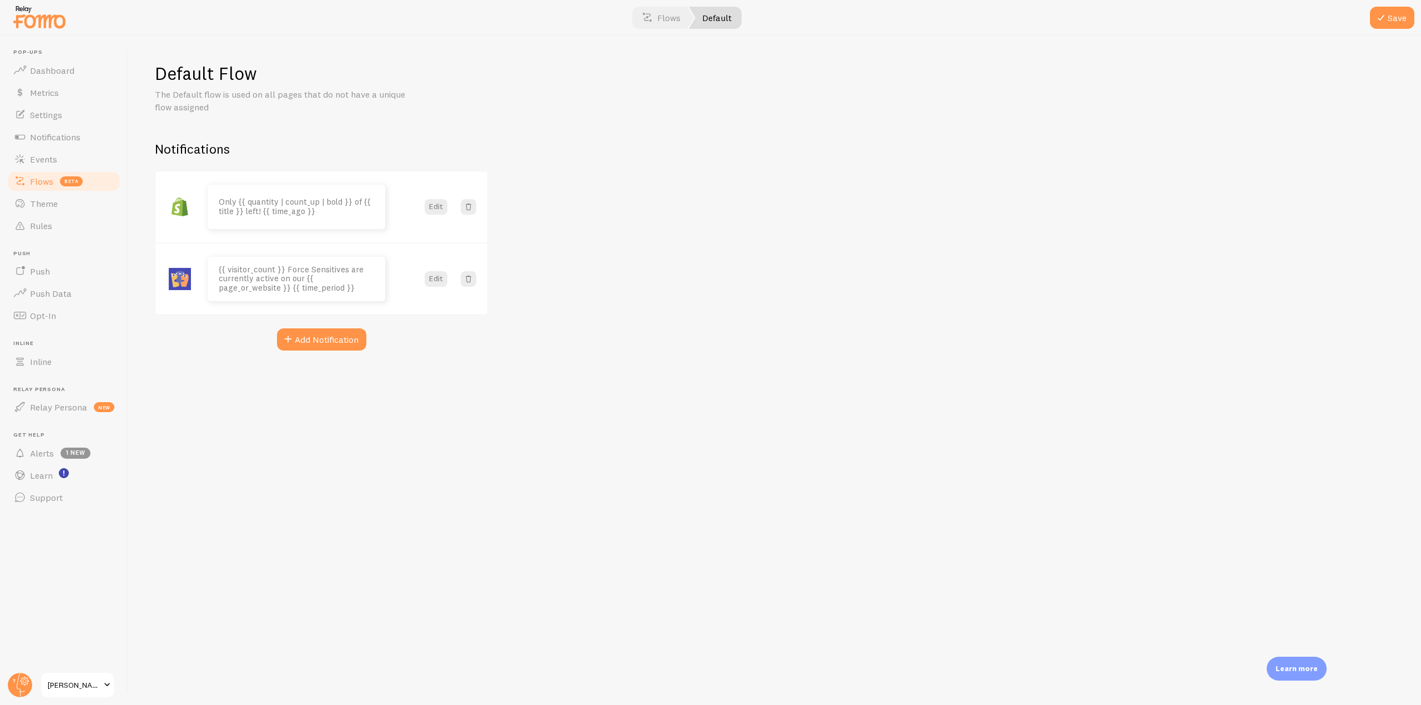
click at [69, 181] on span "beta" at bounding box center [71, 182] width 23 height 10
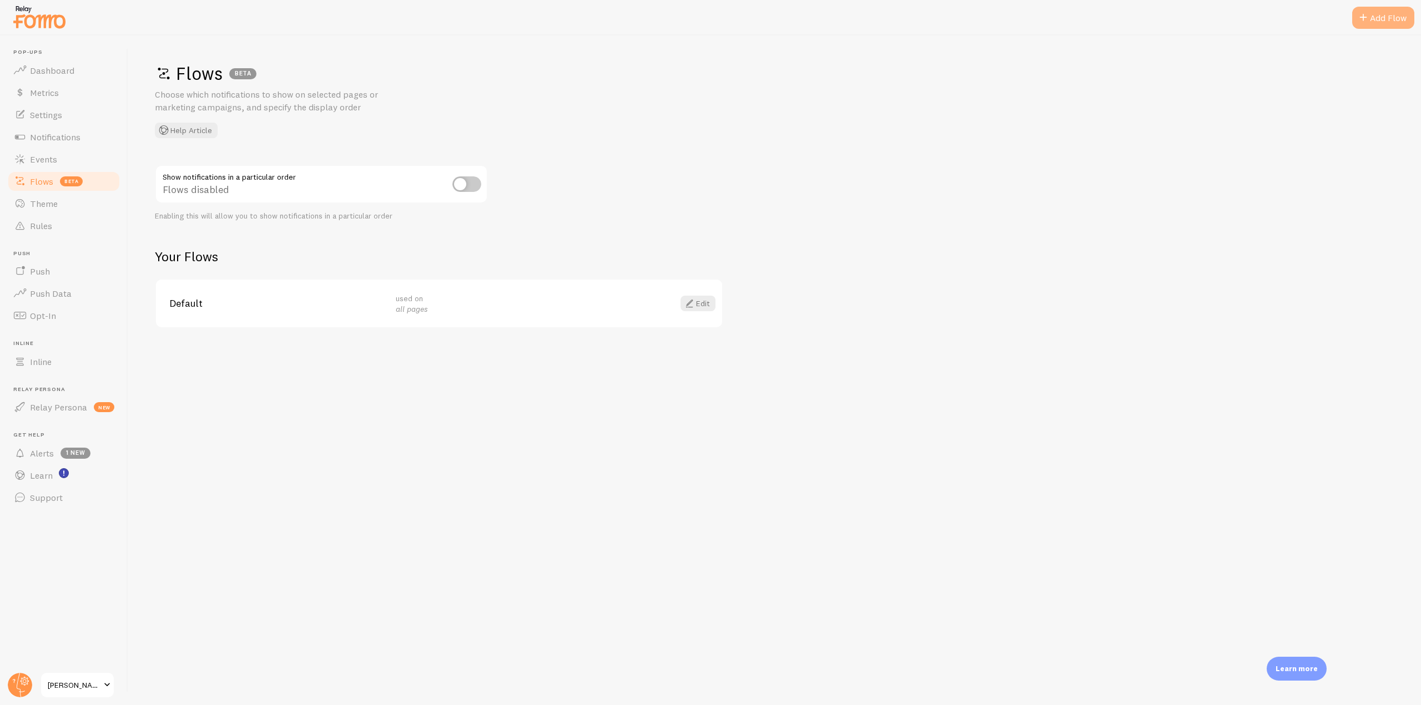
click at [1370, 11] on div "Add Flow" at bounding box center [1383, 18] width 62 height 22
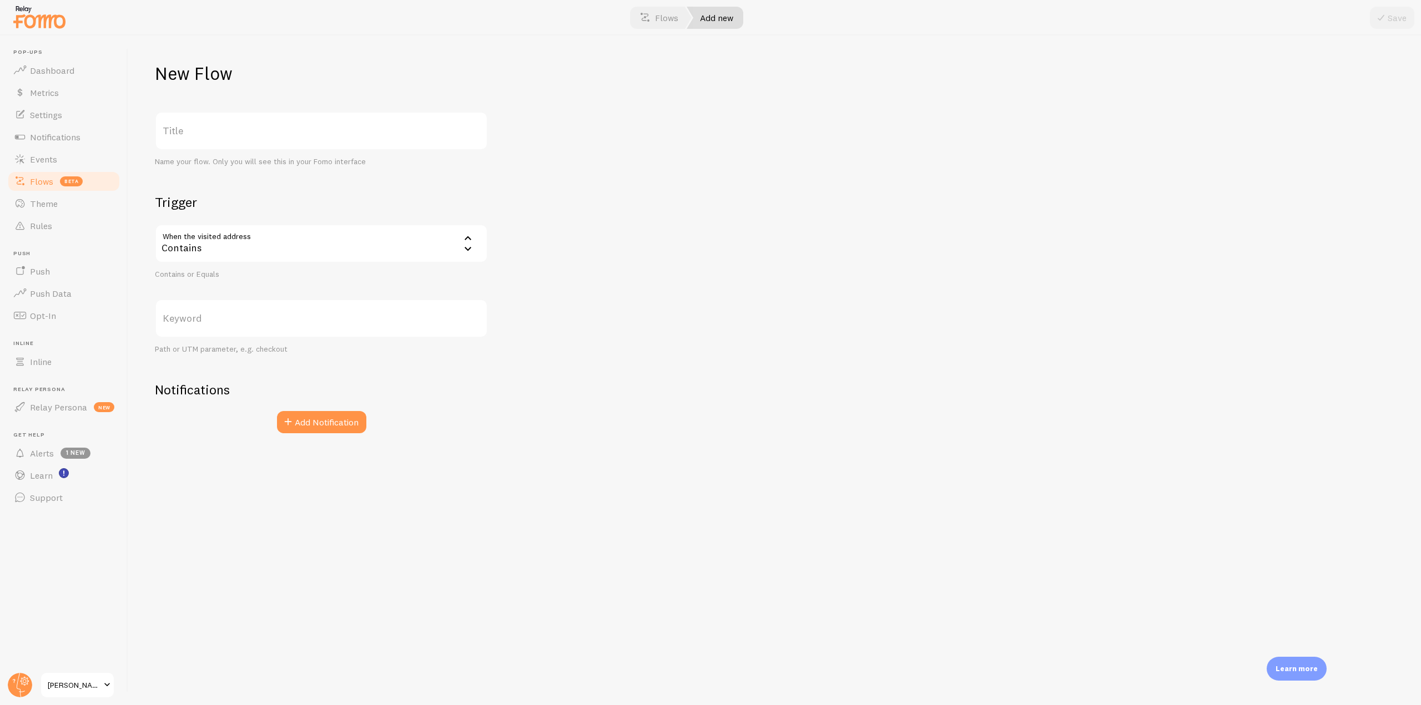
click at [251, 310] on label "Keyword" at bounding box center [321, 318] width 333 height 39
click at [251, 310] on input "Keyword" at bounding box center [321, 318] width 333 height 39
click at [224, 329] on input "/checkout" at bounding box center [321, 318] width 333 height 39
type input "/checkout"
click at [631, 325] on div "New Flow Title Name your flow. Only you will see this in your Fomo interface Tr…" at bounding box center [774, 371] width 1293 height 670
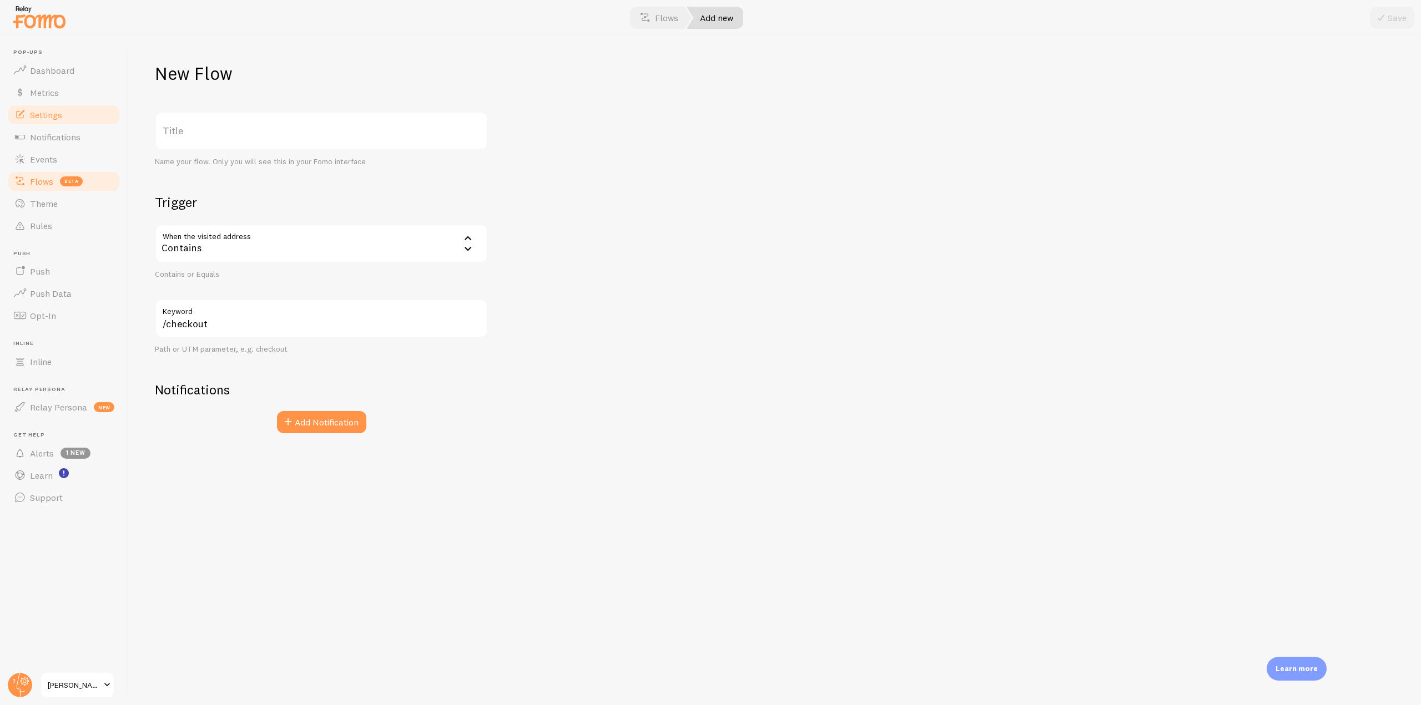
click at [56, 116] on span "Settings" at bounding box center [46, 114] width 32 height 11
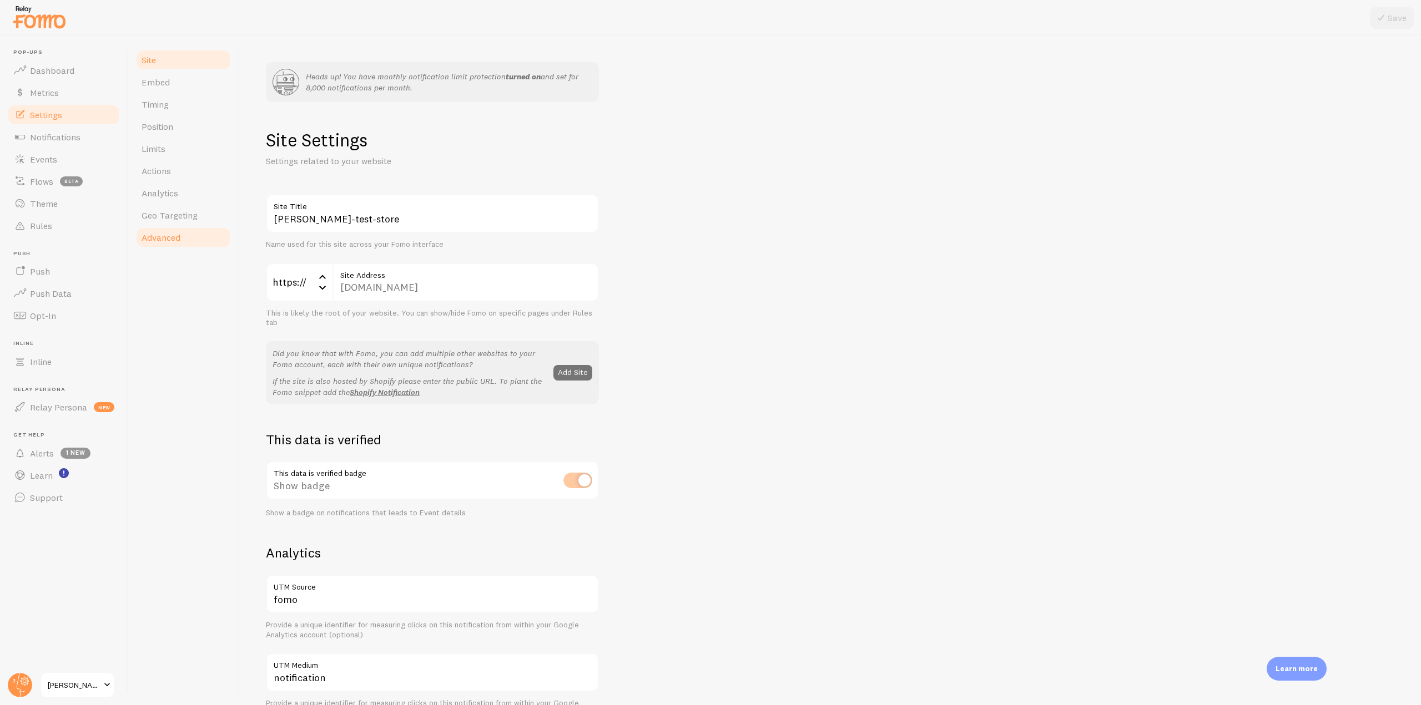
click at [187, 243] on link "Advanced" at bounding box center [183, 237] width 97 height 22
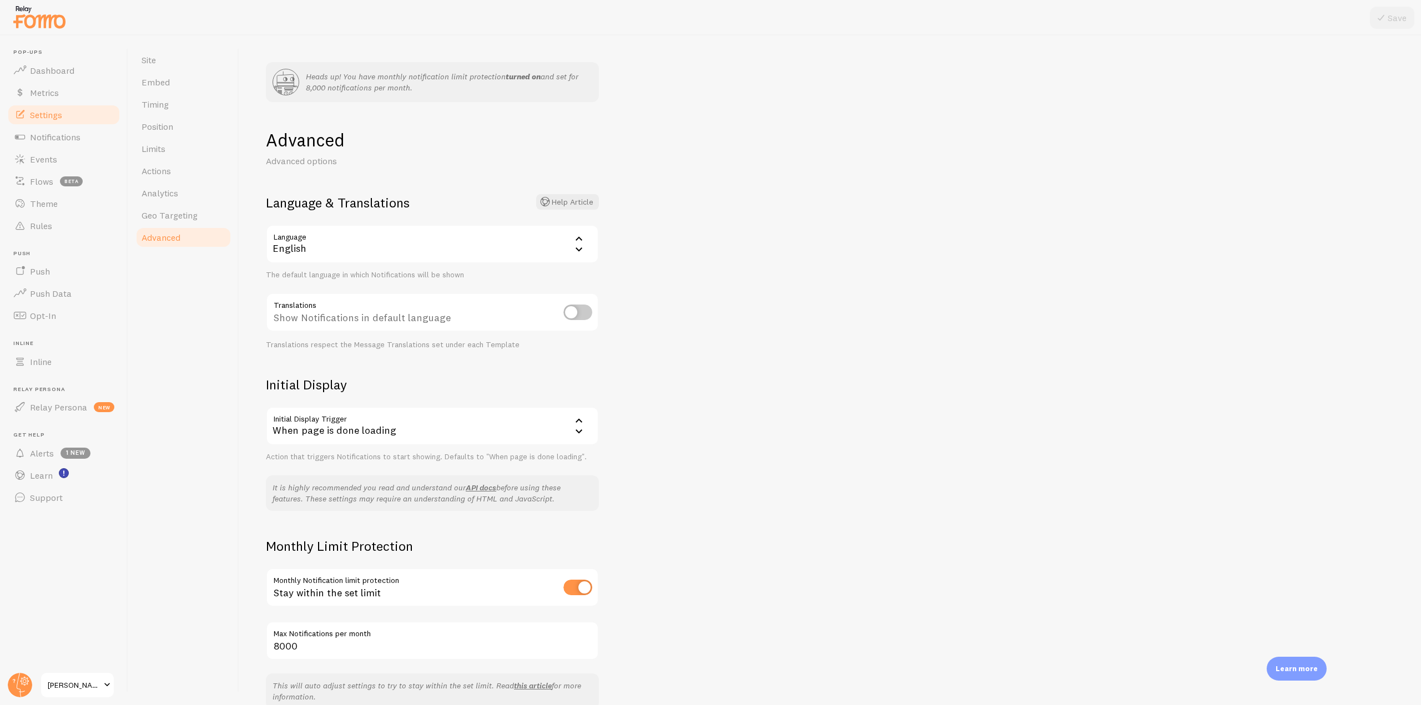
click at [426, 436] on div "When page is done loading" at bounding box center [432, 426] width 333 height 39
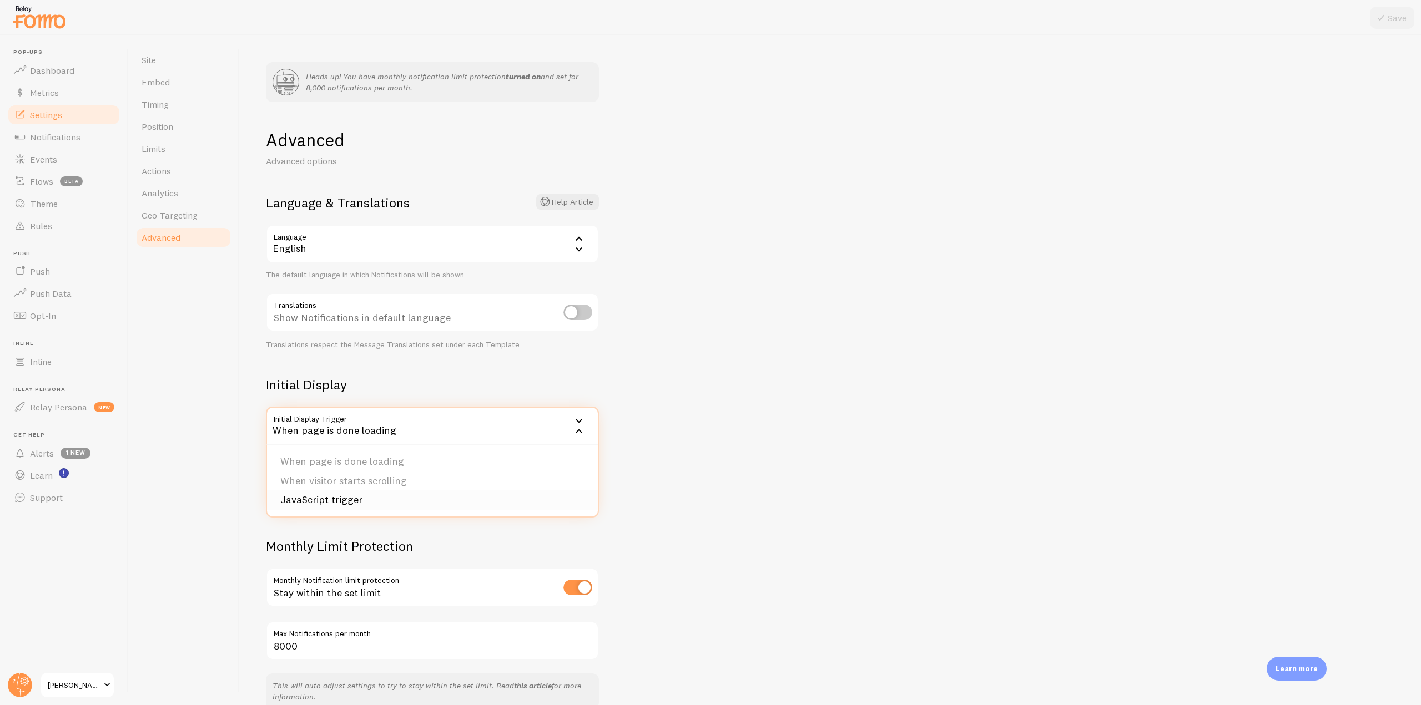
click at [308, 503] on li "JavaScript trigger" at bounding box center [432, 500] width 331 height 19
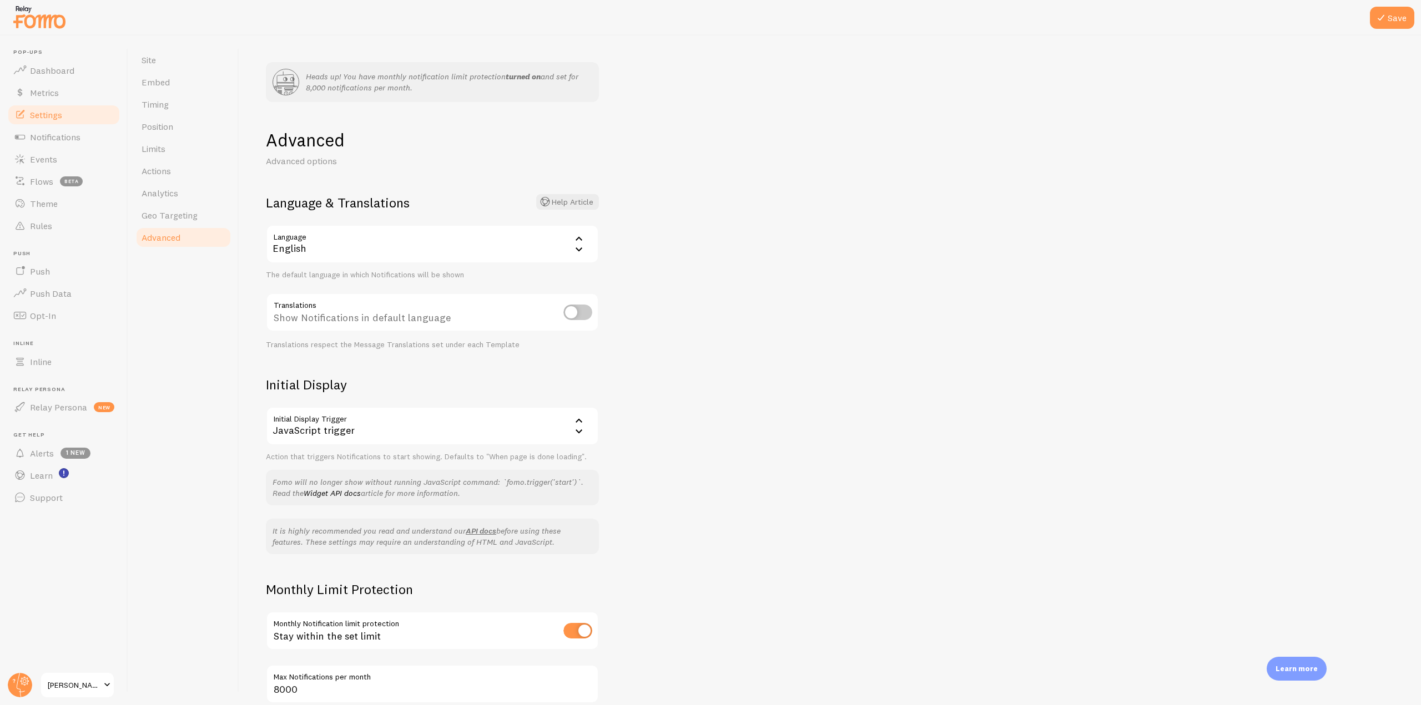
drag, startPoint x: 521, startPoint y: 496, endPoint x: 267, endPoint y: 469, distance: 255.1
click at [267, 469] on div "Initial Display Initial Display Trigger js_start JavaScript trigger When page i…" at bounding box center [432, 440] width 333 height 129
click at [480, 500] on div "Fomo will no longer show without running JavaScript command: `fomo.trigger('sta…" at bounding box center [432, 488] width 333 height 36
drag, startPoint x: 480, startPoint y: 496, endPoint x: 265, endPoint y: 485, distance: 215.1
click at [265, 485] on div "Heads up! You have monthly notification limit protection turned on and set for …" at bounding box center [830, 371] width 1182 height 670
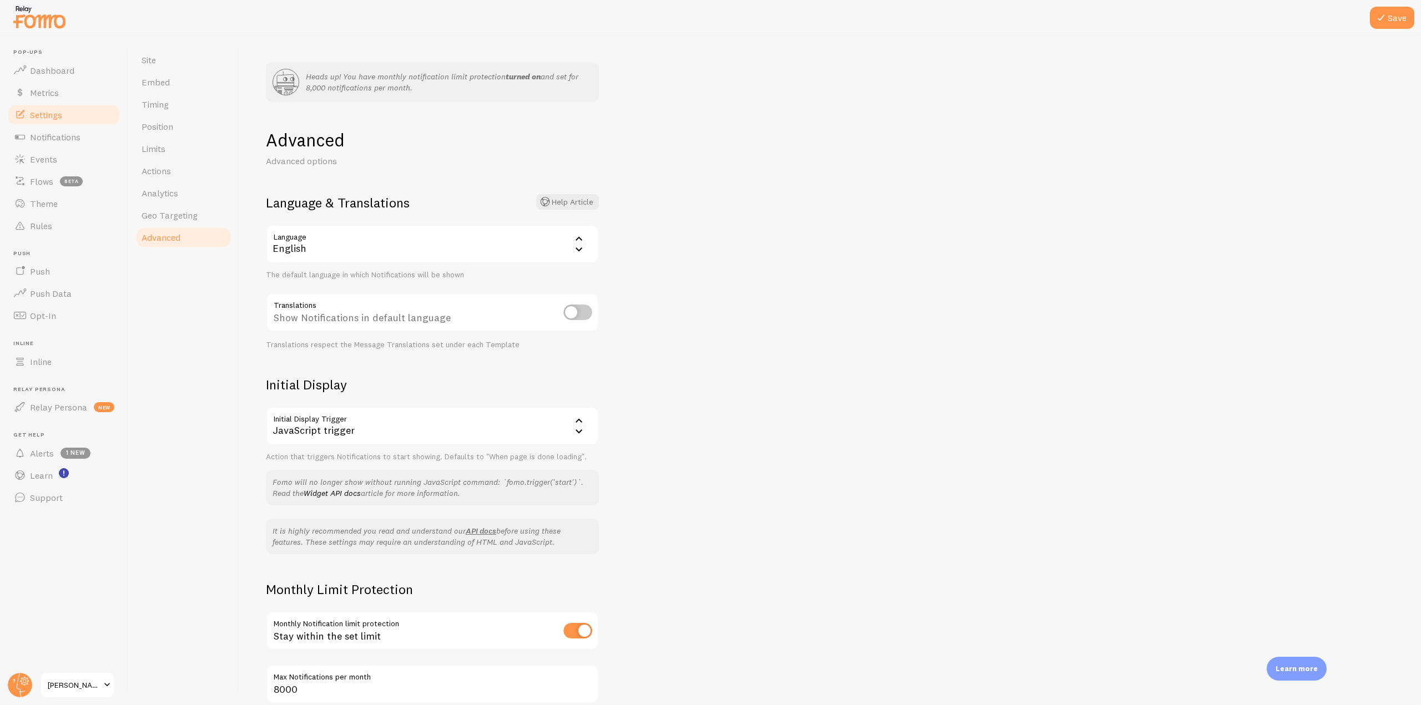
click at [510, 498] on div "Fomo will no longer show without running JavaScript command: `fomo.trigger('sta…" at bounding box center [432, 488] width 333 height 36
drag, startPoint x: 508, startPoint y: 497, endPoint x: 486, endPoint y: 473, distance: 33.0
click at [486, 473] on div "Fomo will no longer show without running JavaScript command: `fomo.trigger('sta…" at bounding box center [432, 488] width 333 height 36
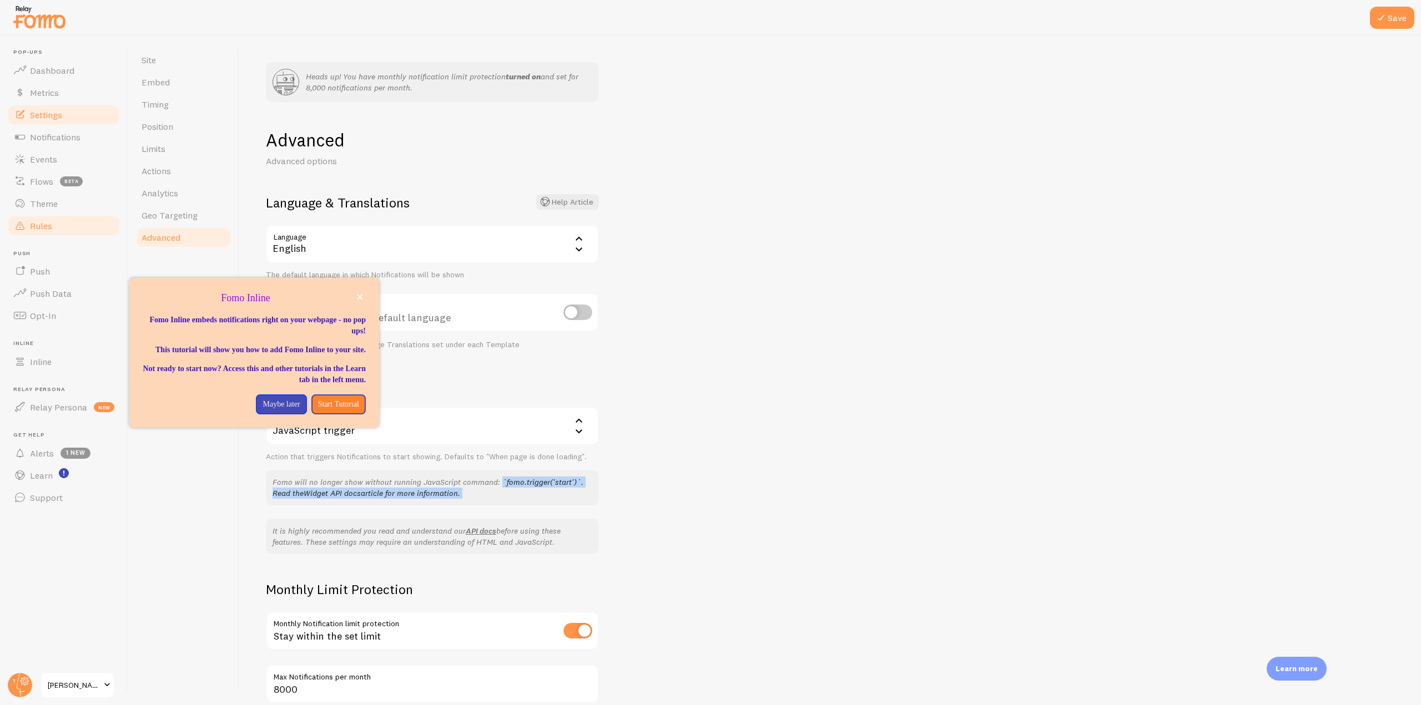
click at [49, 221] on span "Rules" at bounding box center [41, 225] width 22 height 11
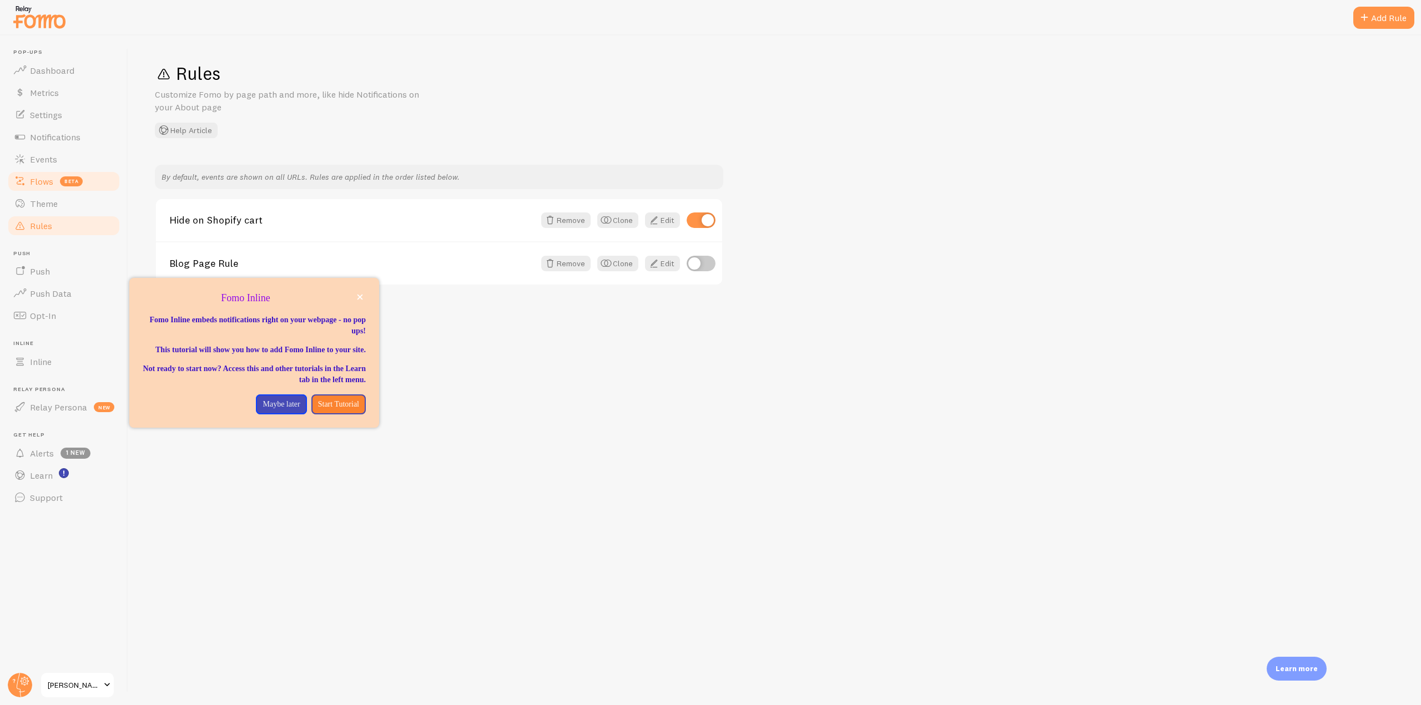
click at [49, 183] on span "Flows" at bounding box center [41, 181] width 23 height 11
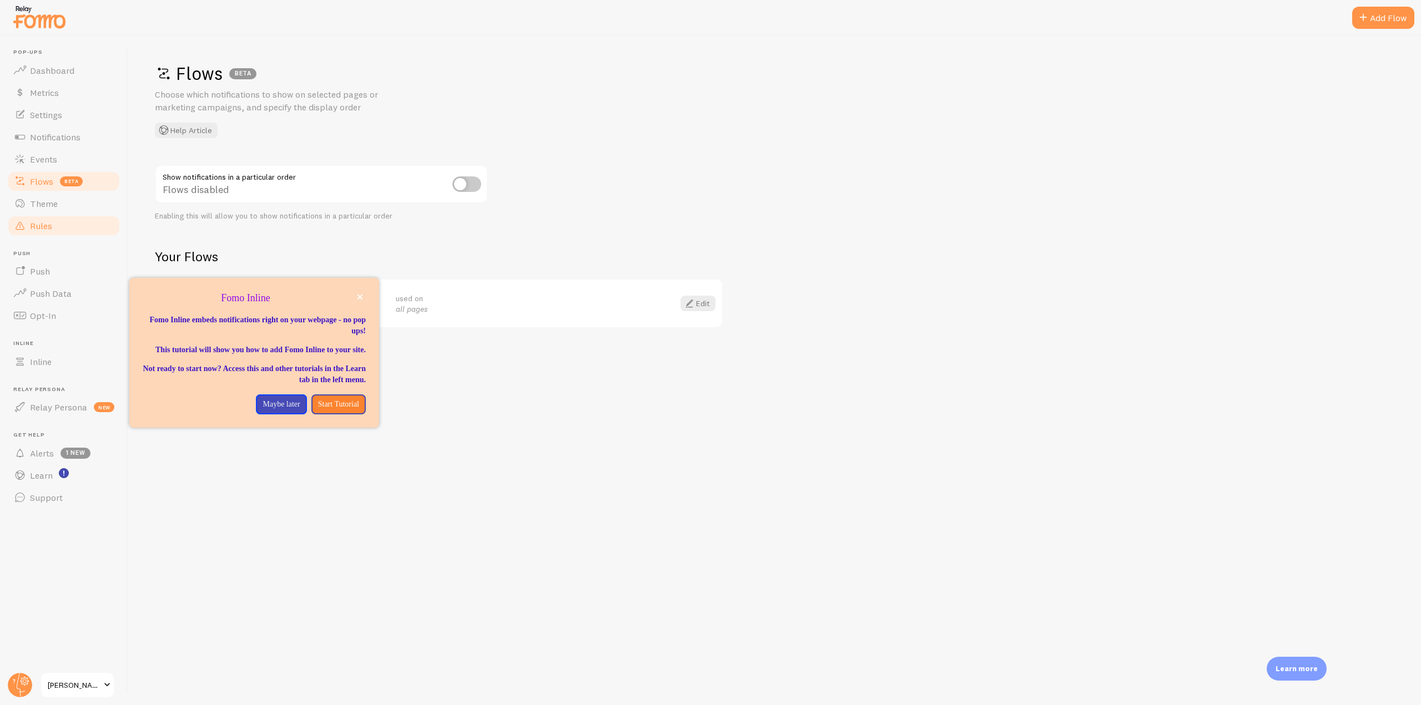
click at [43, 231] on span "Rules" at bounding box center [41, 225] width 22 height 11
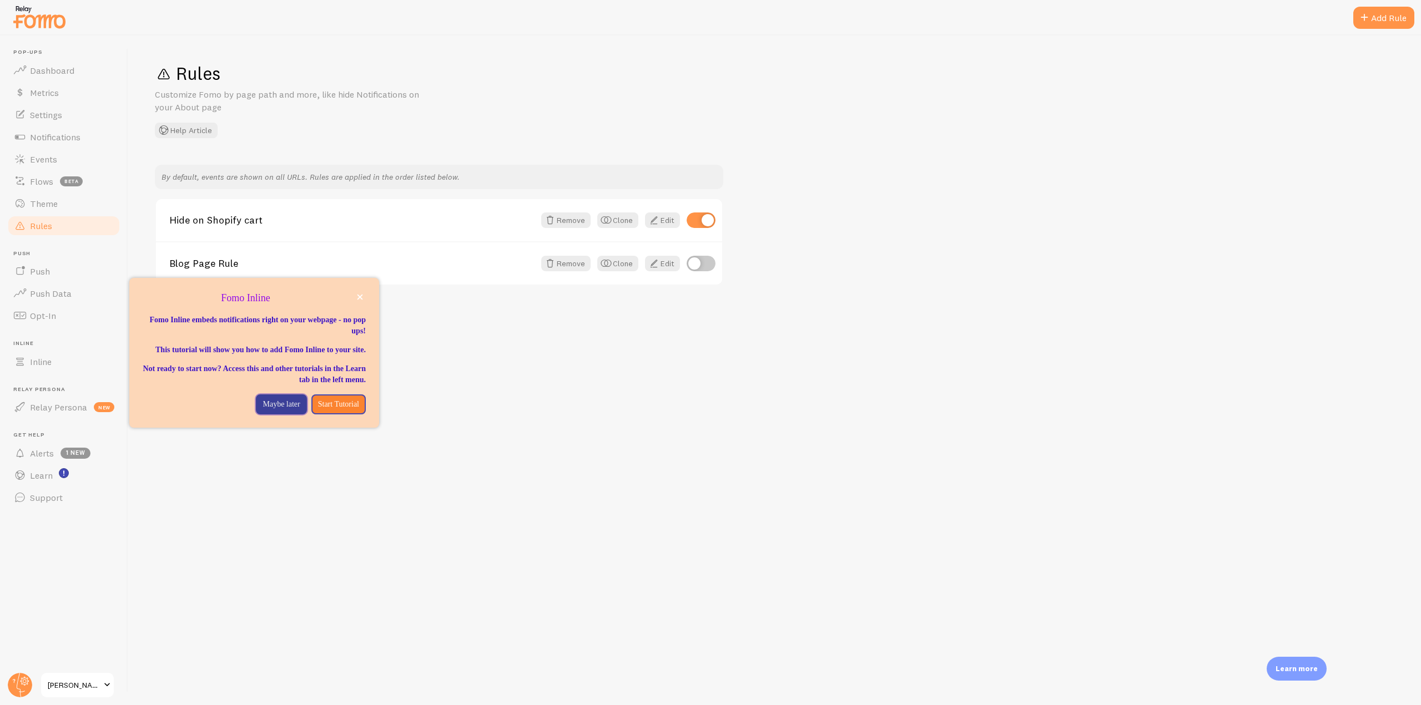
click at [256, 415] on button "Maybe later" at bounding box center [281, 405] width 51 height 20
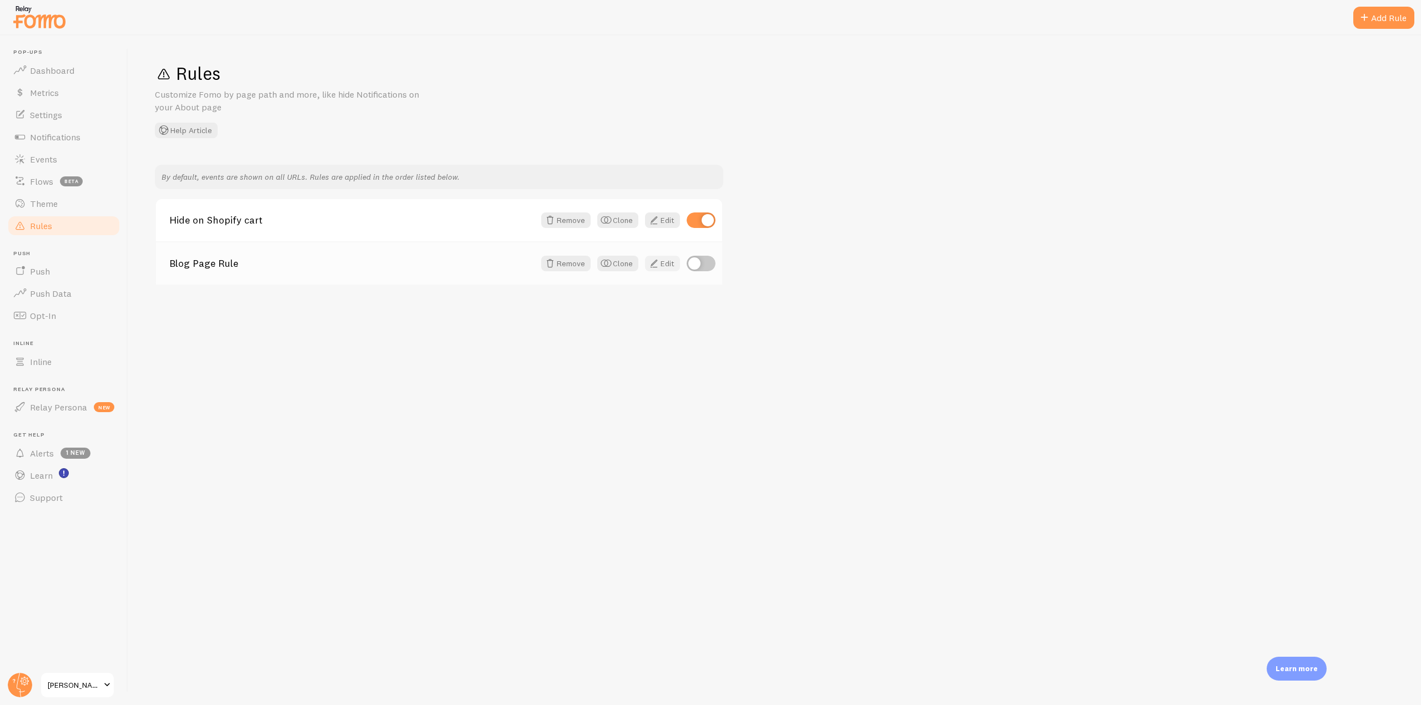
click at [662, 264] on link "Edit" at bounding box center [662, 264] width 35 height 16
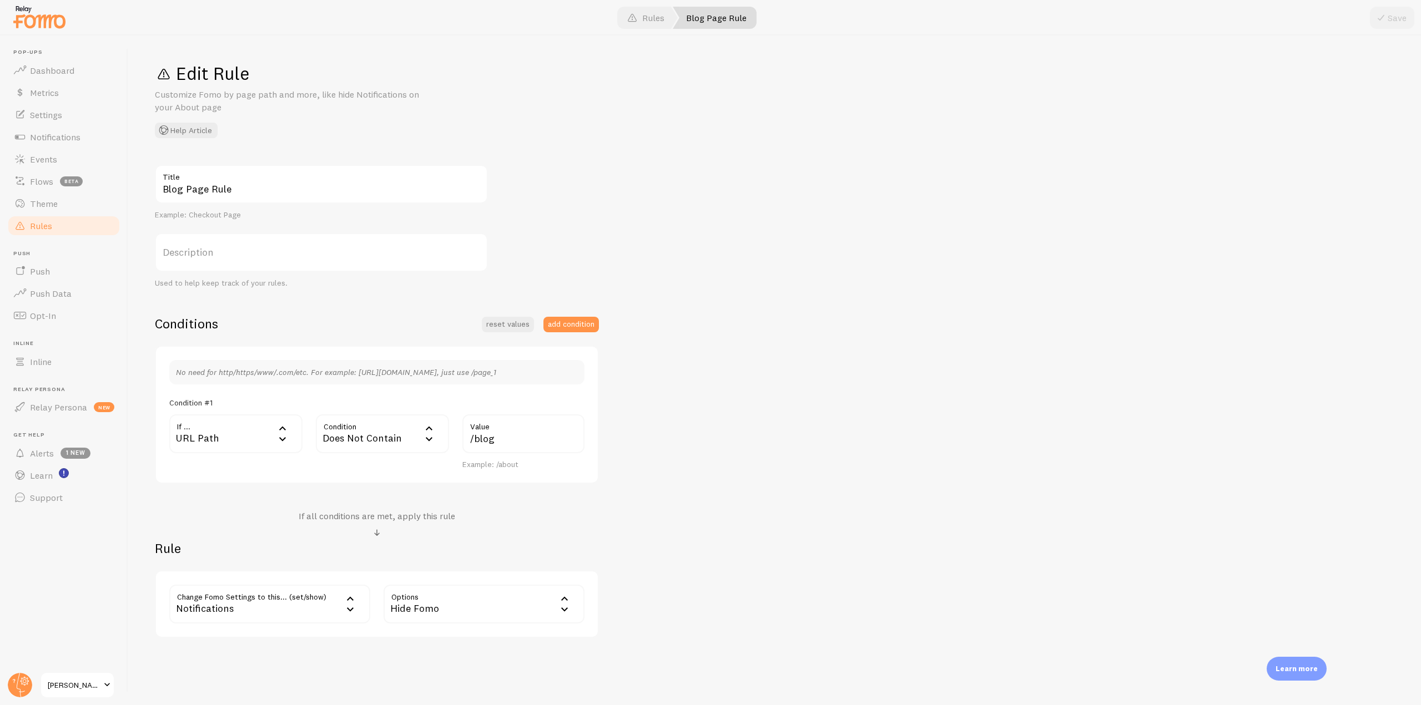
click at [260, 434] on div "URL Path" at bounding box center [235, 434] width 133 height 39
click at [424, 437] on icon at bounding box center [428, 438] width 13 height 13
click at [314, 602] on div "Notifications" at bounding box center [269, 604] width 201 height 39
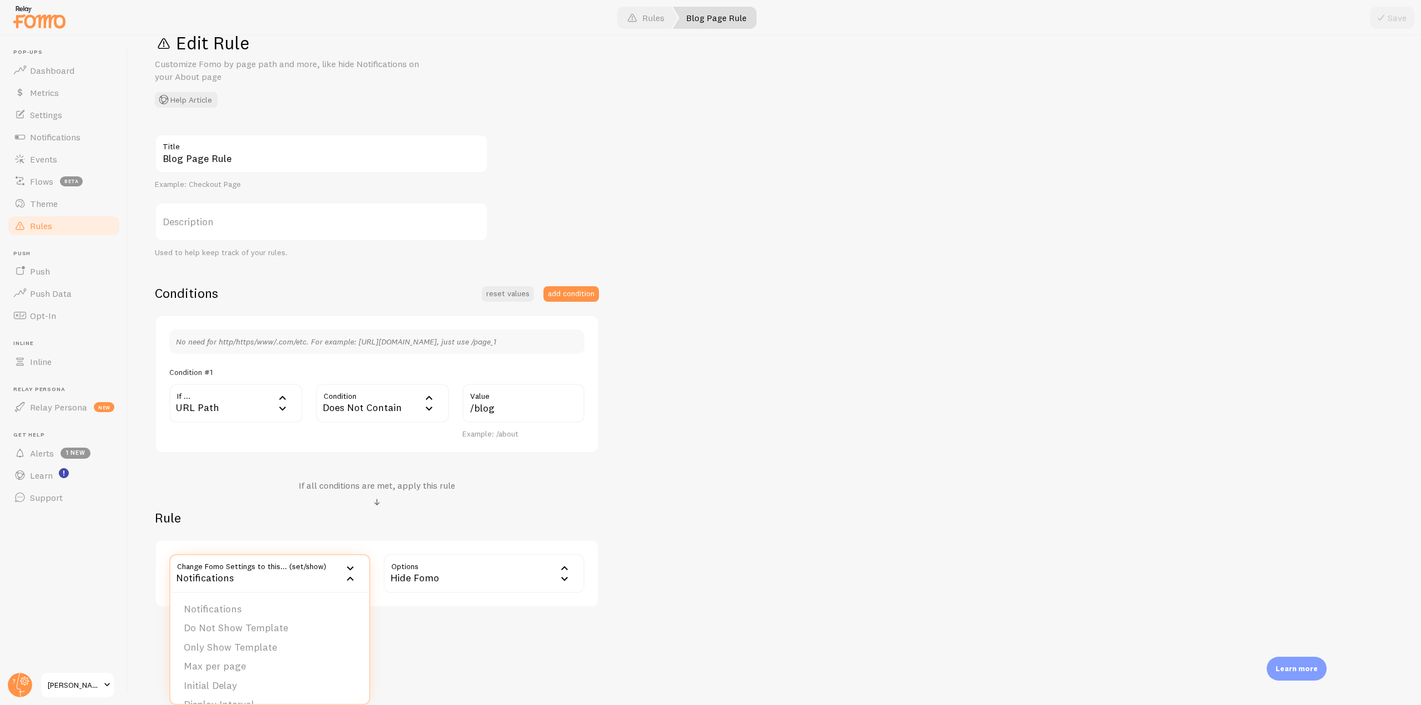
click at [708, 391] on div "Blog Page Rule Title Example: Checkout Page Description Used to help keep track…" at bounding box center [774, 370] width 1239 height 473
click at [49, 364] on span "Inline" at bounding box center [41, 361] width 22 height 11
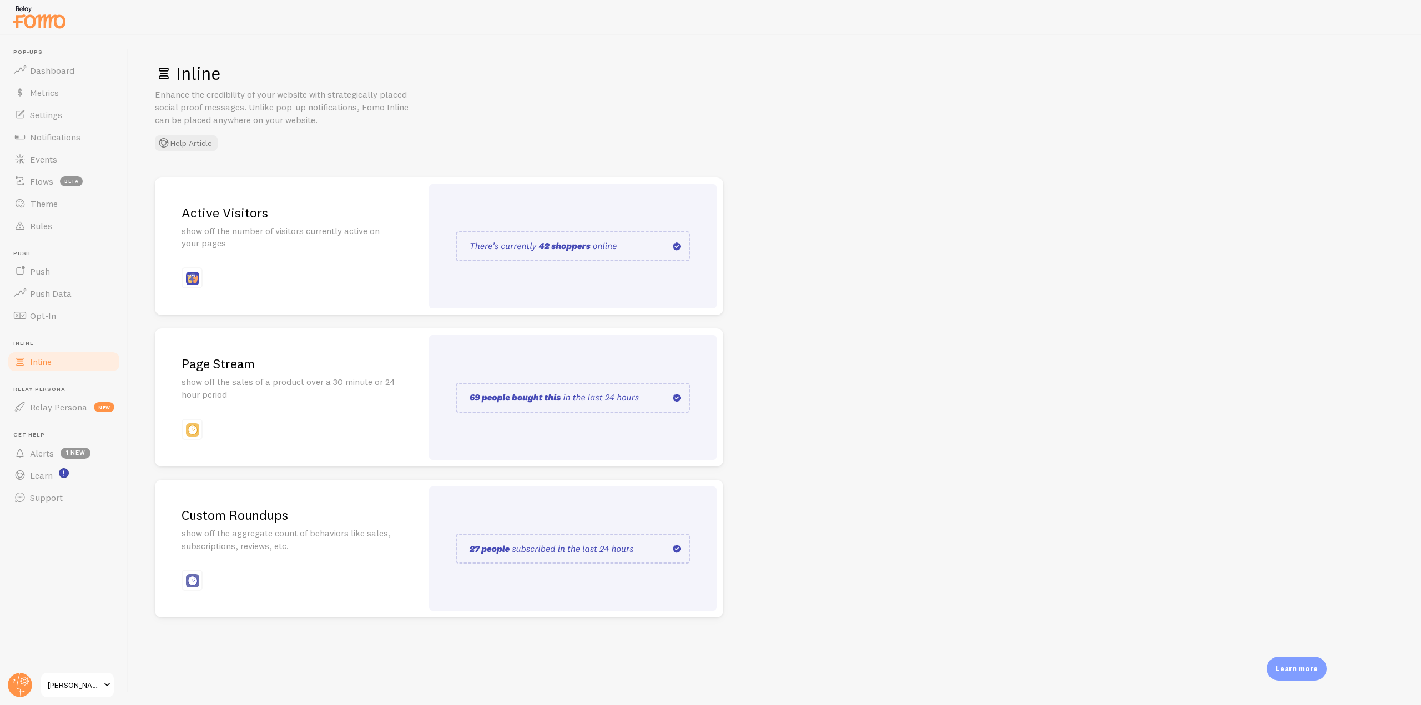
click at [491, 204] on div at bounding box center [573, 246] width 288 height 125
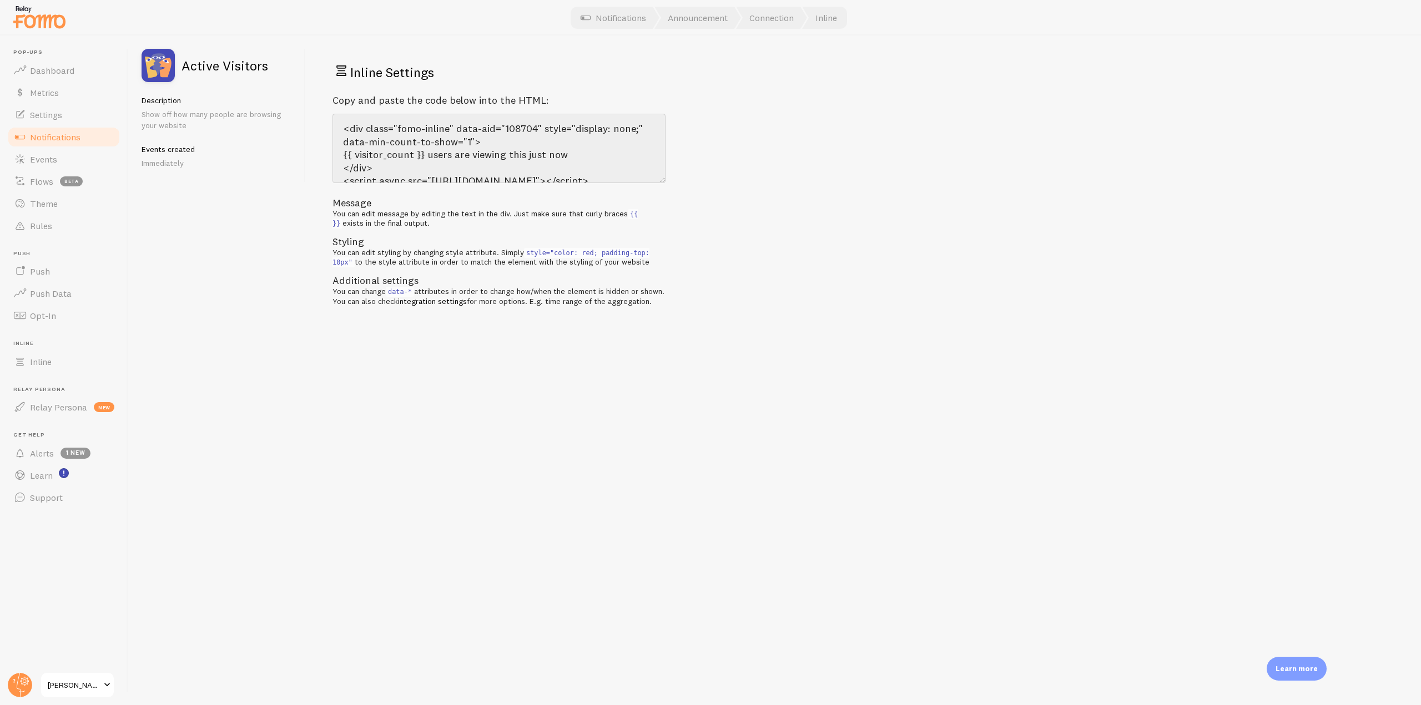
click at [52, 141] on span "Notifications" at bounding box center [55, 137] width 51 height 11
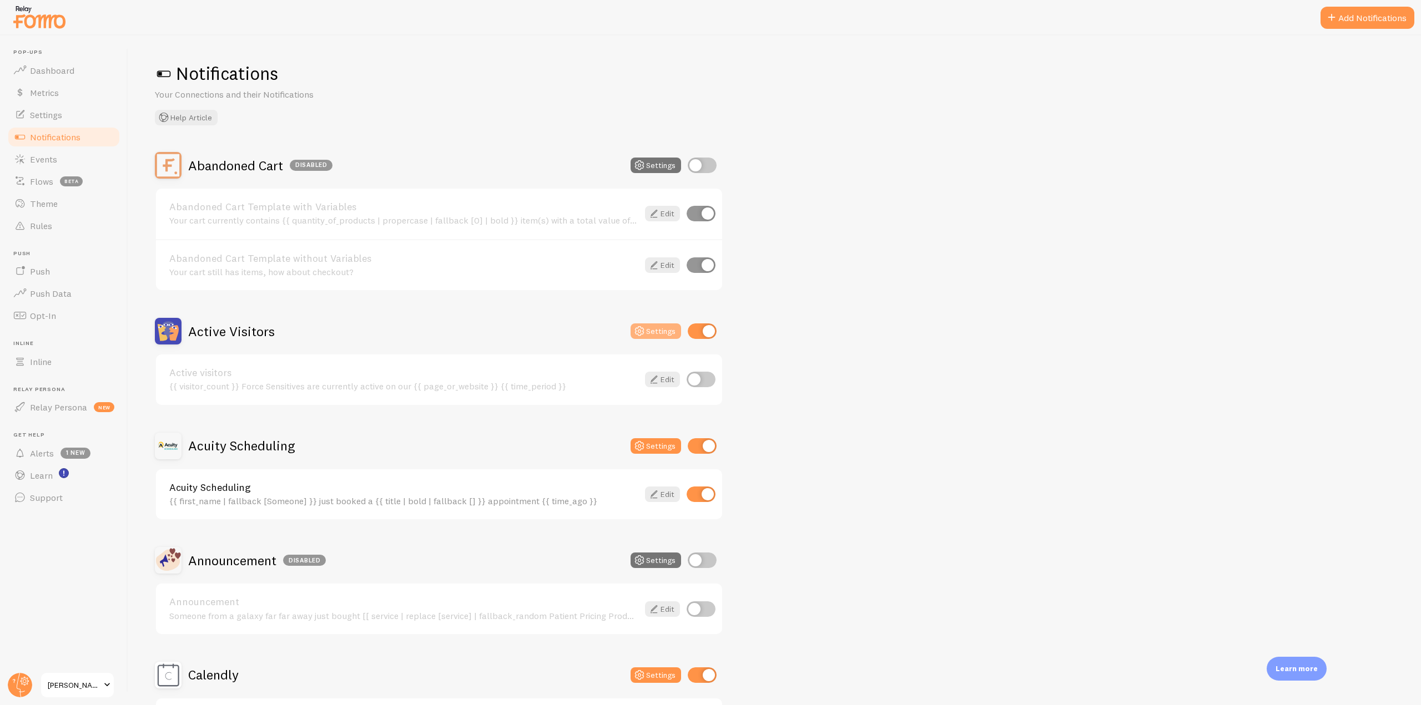
click at [660, 325] on button "Settings" at bounding box center [656, 332] width 51 height 16
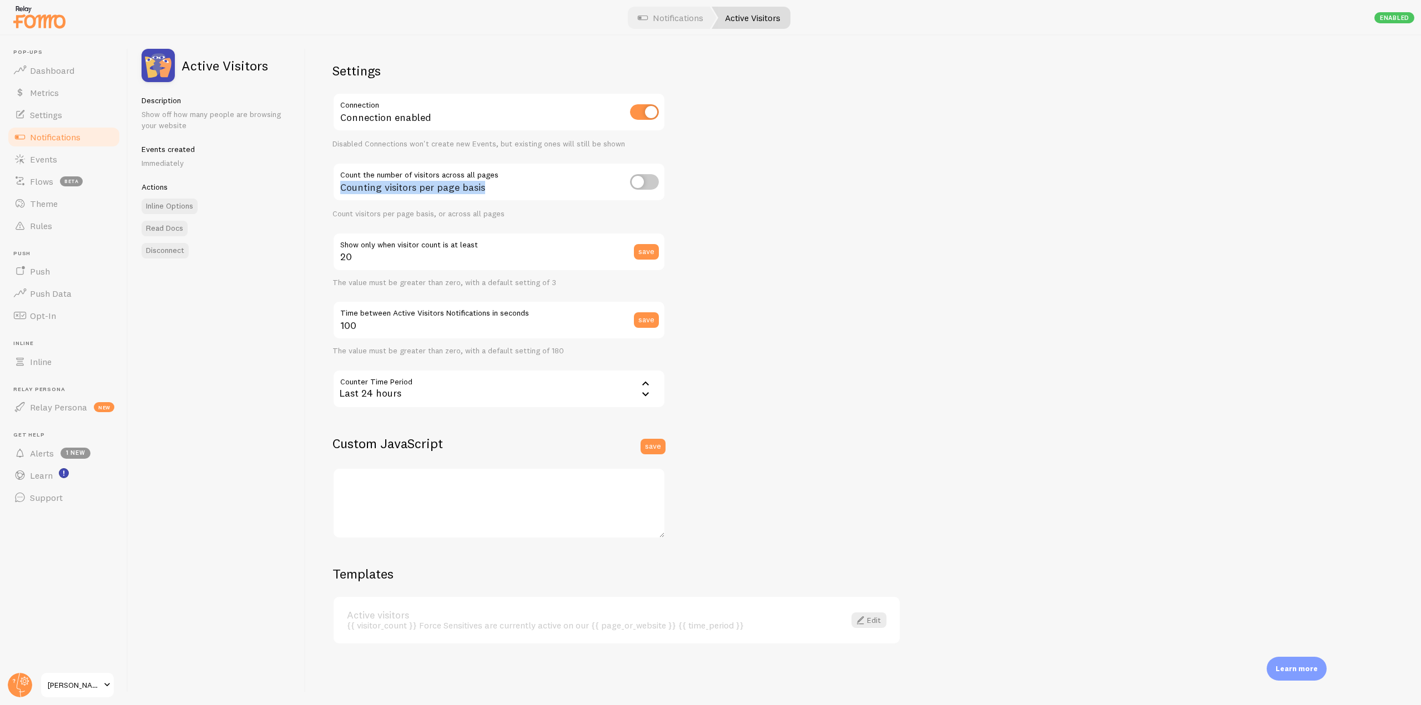
drag, startPoint x: 486, startPoint y: 189, endPoint x: 323, endPoint y: 185, distance: 163.2
click at [323, 185] on div "Settings Connection Connection enabled Disabled Connections won't create new Ev…" at bounding box center [863, 371] width 1115 height 670
click at [653, 184] on input "checkbox" at bounding box center [644, 182] width 29 height 16
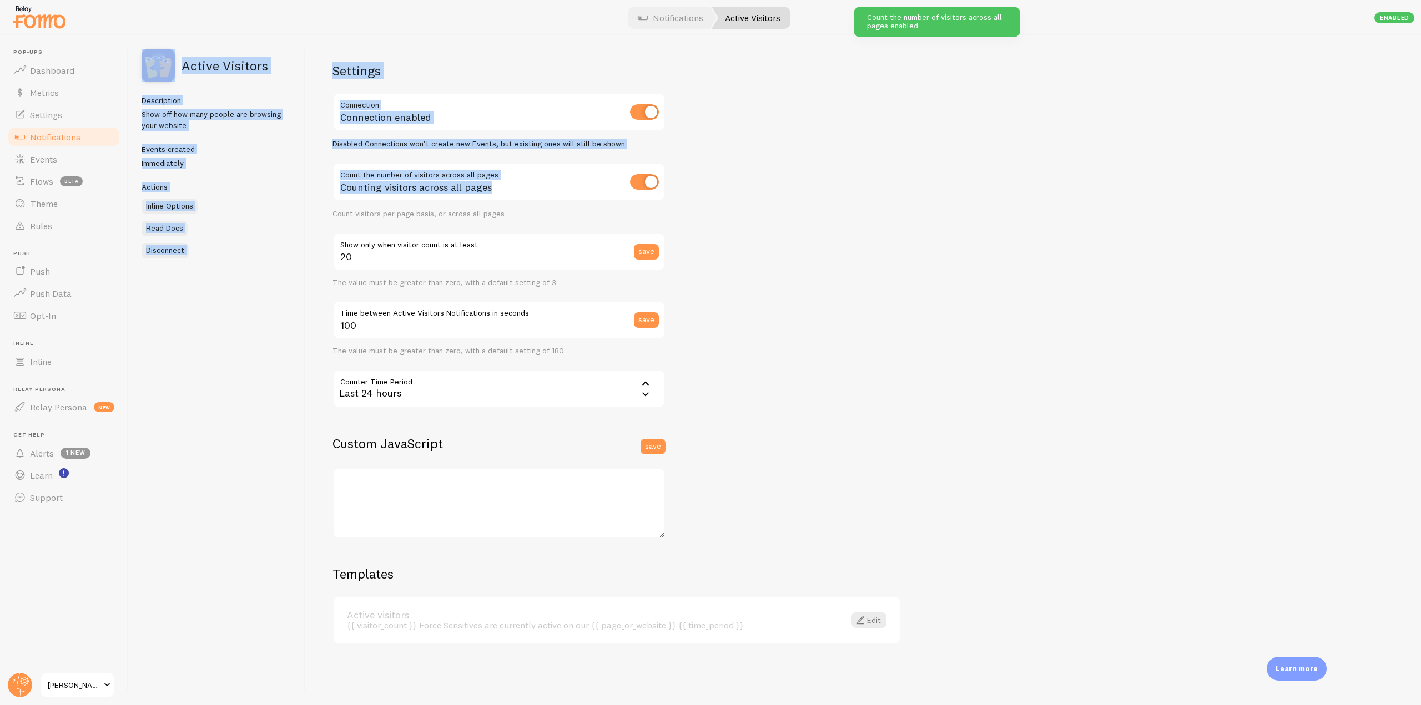
drag, startPoint x: 525, startPoint y: 196, endPoint x: 305, endPoint y: 177, distance: 220.7
click at [305, 177] on div "Active Visitors Description Show off how many people are browsing your website …" at bounding box center [774, 371] width 1293 height 670
click at [658, 189] on div "Count the number of visitors across all pages Counting visitors across all page…" at bounding box center [498, 191] width 333 height 57
click at [648, 184] on input "checkbox" at bounding box center [644, 182] width 29 height 16
checkbox input "false"
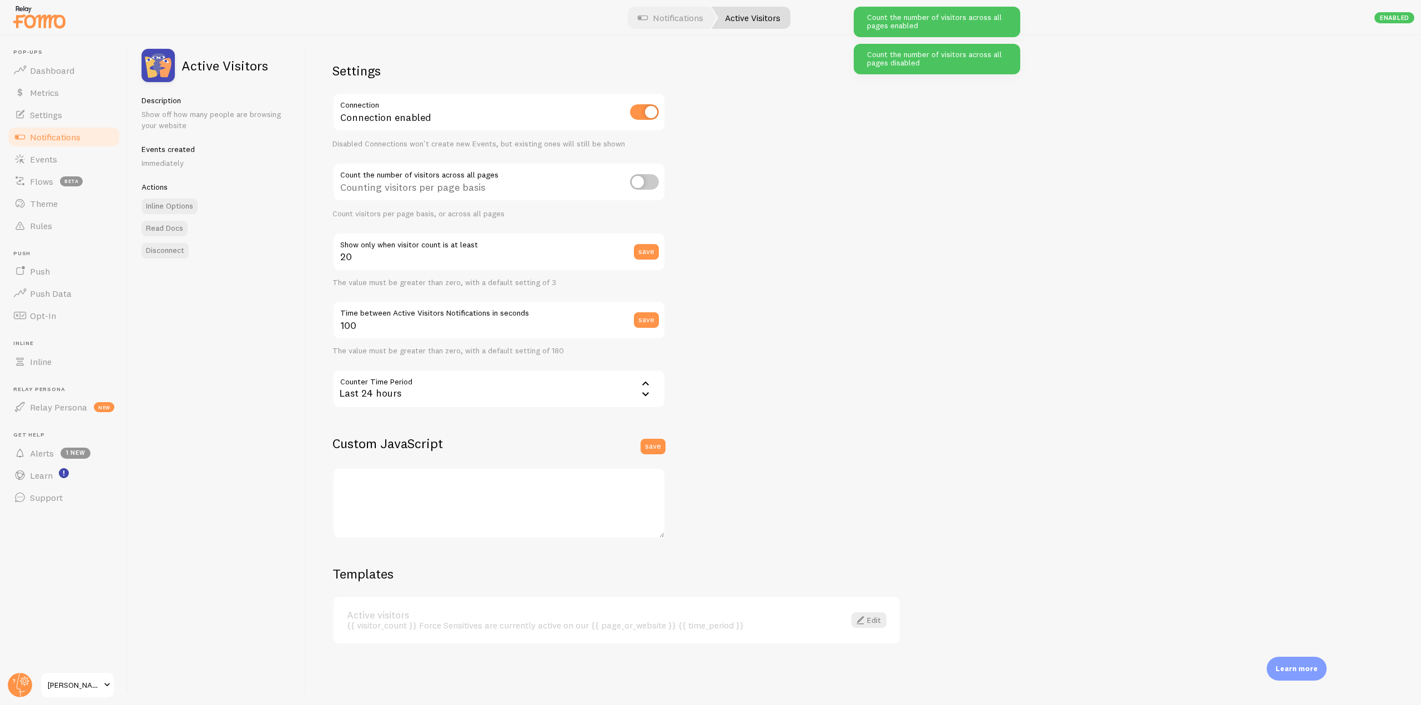
click at [500, 196] on div "Counting visitors per page basis" at bounding box center [498, 183] width 333 height 41
drag, startPoint x: 495, startPoint y: 194, endPoint x: 306, endPoint y: 195, distance: 189.3
click at [306, 195] on div "Settings Connection Connection enabled Disabled Connections won't create new Ev…" at bounding box center [863, 371] width 1115 height 670
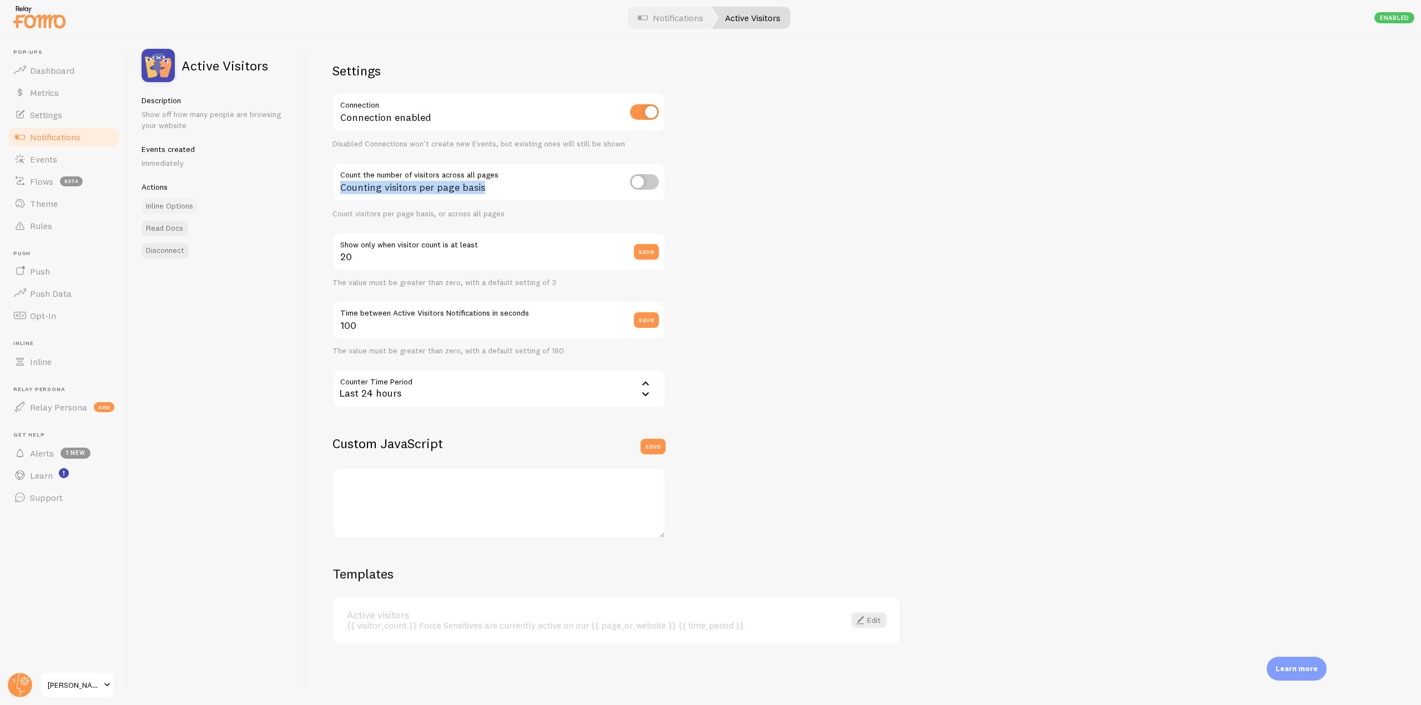
click at [172, 205] on link "Inline Options" at bounding box center [170, 207] width 56 height 16
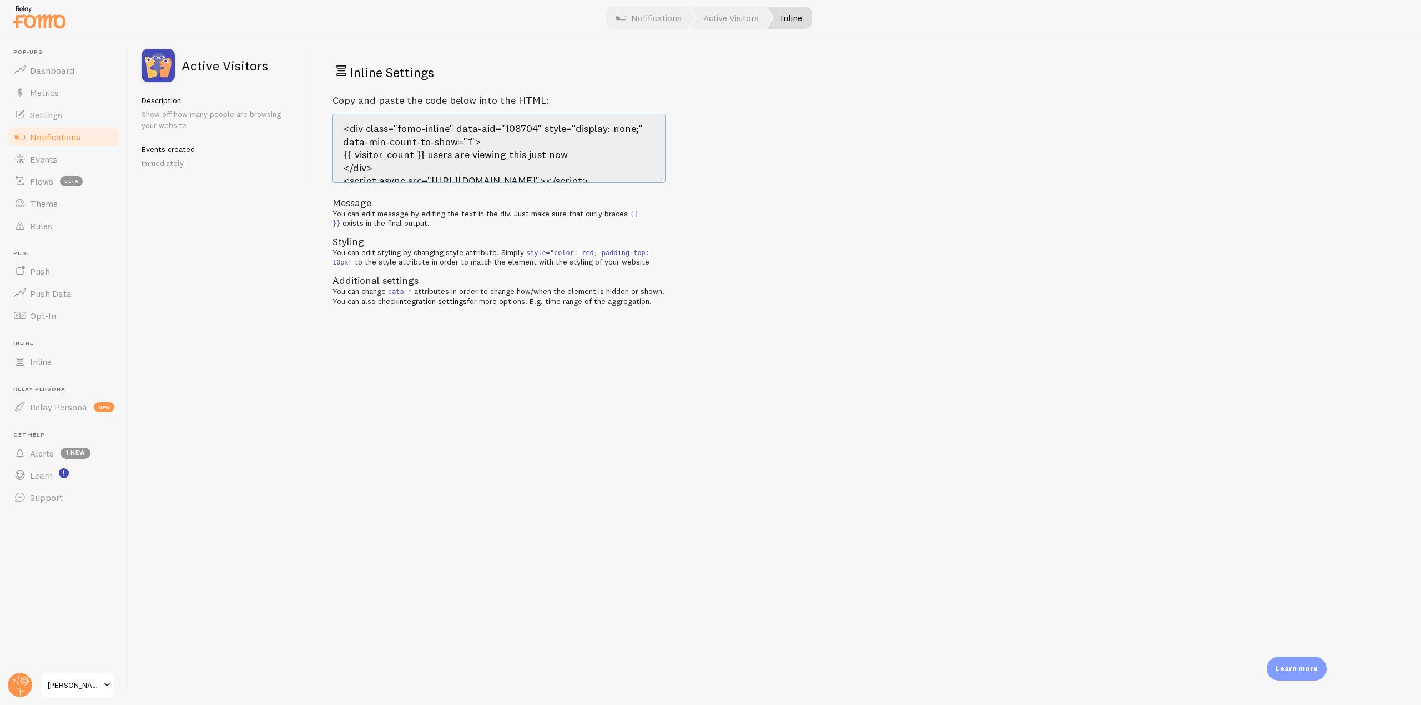
drag, startPoint x: 644, startPoint y: 172, endPoint x: 335, endPoint y: 99, distance: 318.1
click at [335, 99] on div "Copy and paste the code below into the HTML: <div class="fomo-inline" data-aid=…" at bounding box center [498, 200] width 333 height 212
click at [467, 147] on textarea "<div class="fomo-inline" data-aid="108704" style="display: none;" data-min-coun…" at bounding box center [498, 148] width 333 height 69
drag, startPoint x: 74, startPoint y: 138, endPoint x: 87, endPoint y: 148, distance: 15.8
click at [74, 138] on span "Notifications" at bounding box center [55, 137] width 51 height 11
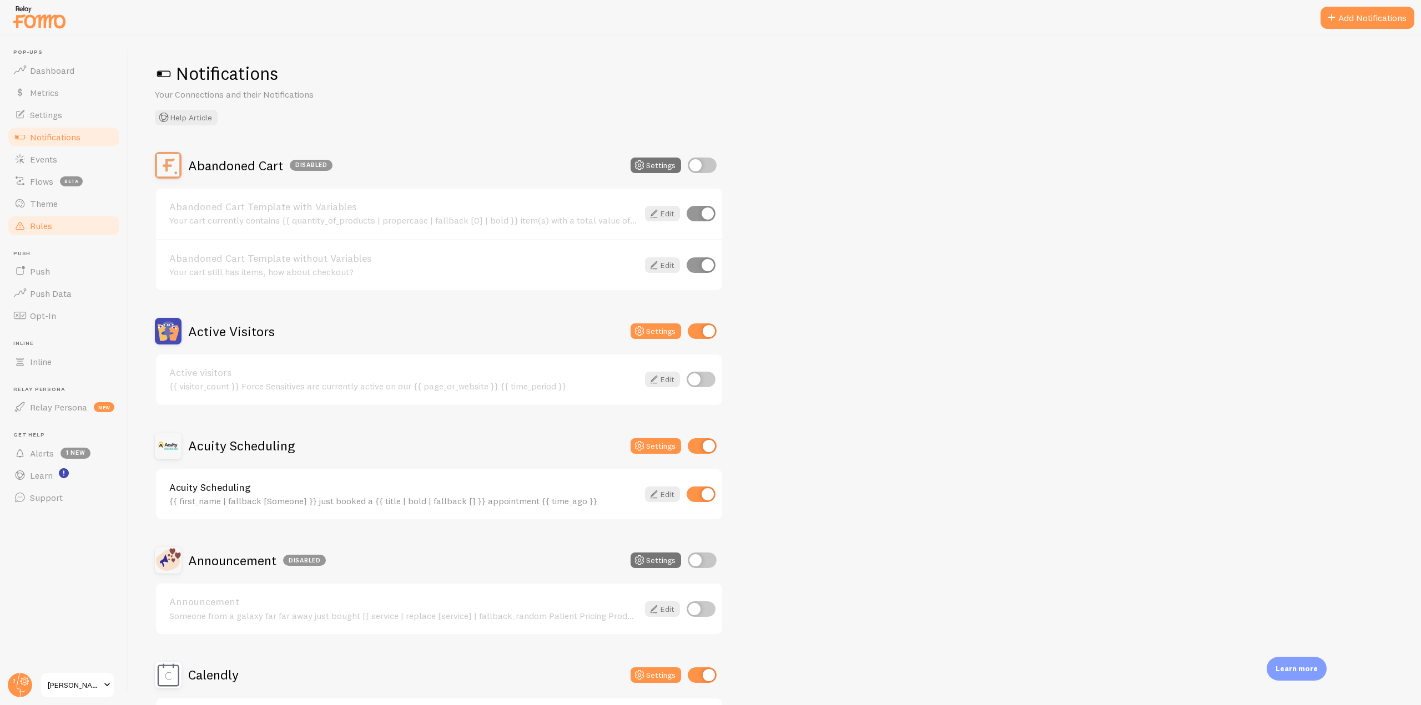
click at [83, 226] on link "Rules" at bounding box center [64, 226] width 114 height 22
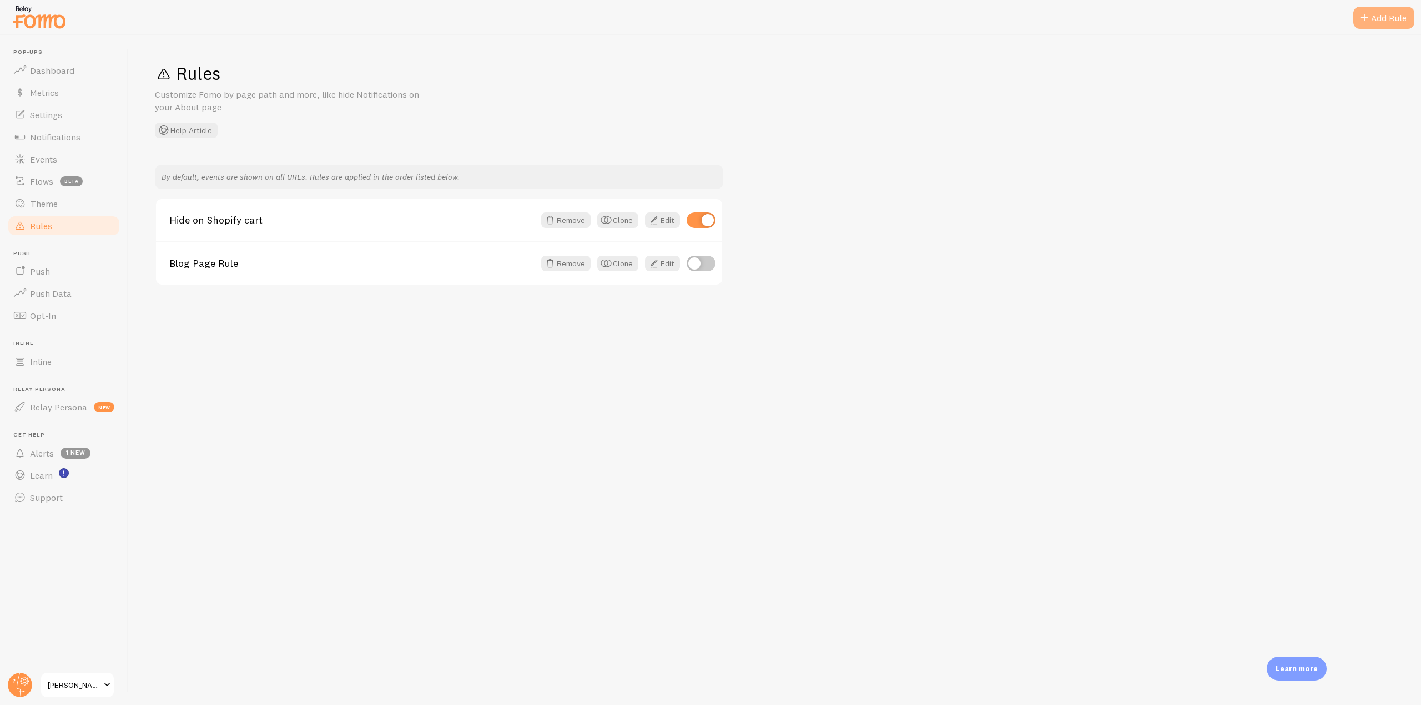
click at [1383, 10] on div "Add Rule" at bounding box center [1383, 18] width 61 height 22
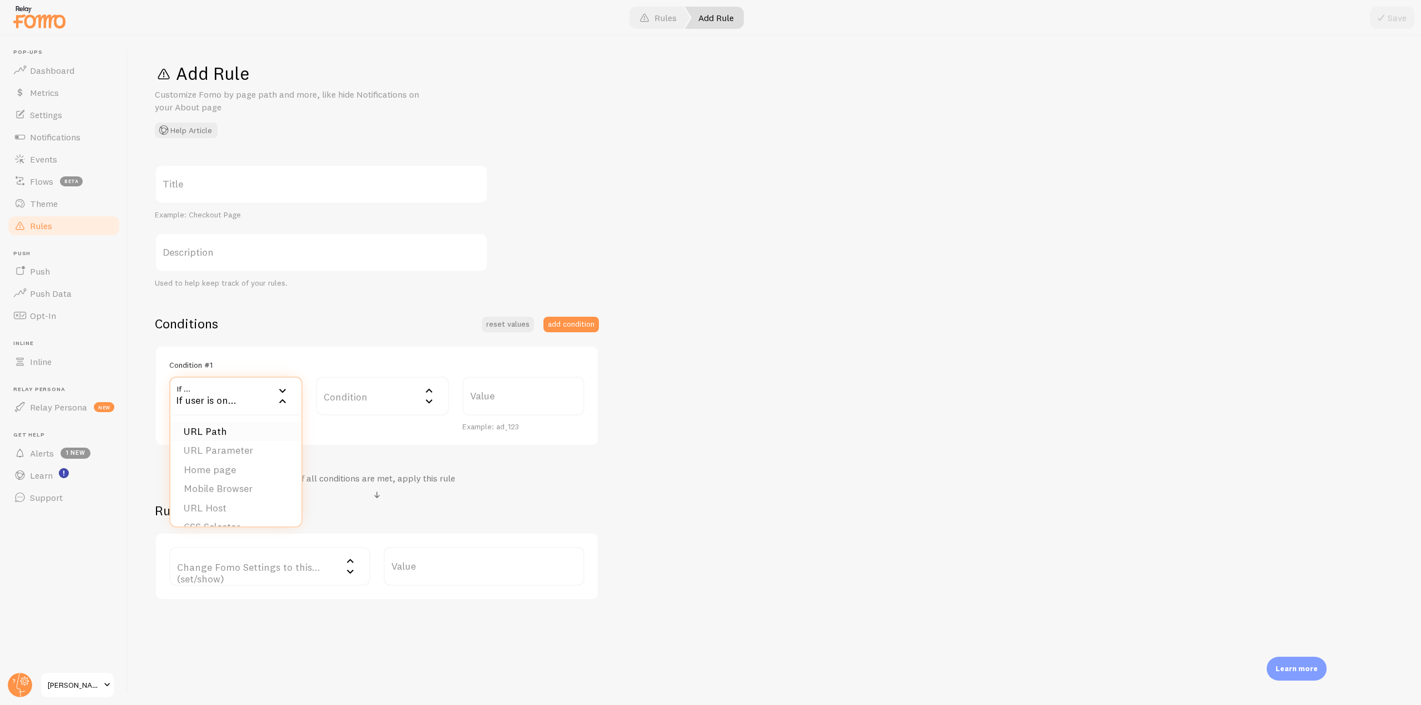
click at [230, 431] on li "URL Path" at bounding box center [235, 431] width 131 height 19
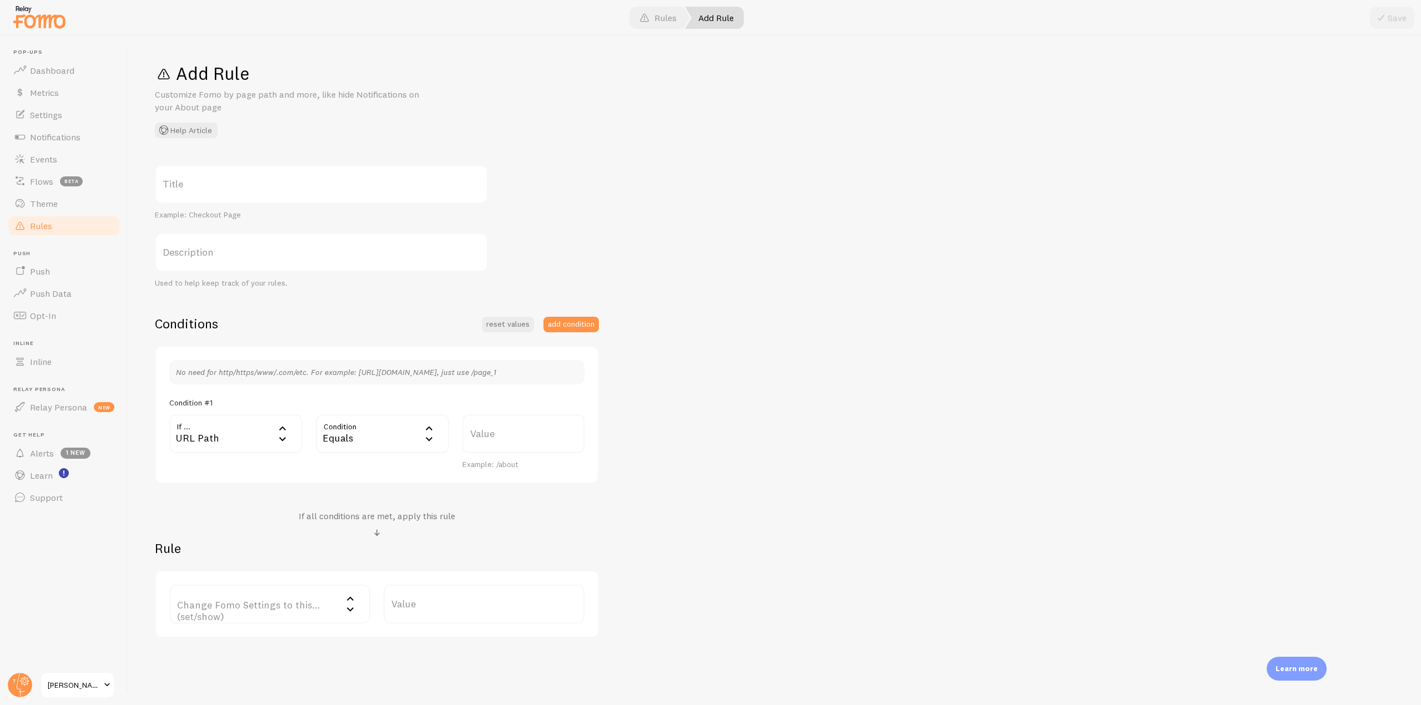
click at [401, 438] on div "Equals" at bounding box center [382, 434] width 133 height 39
click at [361, 551] on li "Does Not Contain" at bounding box center [382, 546] width 131 height 19
click at [497, 445] on label "Value" at bounding box center [523, 434] width 122 height 39
click at [497, 445] on input "Value" at bounding box center [523, 434] width 122 height 39
type input "/Test1"
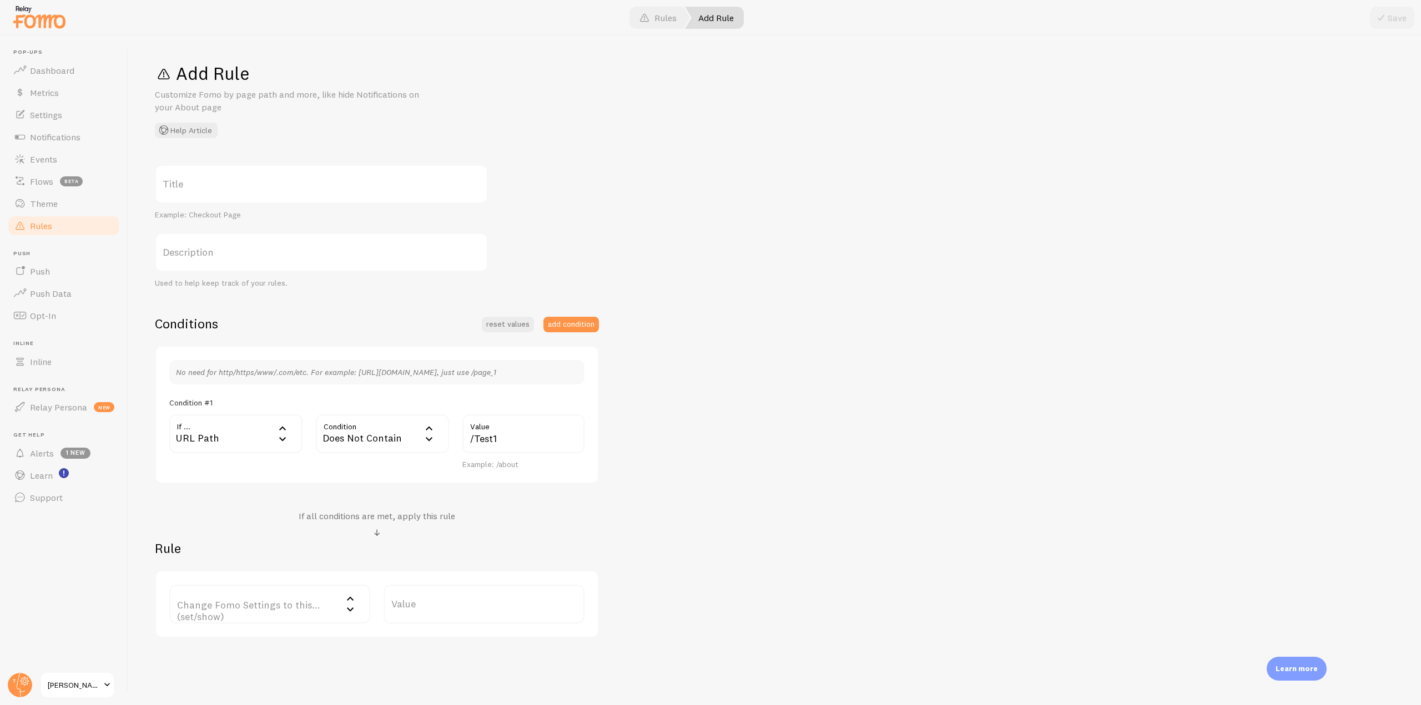
click at [306, 612] on label "Change Fomo Settings to this... (set/show)" at bounding box center [269, 604] width 201 height 39
click at [239, 642] on li "Notifications" at bounding box center [269, 640] width 199 height 19
click at [475, 620] on label "Options" at bounding box center [484, 604] width 201 height 39
click at [459, 644] on li "Hide Fomo" at bounding box center [484, 640] width 199 height 19
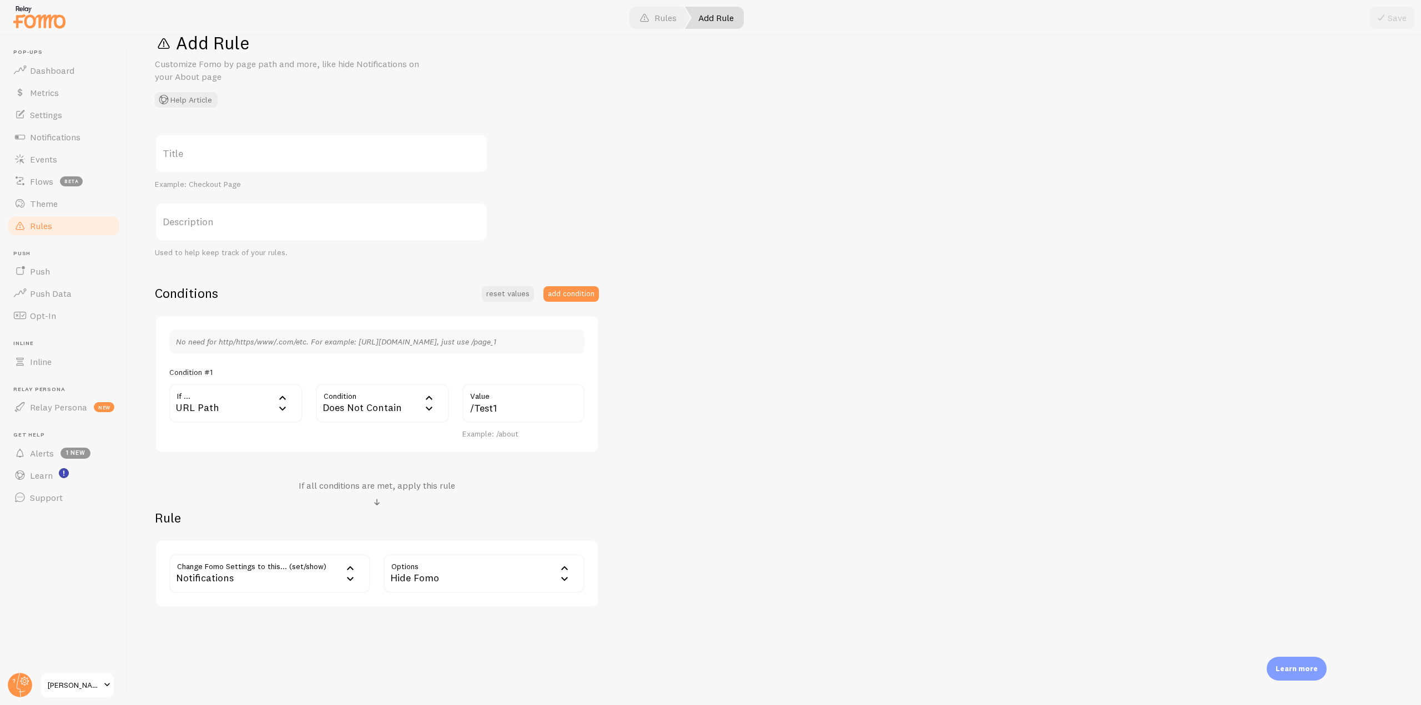
drag, startPoint x: 538, startPoint y: 597, endPoint x: 817, endPoint y: 570, distance: 280.0
click at [817, 570] on div "Title Example: Checkout Page Description Used to help keep track of your rules.…" at bounding box center [774, 370] width 1239 height 473
drag, startPoint x: 507, startPoint y: 415, endPoint x: 448, endPoint y: 406, distance: 59.4
click at [448, 406] on div "If ... url URL Path URL Path URL Parameter Home page Mobile Browser URL Host CS…" at bounding box center [377, 412] width 429 height 56
click at [546, 469] on div "Conditions reset values add condition No need for http/https/www/.com/etc. For …" at bounding box center [377, 446] width 444 height 323
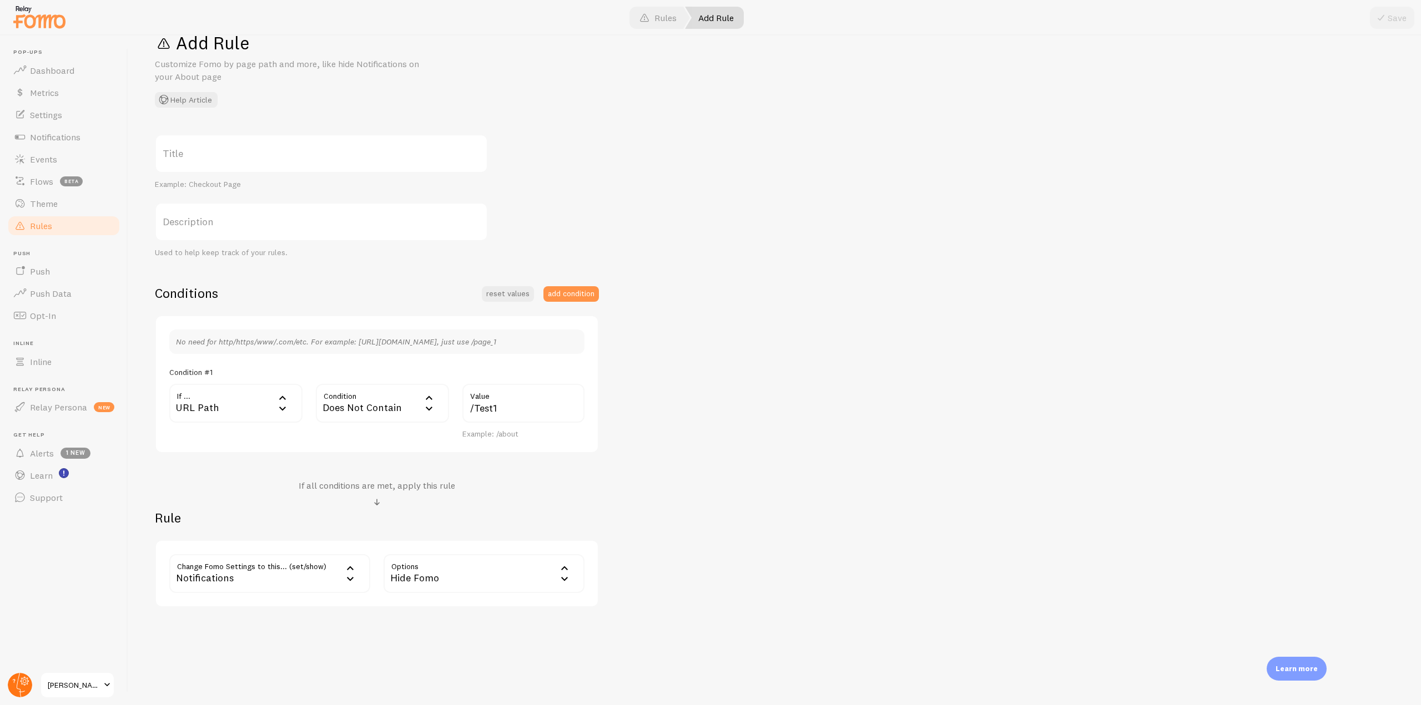
click at [25, 682] on icon at bounding box center [25, 682] width 4 height 4
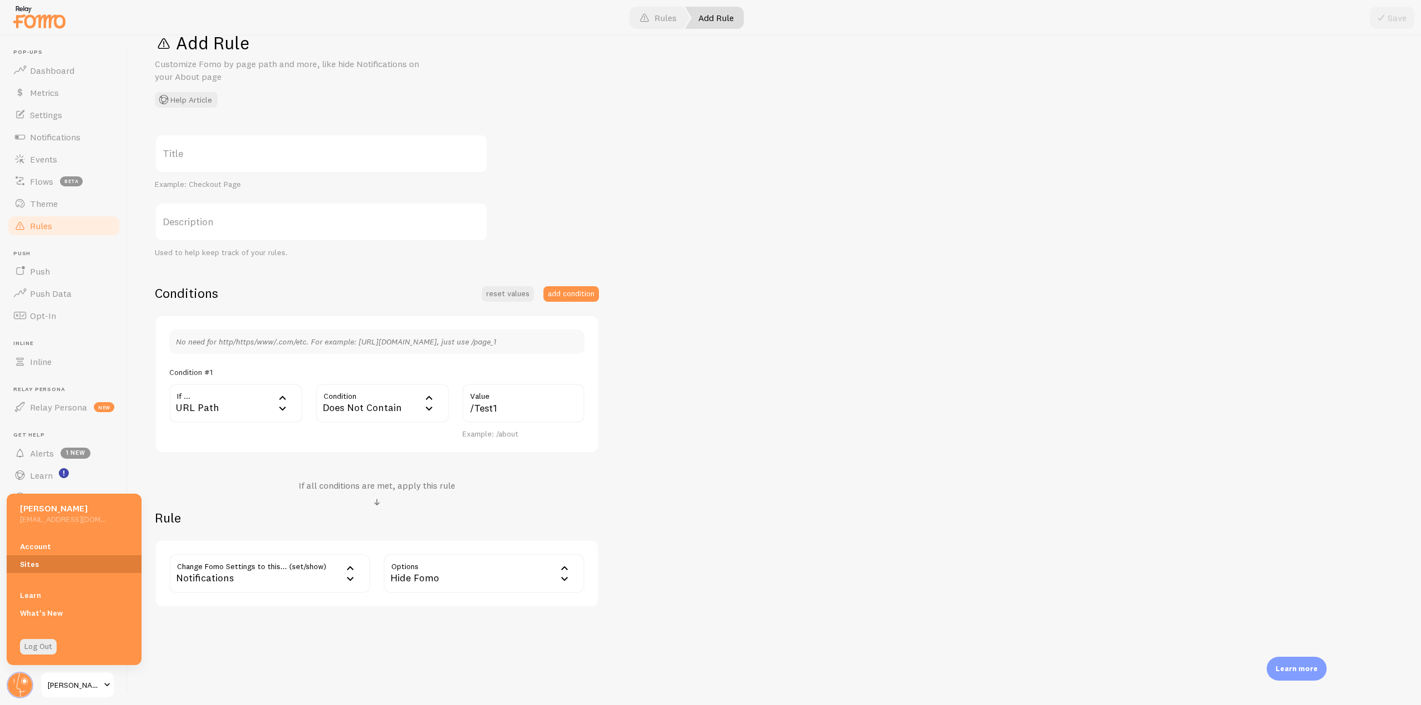
click at [33, 566] on link "Sites" at bounding box center [74, 565] width 135 height 18
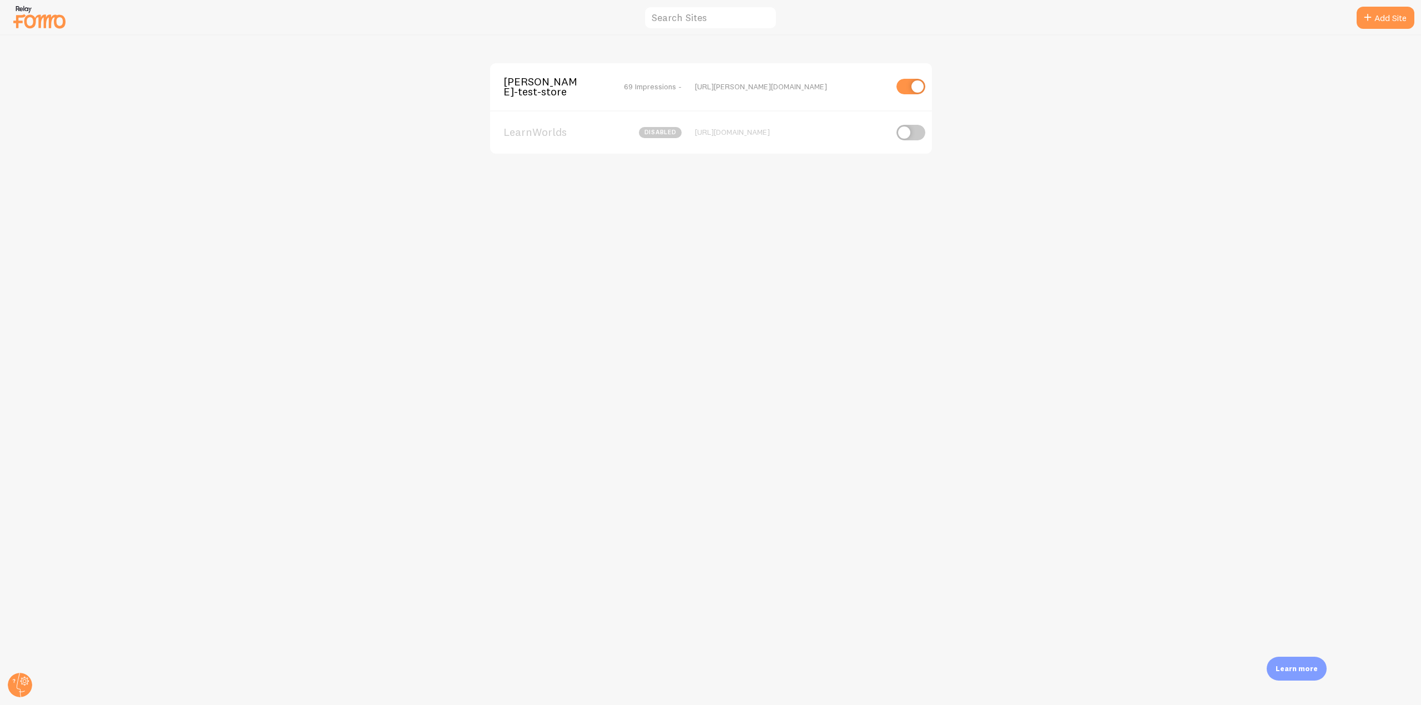
click at [921, 79] on input "checkbox" at bounding box center [910, 87] width 29 height 16
checkbox input "false"
click at [551, 77] on span "elias-fomo-test-store" at bounding box center [547, 87] width 89 height 21
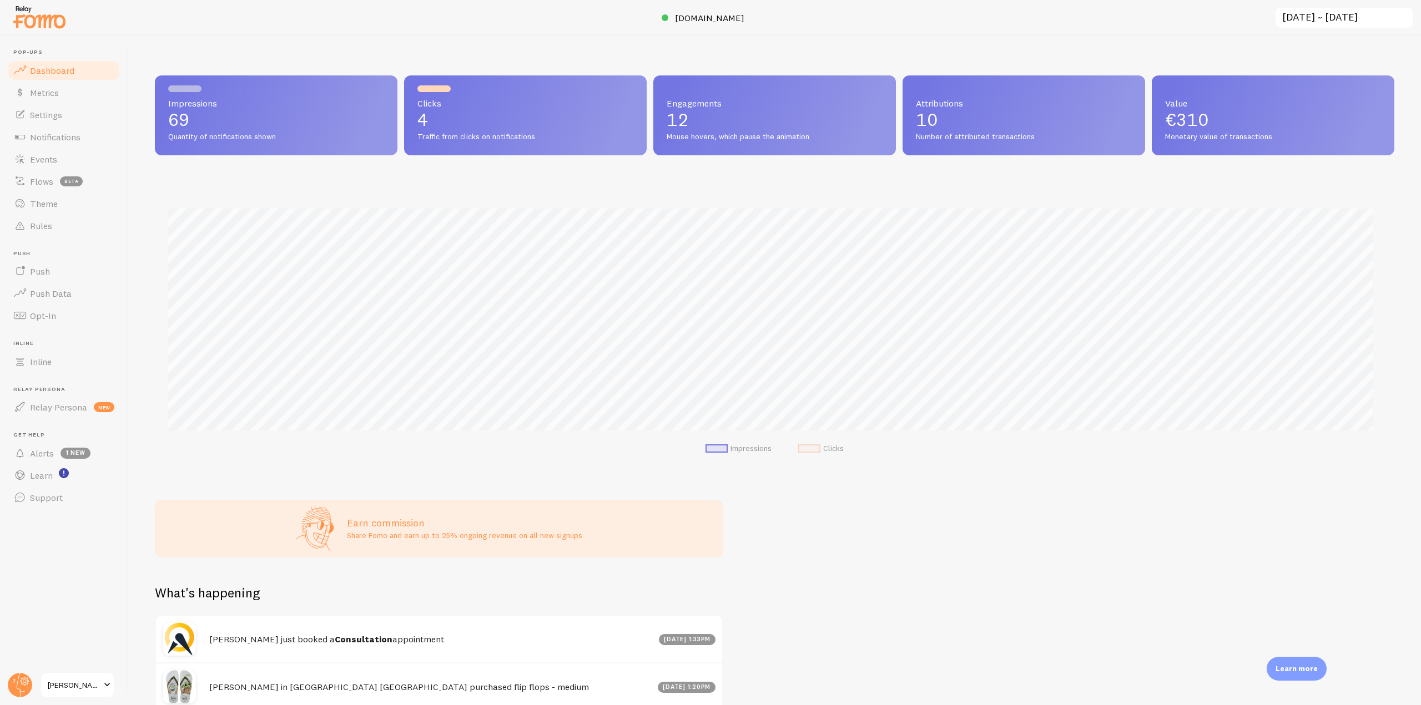
scroll to position [291, 1231]
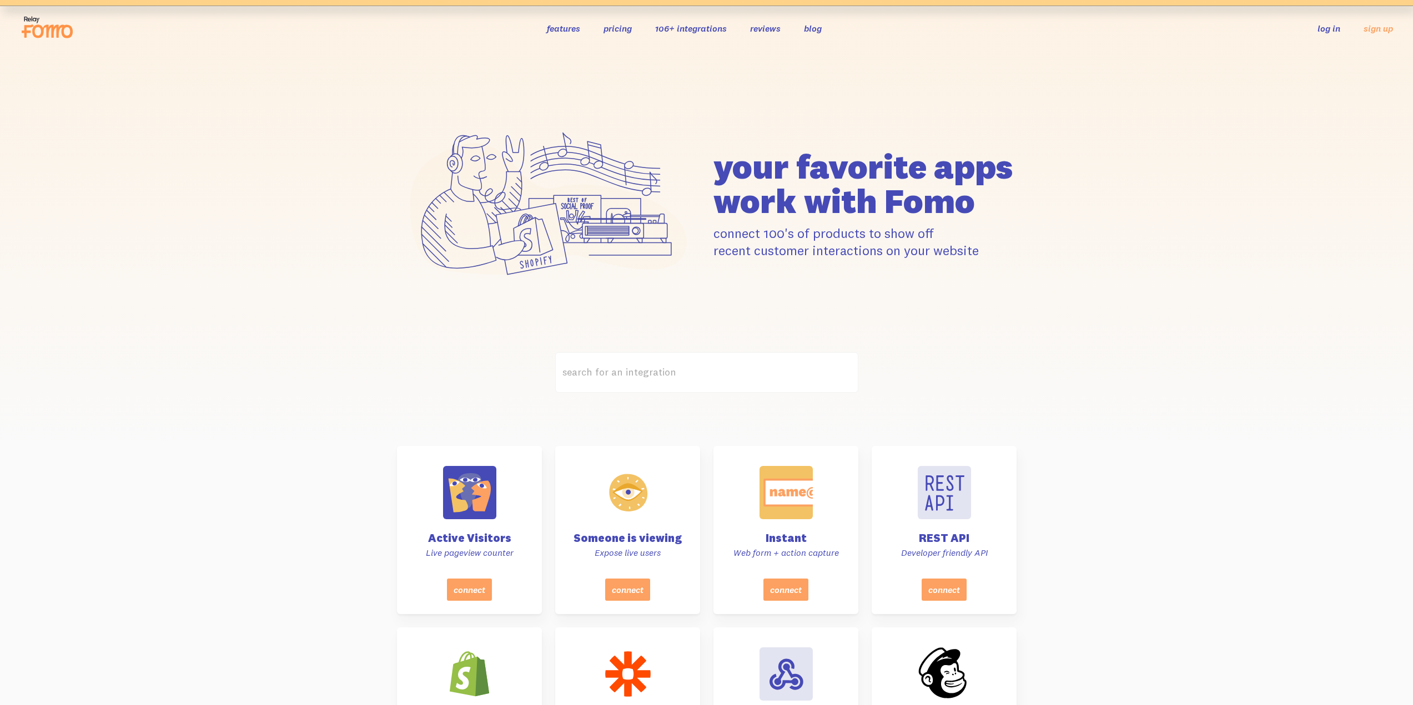
click at [697, 33] on link "106+ integrations" at bounding box center [691, 28] width 72 height 11
drag, startPoint x: 606, startPoint y: 37, endPoint x: 608, endPoint y: 32, distance: 6.0
click at [606, 37] on div "features pricing 106+ integrations reviews blog log in sign up log in sign up" at bounding box center [706, 28] width 1373 height 30
click at [613, 26] on link "pricing" at bounding box center [617, 28] width 28 height 11
